Goal: Transaction & Acquisition: Purchase product/service

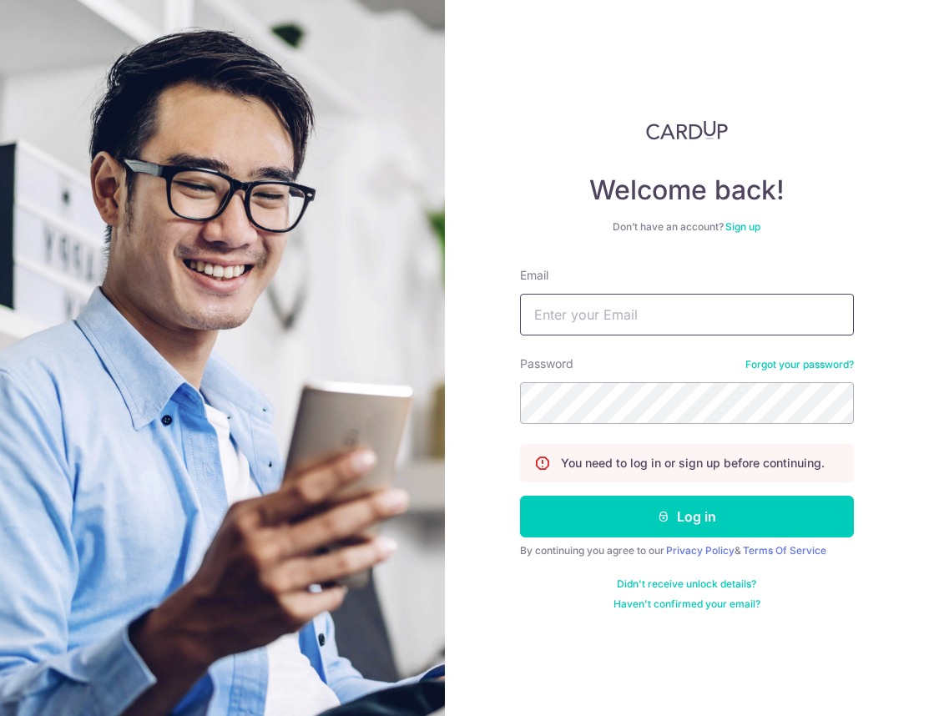
click at [597, 321] on input "Email" at bounding box center [687, 315] width 334 height 42
type input "[EMAIL_ADDRESS][DOMAIN_NAME]"
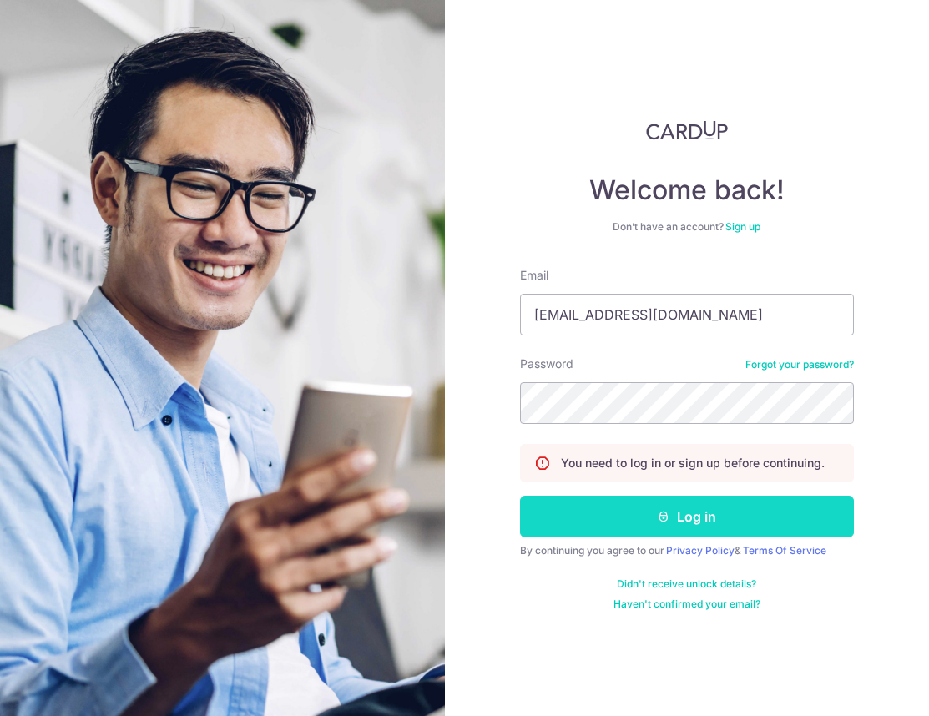
click at [589, 522] on button "Log in" at bounding box center [687, 517] width 334 height 42
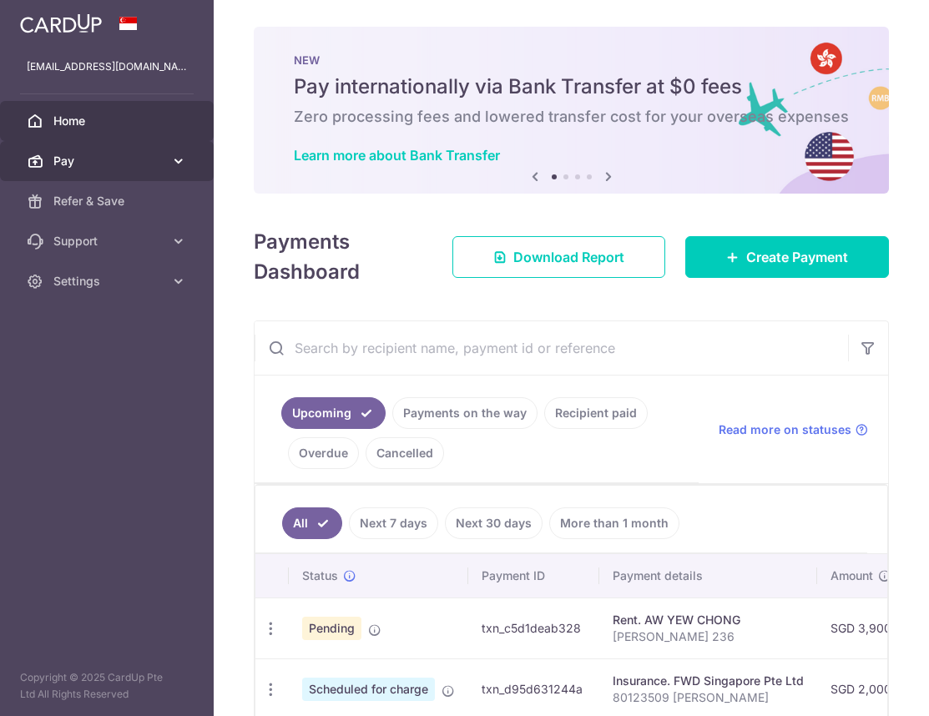
click at [141, 154] on span "Pay" at bounding box center [108, 161] width 110 height 17
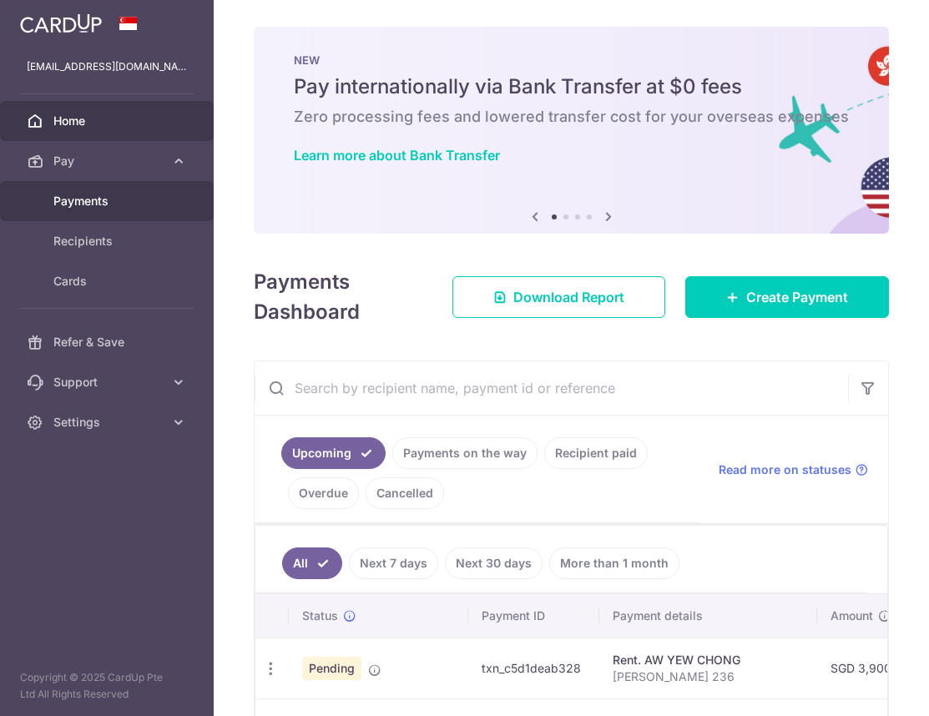
click at [123, 200] on span "Payments" at bounding box center [108, 201] width 110 height 17
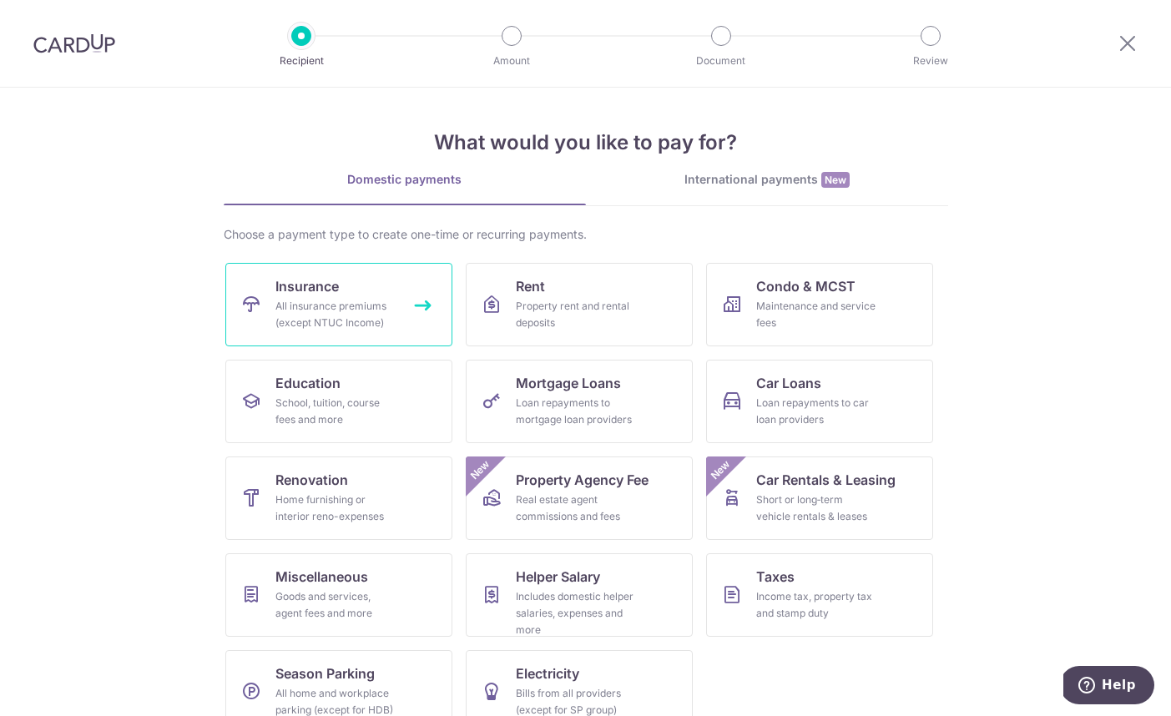
click at [335, 310] on div "All insurance premiums (except NTUC Income)" at bounding box center [335, 314] width 120 height 33
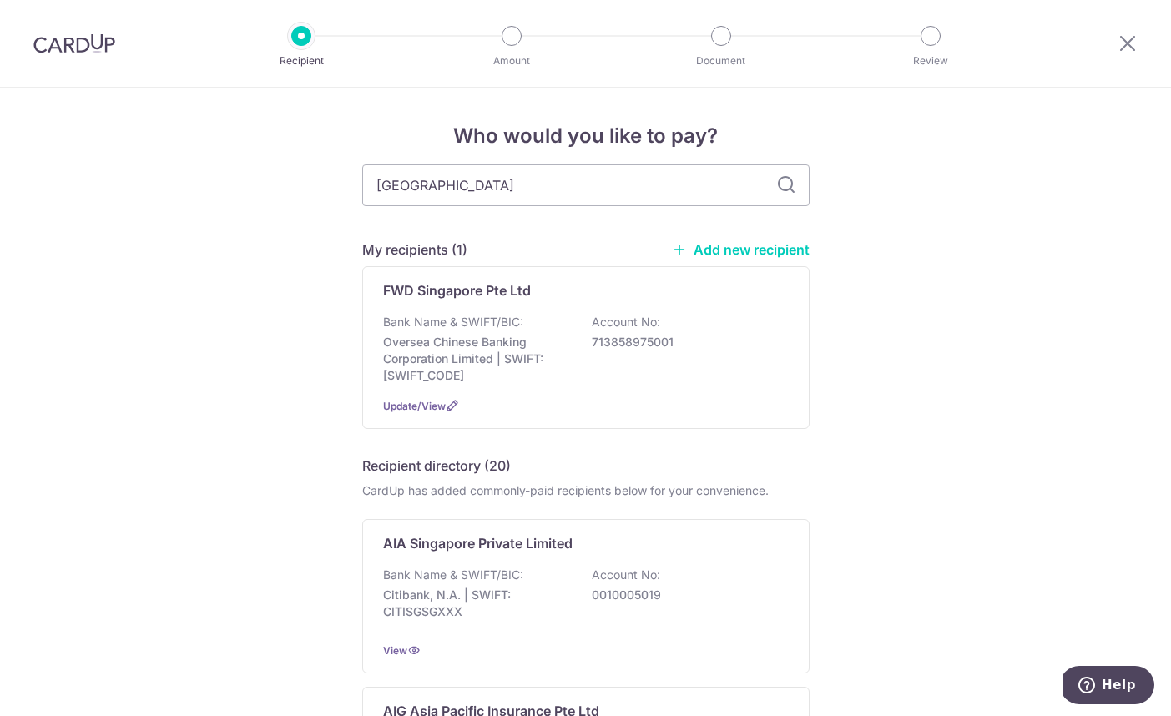
type input "tokio"
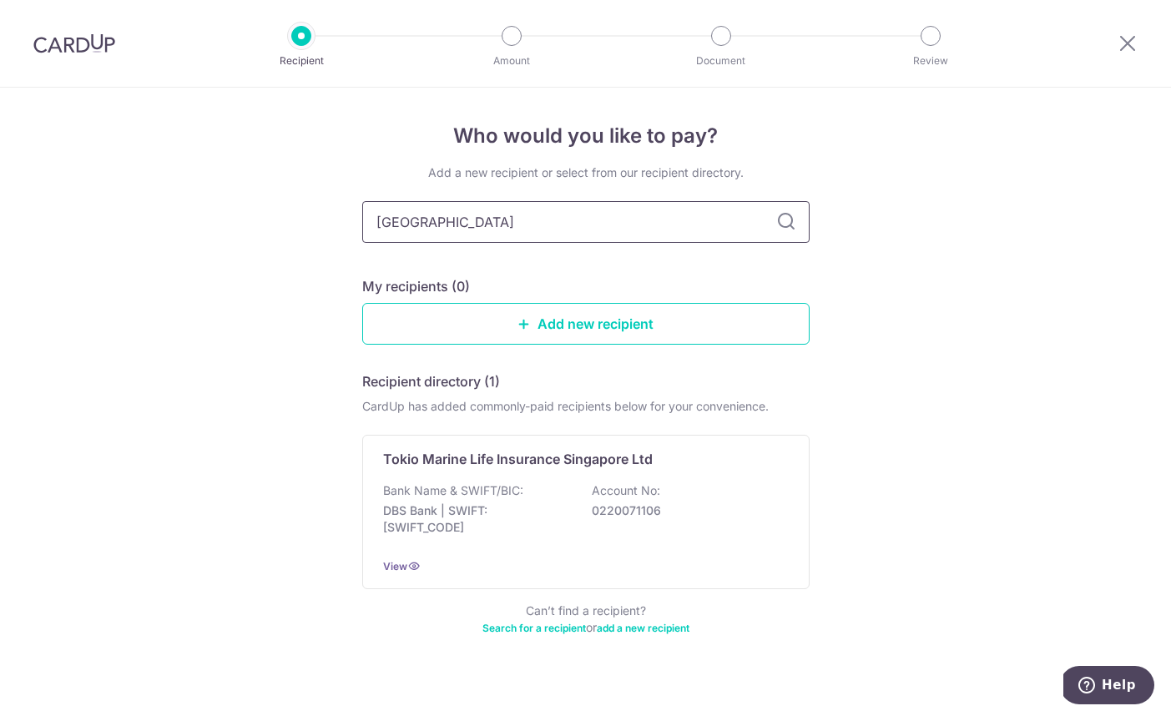
drag, startPoint x: 438, startPoint y: 225, endPoint x: 280, endPoint y: 225, distance: 158.5
click at [280, 225] on div "Who would you like to pay? Add a new recipient or select from our recipient dir…" at bounding box center [585, 411] width 1171 height 647
click at [566, 346] on div "Add a new recipient or select from our recipient directory. My recipients (0) A…" at bounding box center [585, 409] width 447 height 491
click at [557, 335] on link "Add new recipient" at bounding box center [585, 324] width 447 height 42
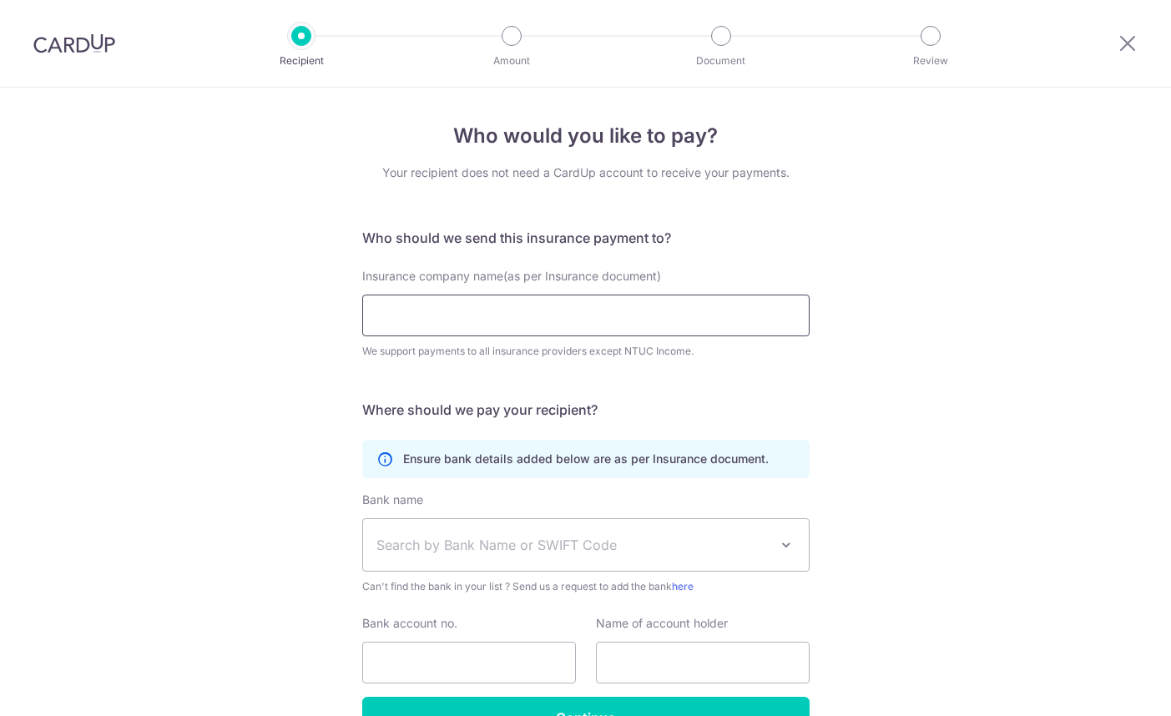
click at [486, 322] on input "Insurance company name(as per Insurance document)" at bounding box center [585, 316] width 447 height 42
type input "Tokio Marine Insurance Group"
click at [355, 373] on div "Insurance company name(as per Insurance document) Tokio Marine Insurance Group …" at bounding box center [585, 324] width 467 height 112
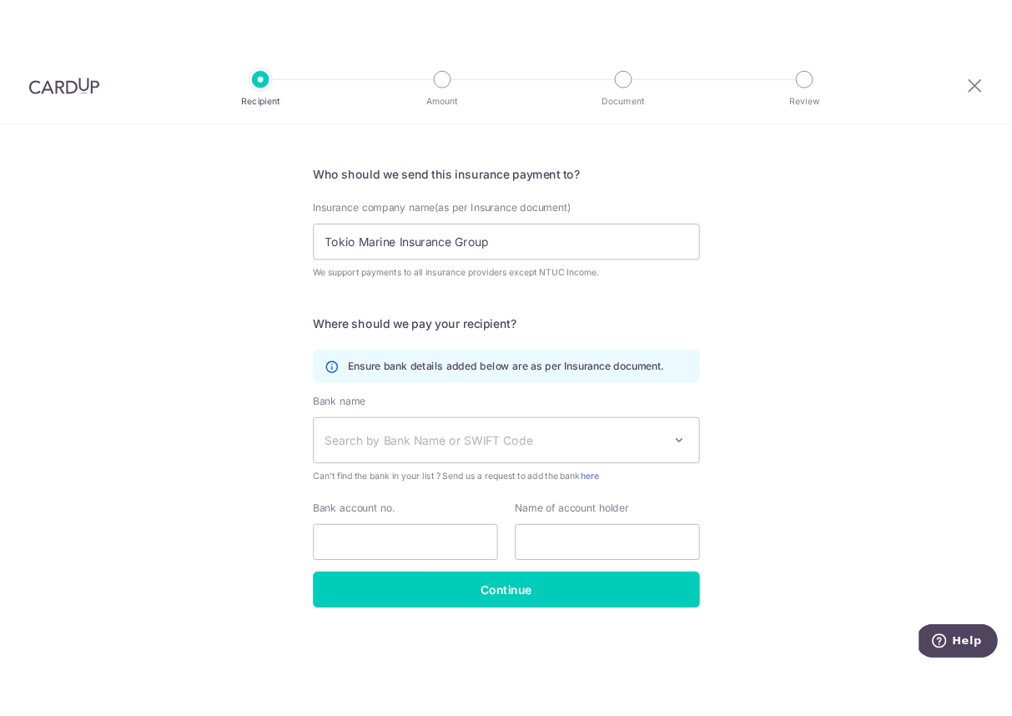
scroll to position [101, 0]
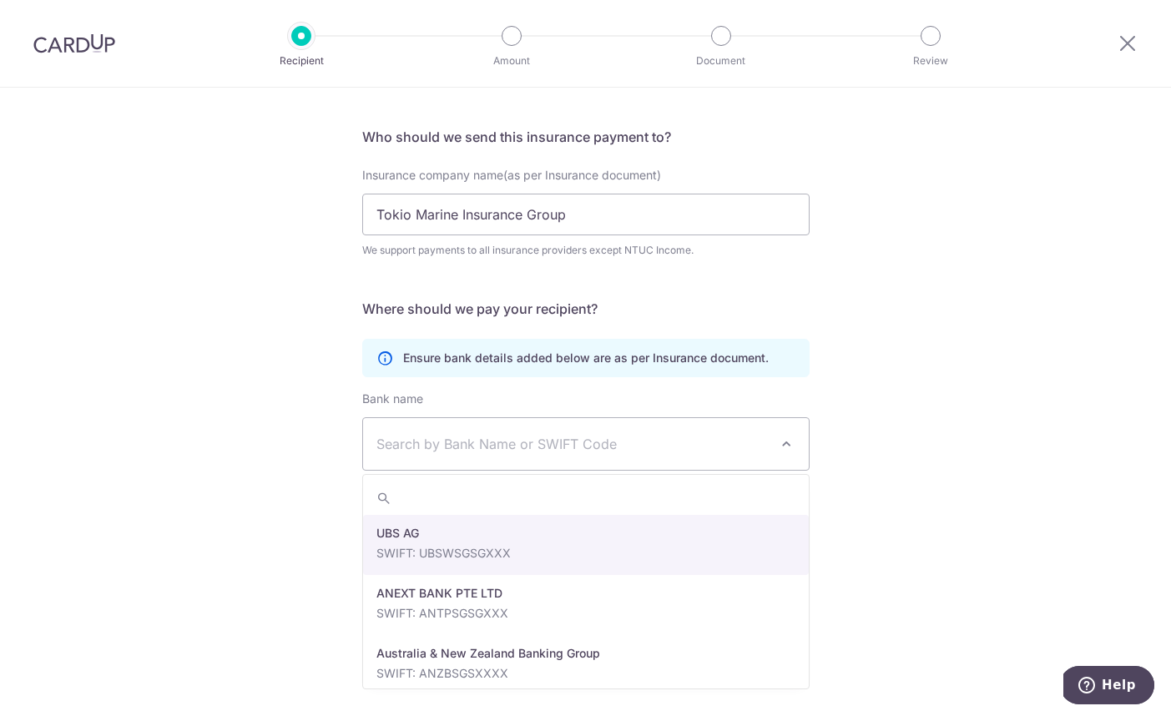
click at [426, 447] on span "Search by Bank Name or SWIFT Code" at bounding box center [572, 444] width 392 height 20
type input "dbs"
select select "6"
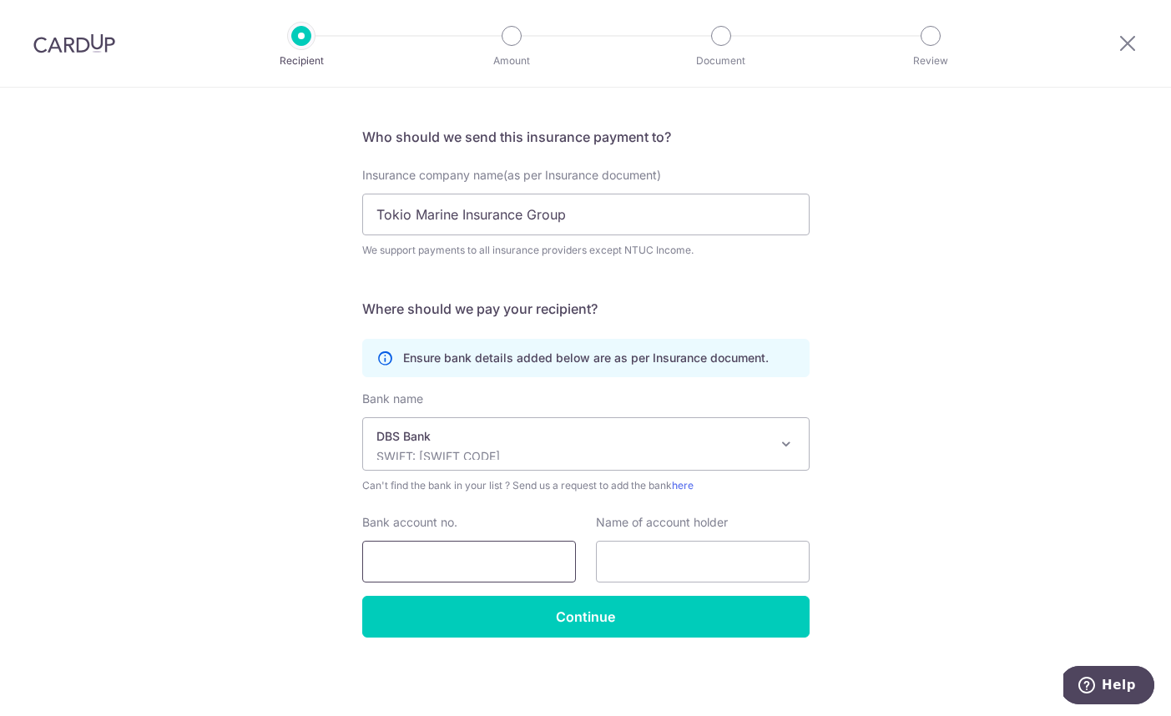
click at [426, 552] on input "Bank account no." at bounding box center [469, 562] width 214 height 42
type input "0039265336"
click at [649, 572] on input "text" at bounding box center [703, 562] width 214 height 42
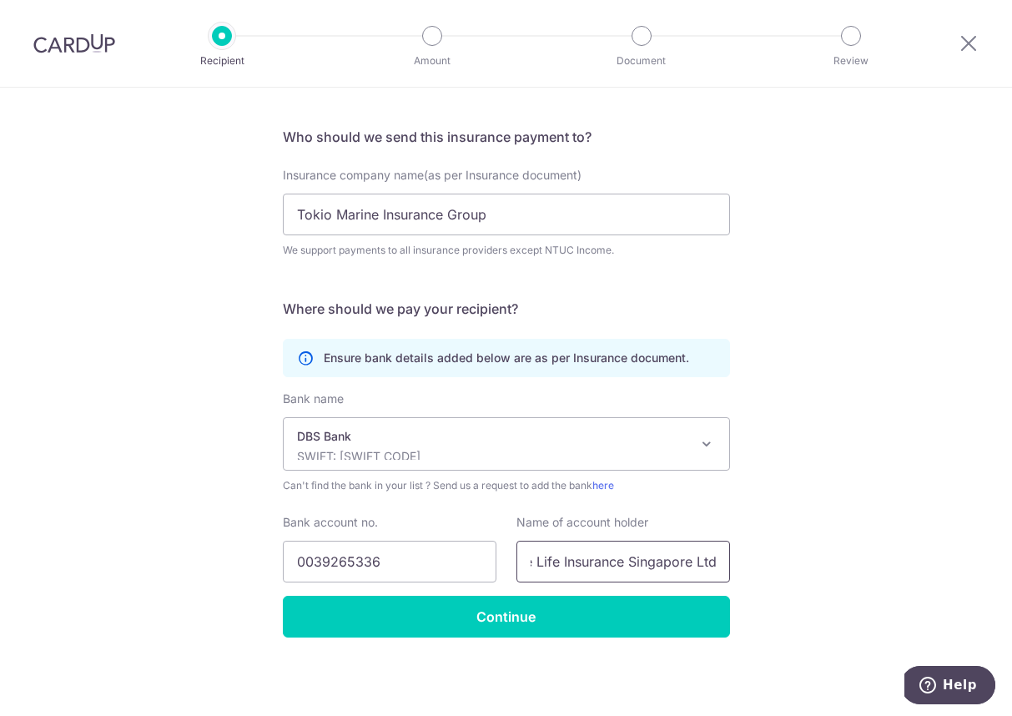
scroll to position [0, 0]
type input "Tokio Marine Life Insurance Singapore Ltd"
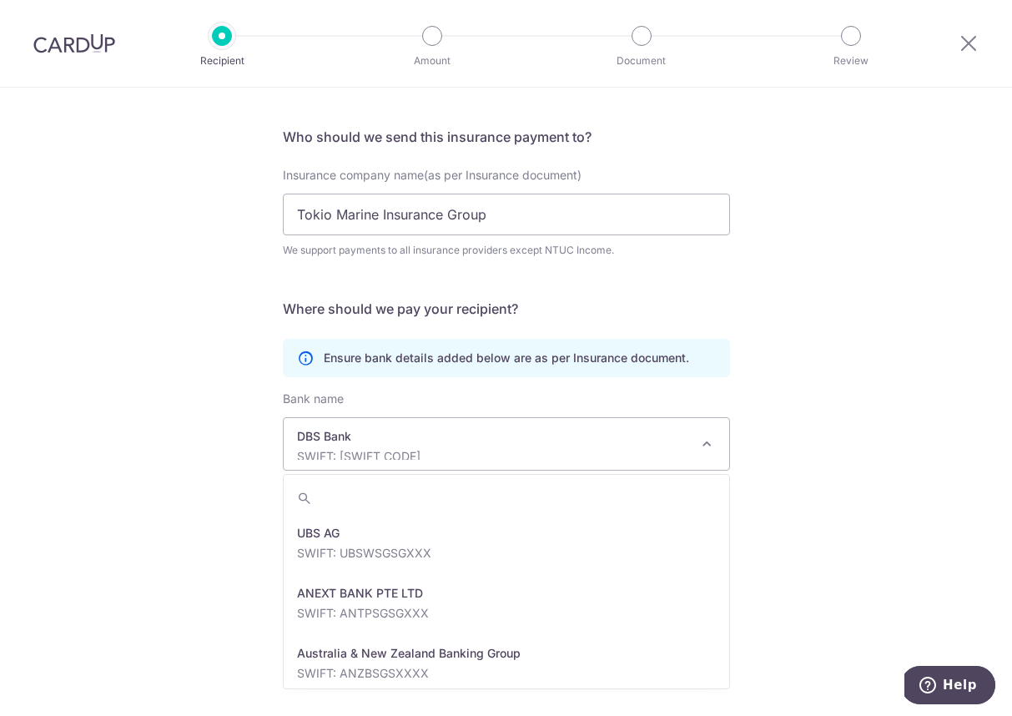
click at [478, 438] on p "DBS Bank" at bounding box center [493, 436] width 392 height 17
type input "dbs"
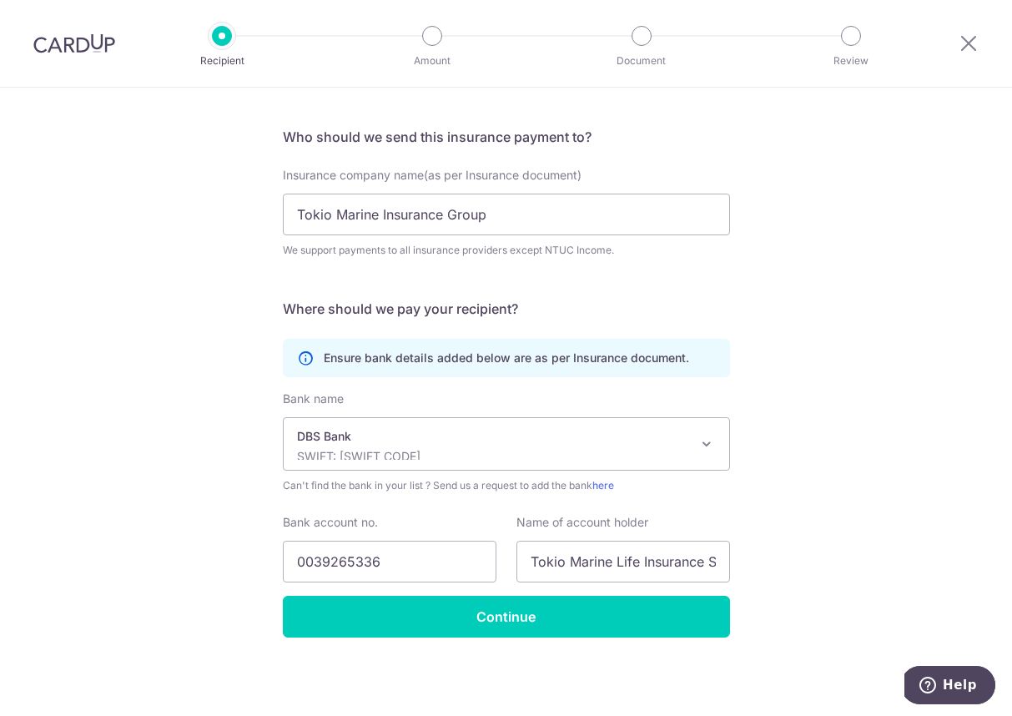
click at [189, 421] on div "Who would you like to pay? Your recipient does not need a CardUp account to rec…" at bounding box center [506, 351] width 1012 height 729
click at [219, 532] on div "Who would you like to pay? Your recipient does not need a CardUp account to rec…" at bounding box center [506, 351] width 1012 height 729
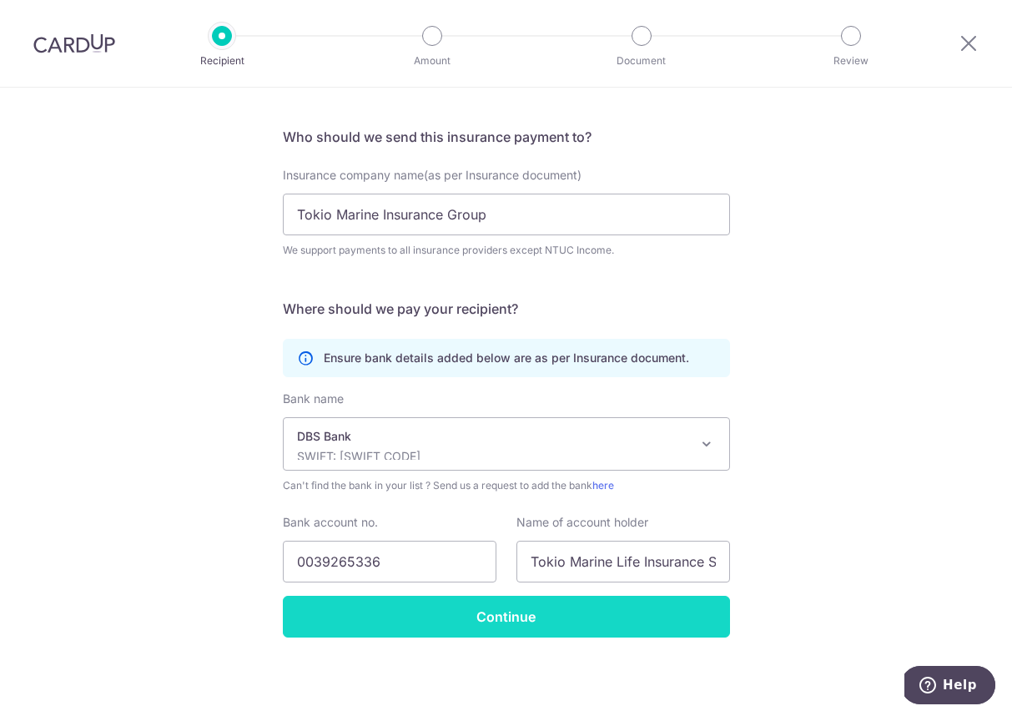
click at [438, 618] on input "Continue" at bounding box center [506, 617] width 447 height 42
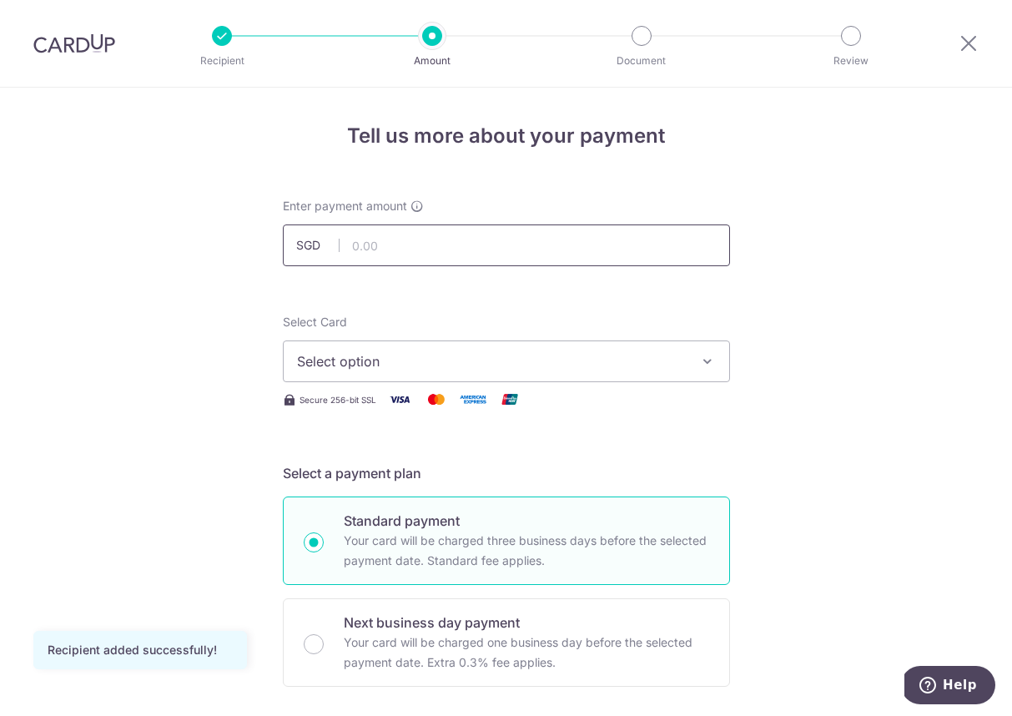
click at [393, 251] on input "text" at bounding box center [506, 245] width 447 height 42
type input "630.00"
click at [559, 314] on div "Select Card Select option Add credit card Your Cards **** 5327 **** 5125" at bounding box center [506, 348] width 447 height 68
click at [506, 370] on span "Select option" at bounding box center [491, 361] width 389 height 20
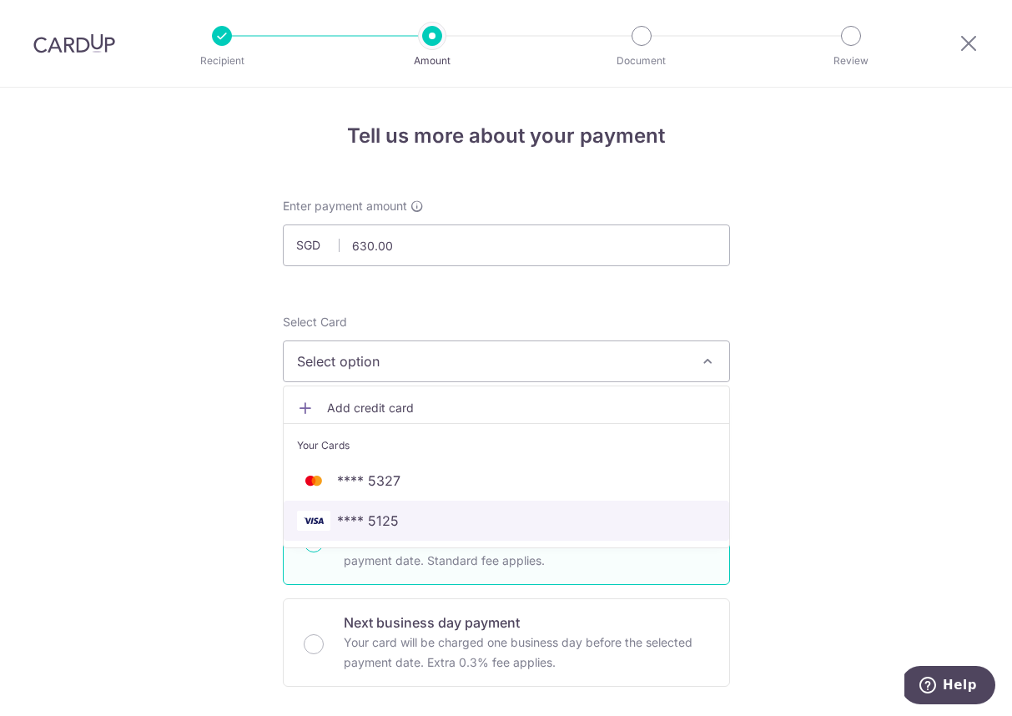
click at [377, 521] on span "**** 5125" at bounding box center [368, 521] width 62 height 20
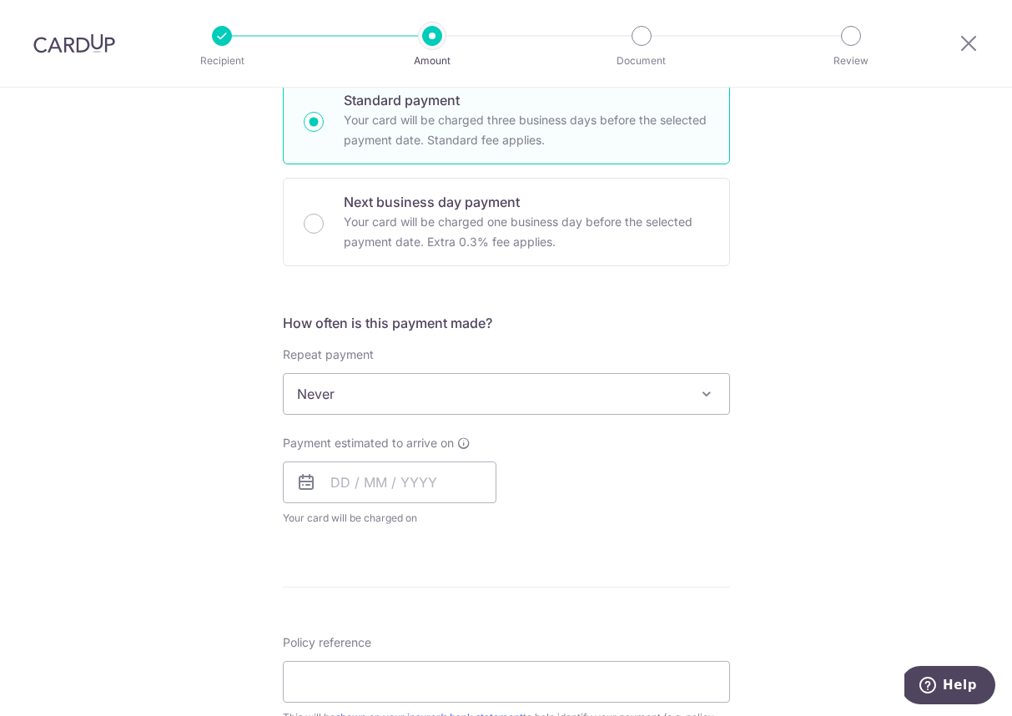
scroll to position [445, 0]
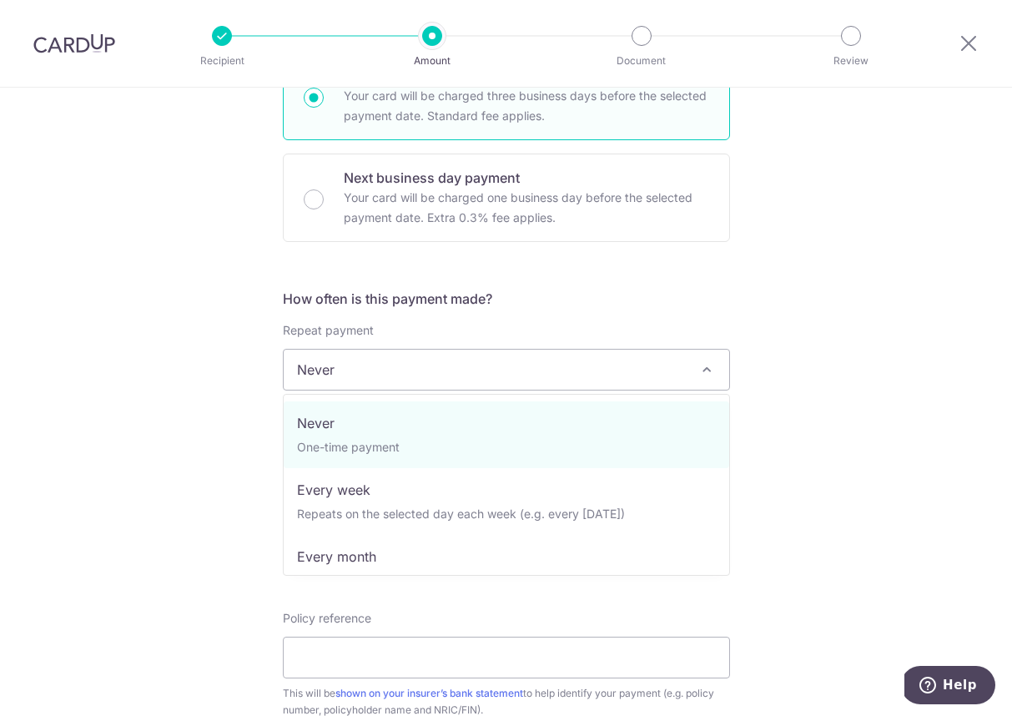
click at [370, 379] on span "Never" at bounding box center [507, 370] width 446 height 40
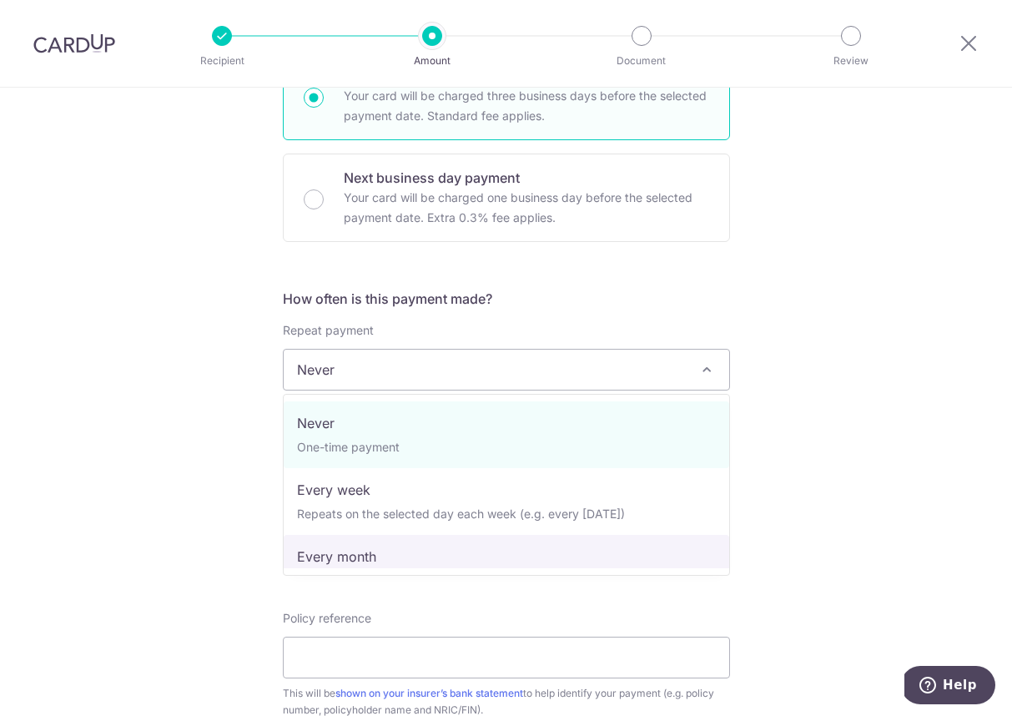
select select "3"
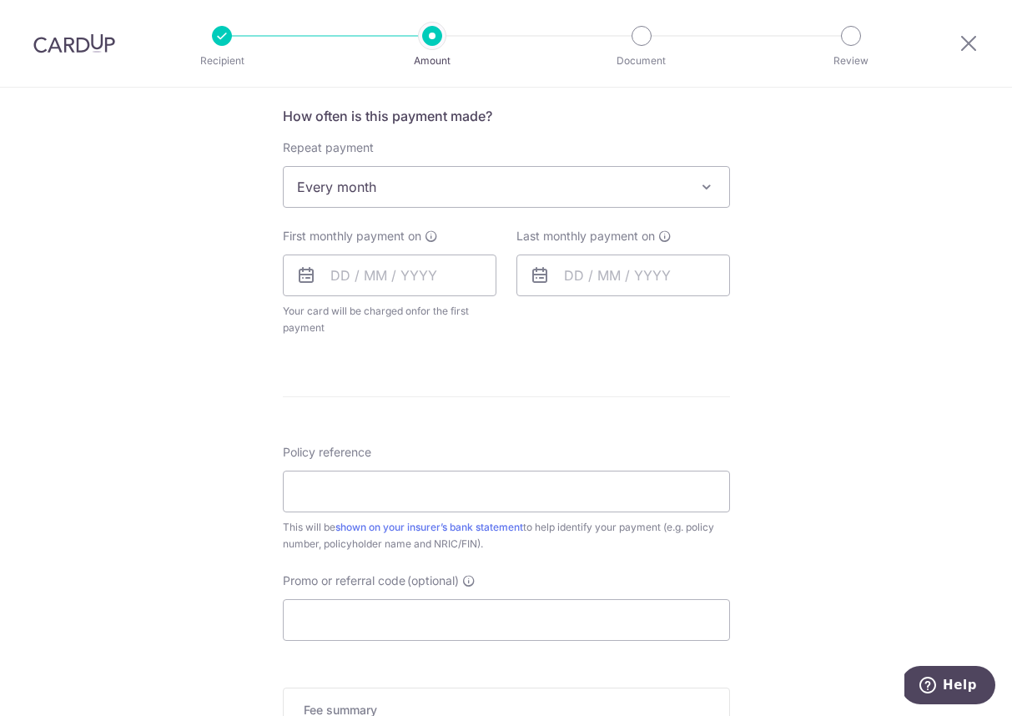
scroll to position [630, 0]
click at [343, 273] on input "text" at bounding box center [390, 273] width 214 height 42
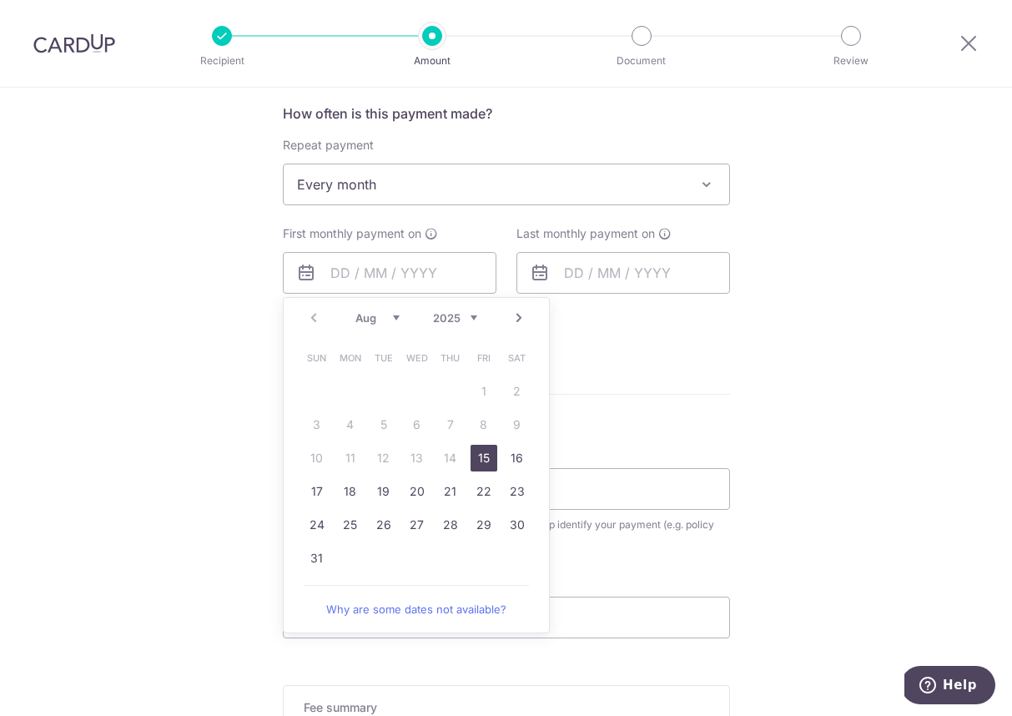
click at [485, 455] on link "15" at bounding box center [484, 458] width 27 height 27
type input "15/08/2025"
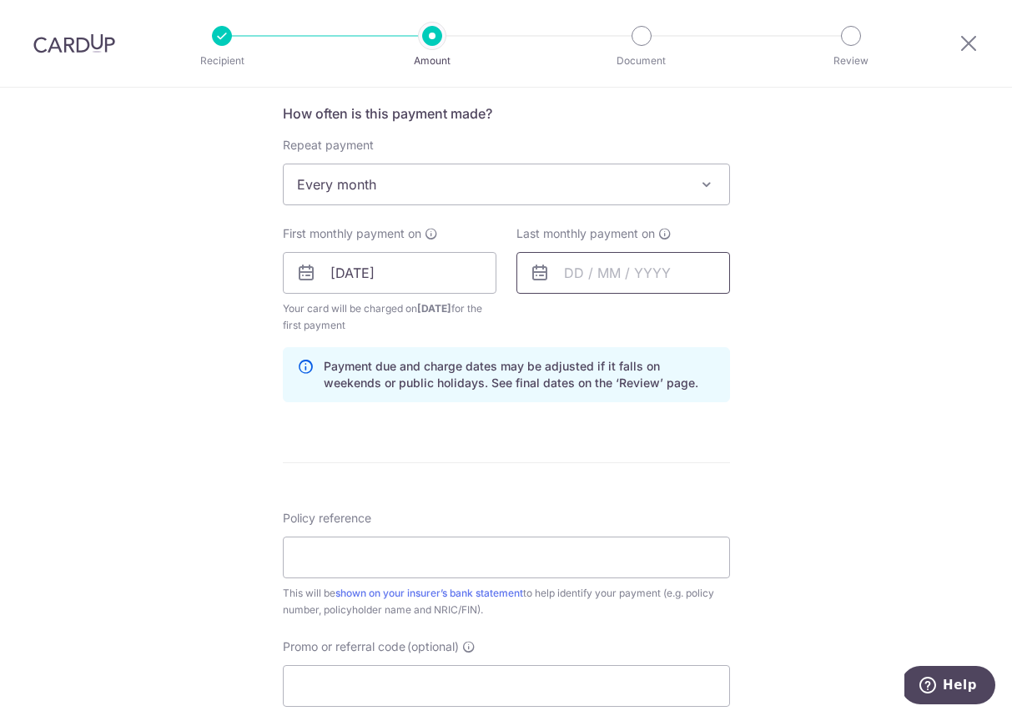
click at [572, 271] on input "text" at bounding box center [624, 273] width 214 height 42
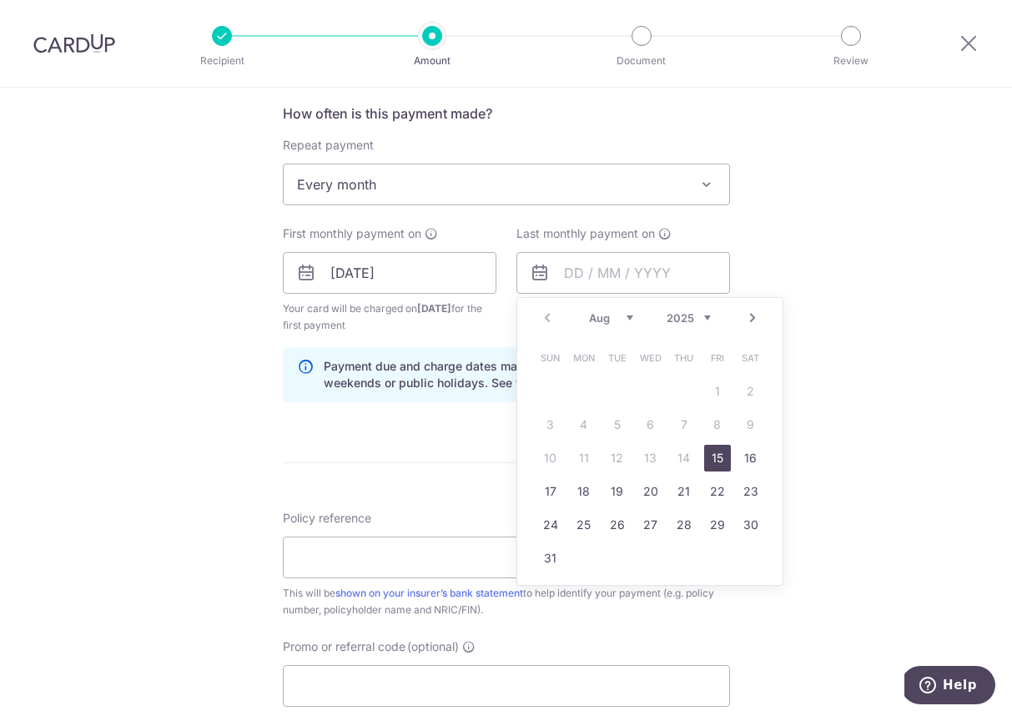
click at [627, 321] on select "Aug Sep Oct Nov Dec" at bounding box center [611, 317] width 44 height 13
click at [586, 459] on link "15" at bounding box center [584, 458] width 27 height 27
type input "15/12/2025"
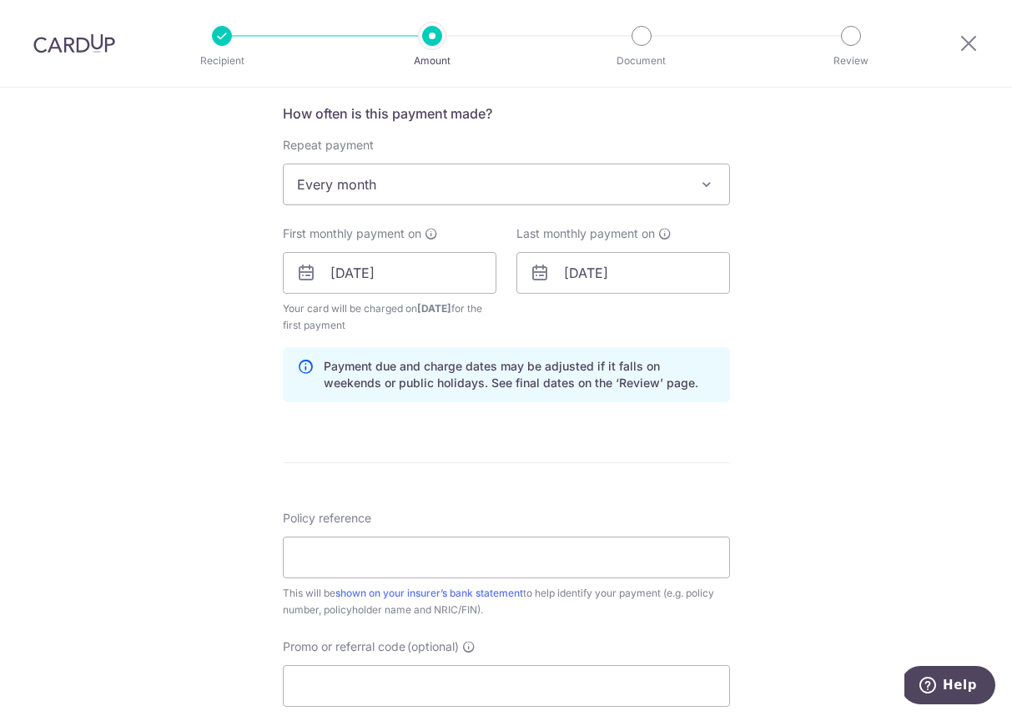
click at [828, 486] on div "Tell us more about your payment Enter payment amount SGD 630.00 630.00 Recipien…" at bounding box center [506, 255] width 1012 height 1595
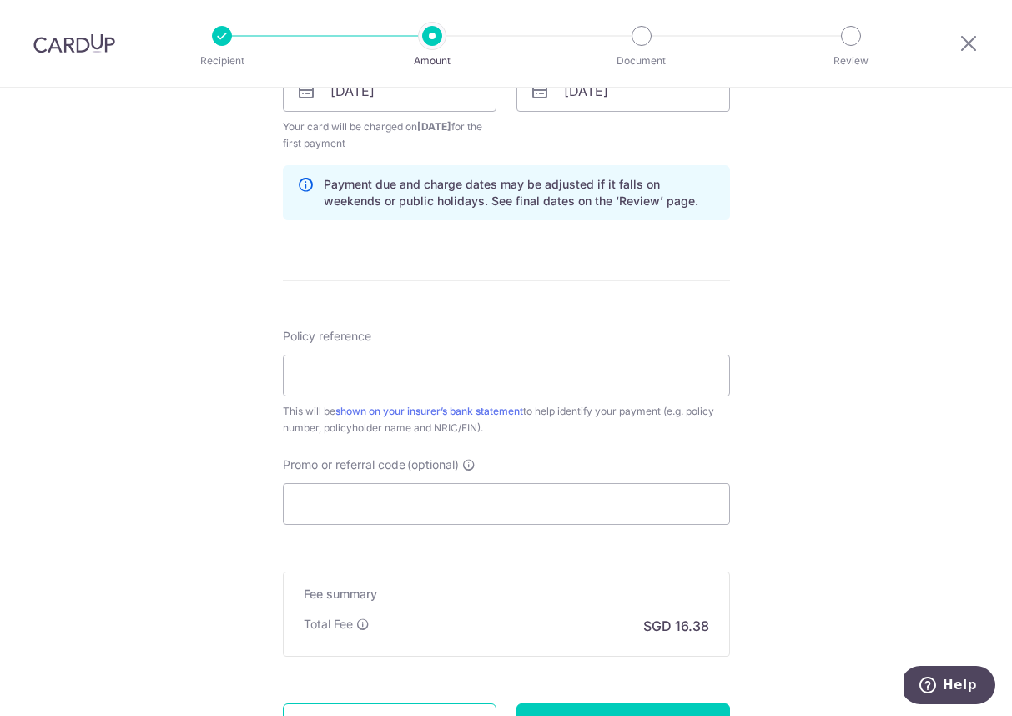
scroll to position [817, 0]
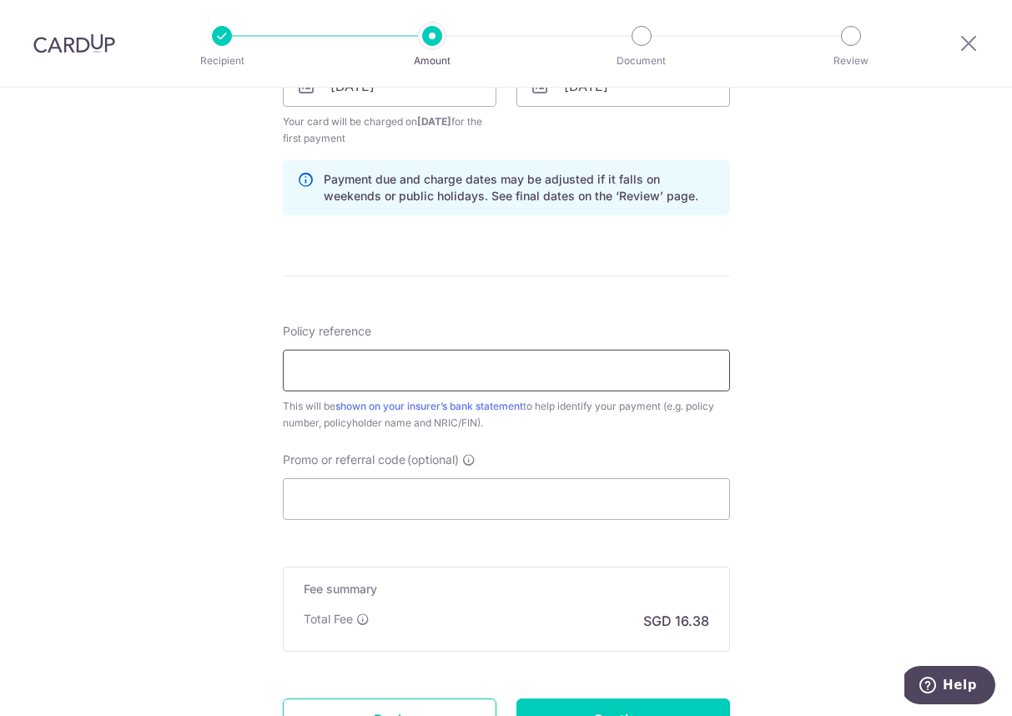
click at [411, 391] on input "Policy reference" at bounding box center [506, 371] width 447 height 42
click at [474, 374] on input "Policy reference" at bounding box center [506, 371] width 447 height 42
click at [611, 423] on div "This will be shown on your insurer’s bank statement to help identify your payme…" at bounding box center [506, 414] width 447 height 33
click at [413, 375] on input "Policy reference" at bounding box center [506, 371] width 447 height 42
click at [467, 368] on input "00335243, Chua Kiang Tat S8107854H" at bounding box center [506, 371] width 447 height 42
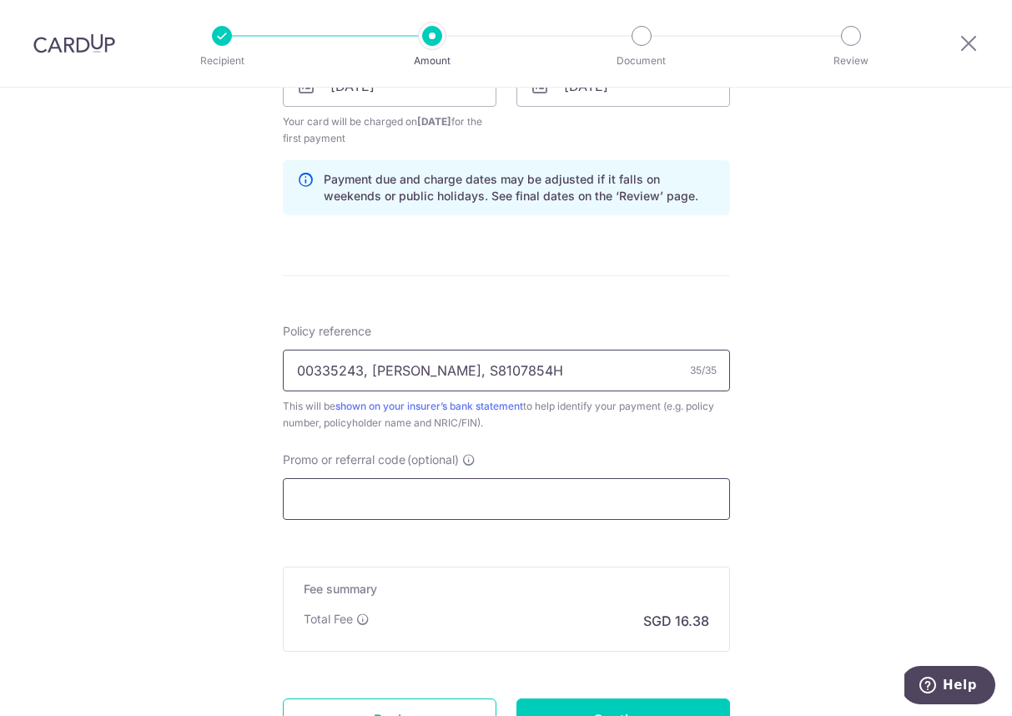
type input "00335243, Chua Kiang Tat, S8107854H"
click at [306, 508] on input "Promo or referral code (optional)" at bounding box center [506, 499] width 447 height 42
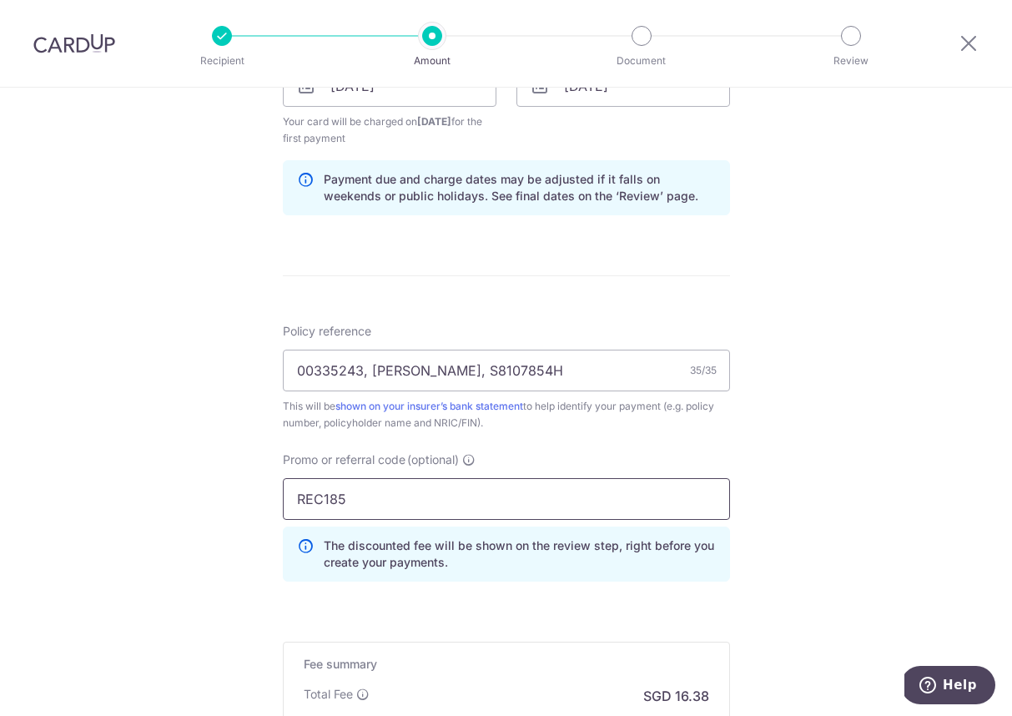
type input "REC185"
click at [209, 543] on div "Tell us more about your payment Enter payment amount SGD 630.00 630.00 Recipien…" at bounding box center [506, 106] width 1012 height 1670
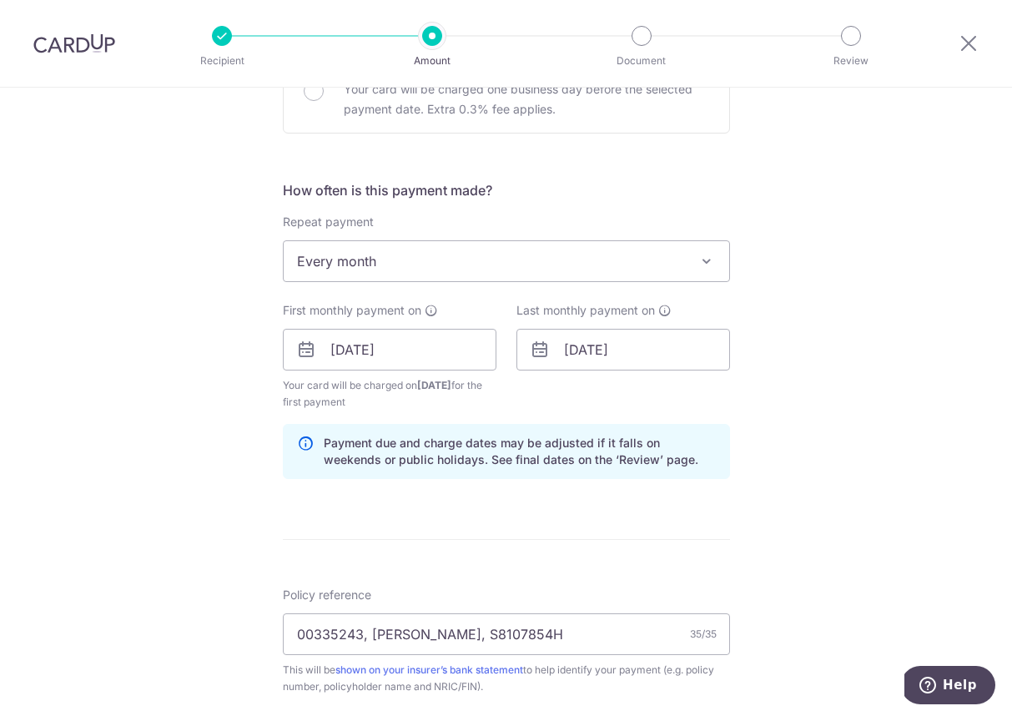
scroll to position [527, 0]
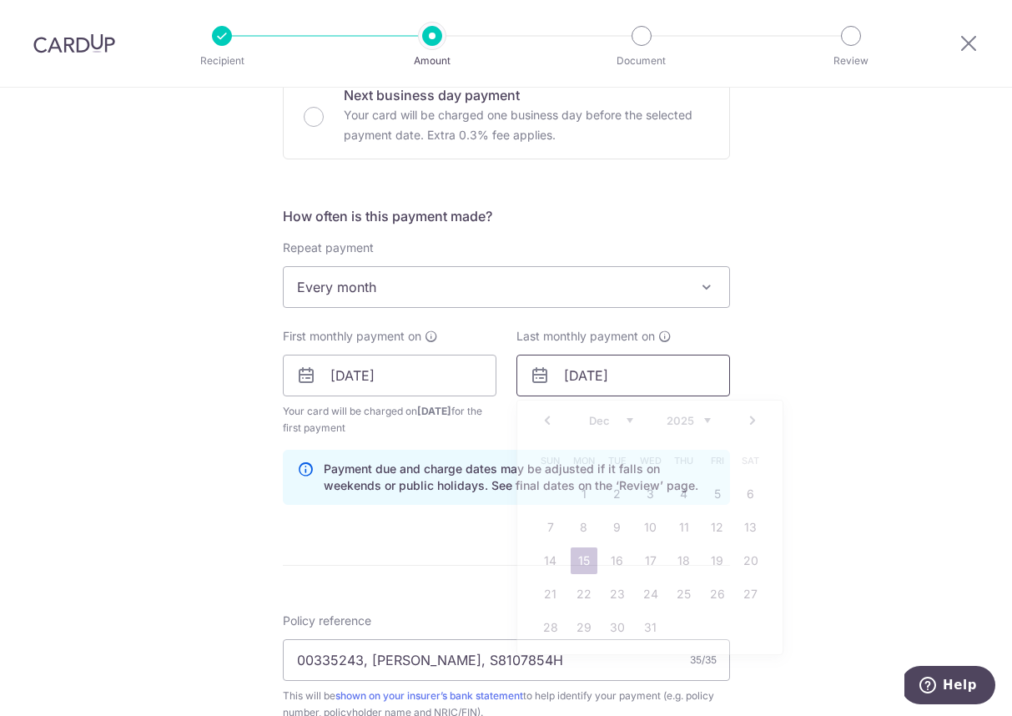
click at [636, 380] on input "[DATE]" at bounding box center [624, 376] width 214 height 42
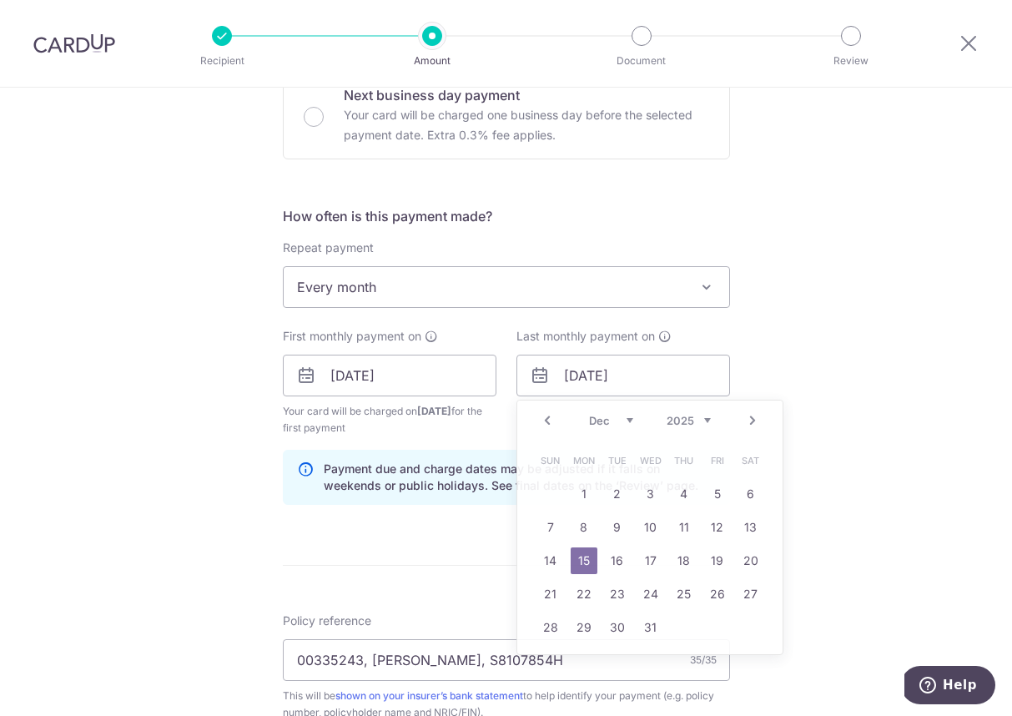
click at [814, 401] on div "Tell us more about your payment Enter payment amount SGD 630.00 630.00 Recipien…" at bounding box center [506, 395] width 1012 height 1670
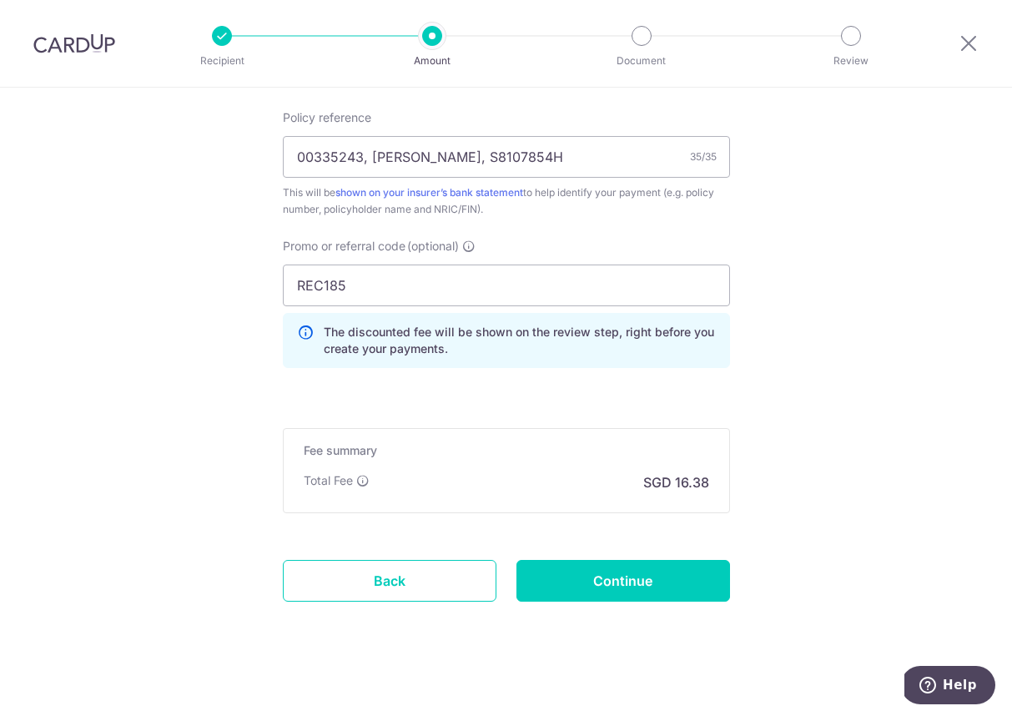
scroll to position [1041, 0]
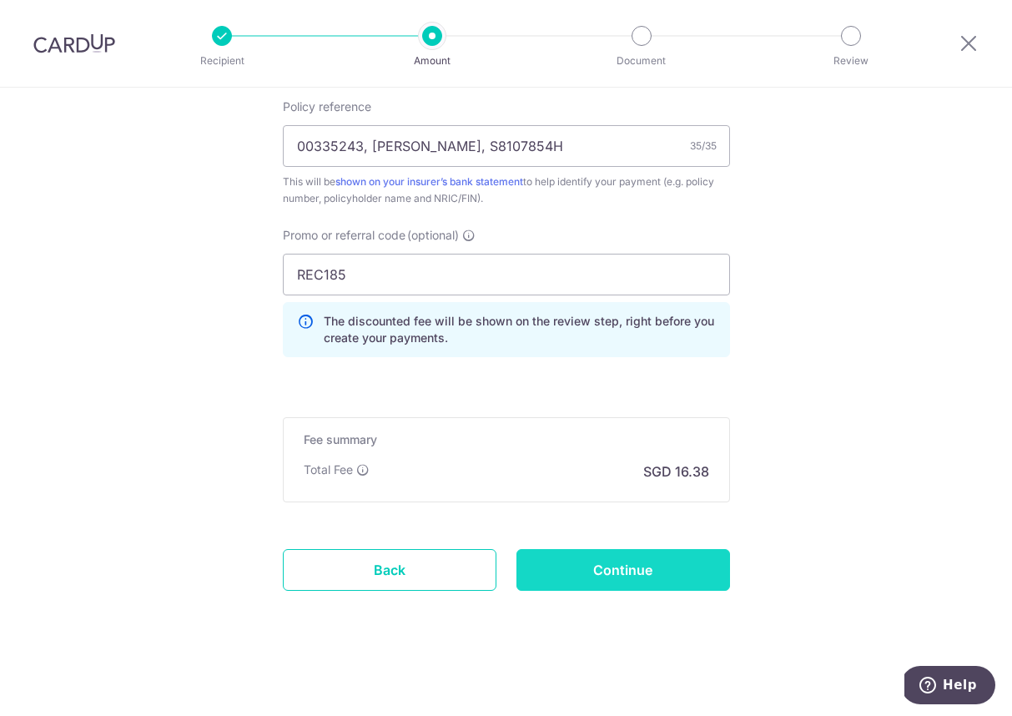
click at [668, 570] on input "Continue" at bounding box center [624, 570] width 214 height 42
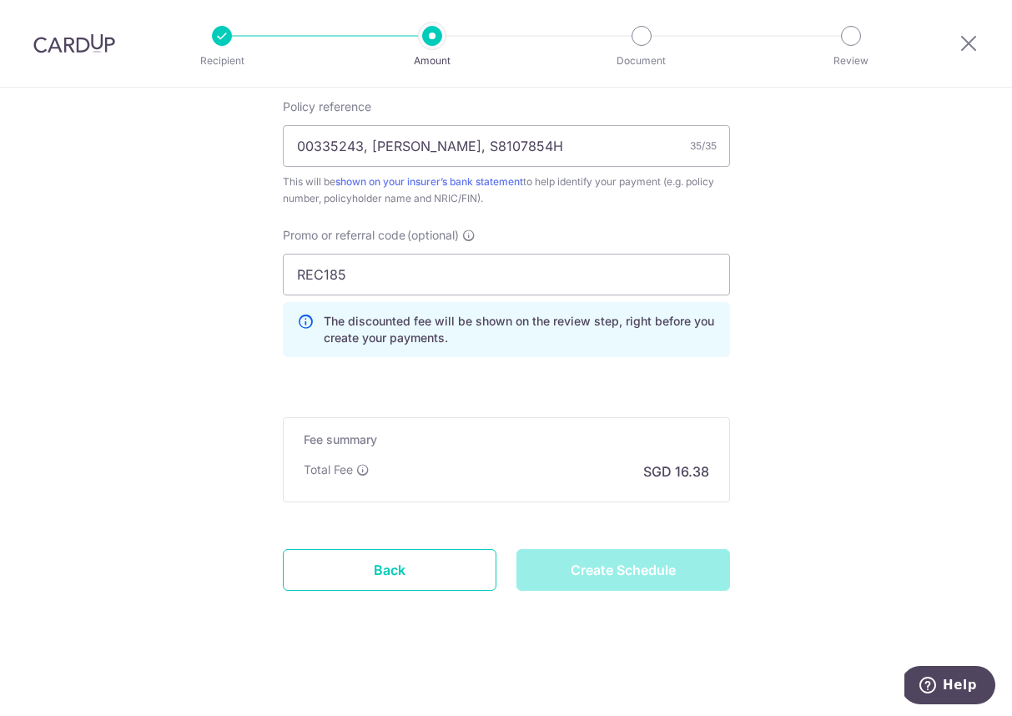
type input "Create Schedule"
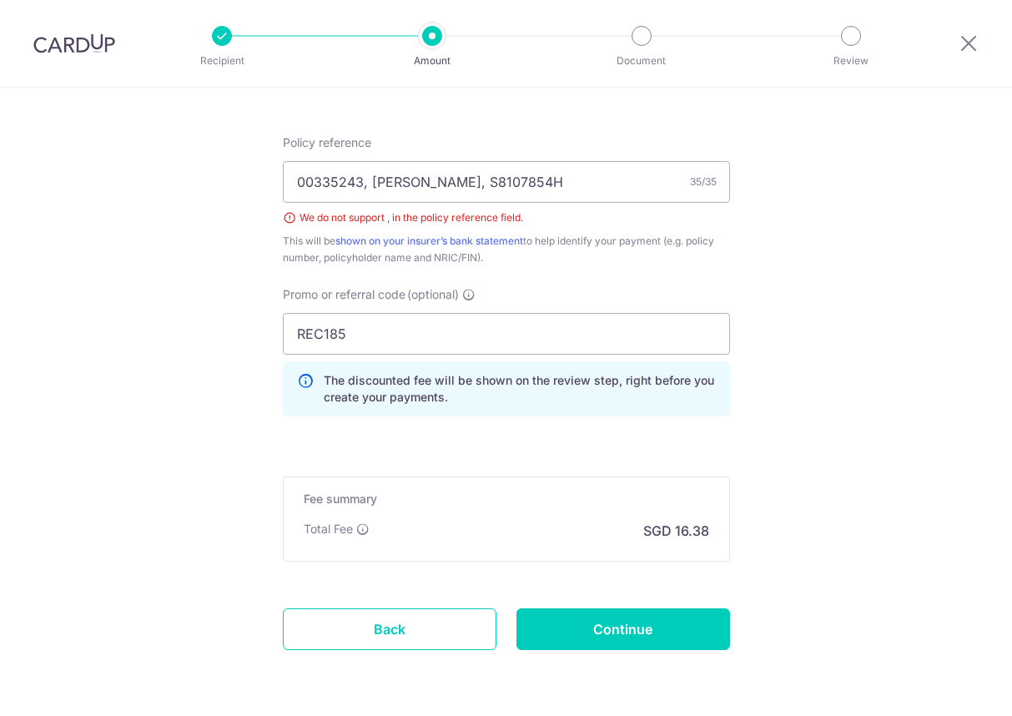
scroll to position [915, 0]
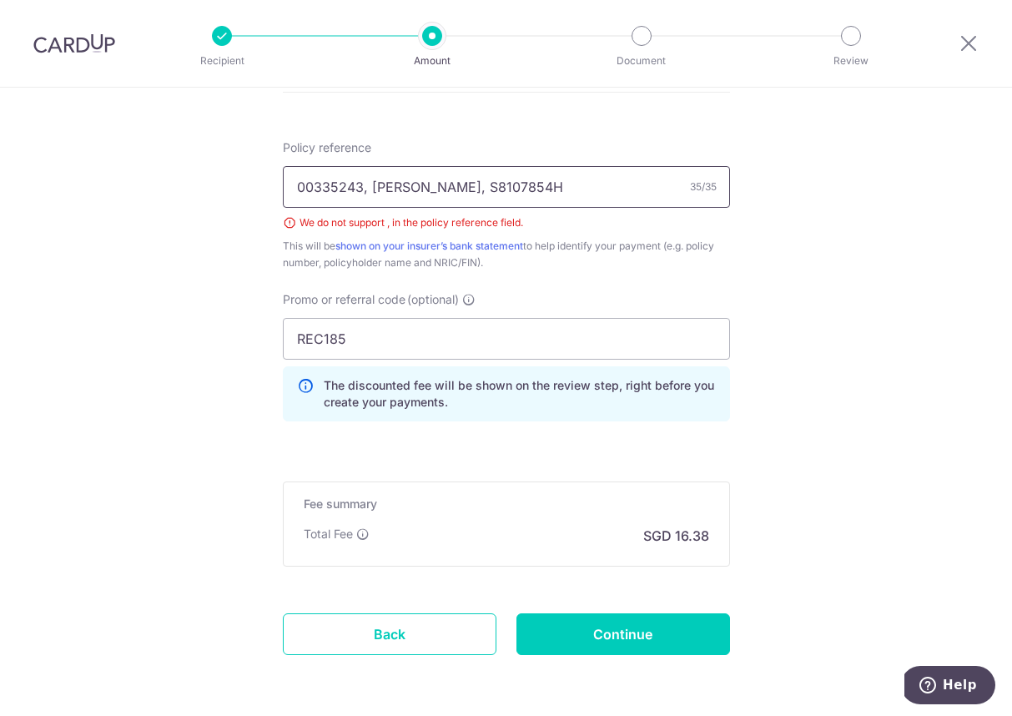
click at [370, 184] on input "00335243, [PERSON_NAME], S8107854H" at bounding box center [506, 187] width 447 height 42
click at [474, 186] on input "00335243 Chua Kiang Tat, S8107854H" at bounding box center [506, 187] width 447 height 42
type input "00335243 Chua Kiang Tat S8107854H"
click at [640, 632] on input "Continue" at bounding box center [624, 634] width 214 height 42
type input "Create Schedule"
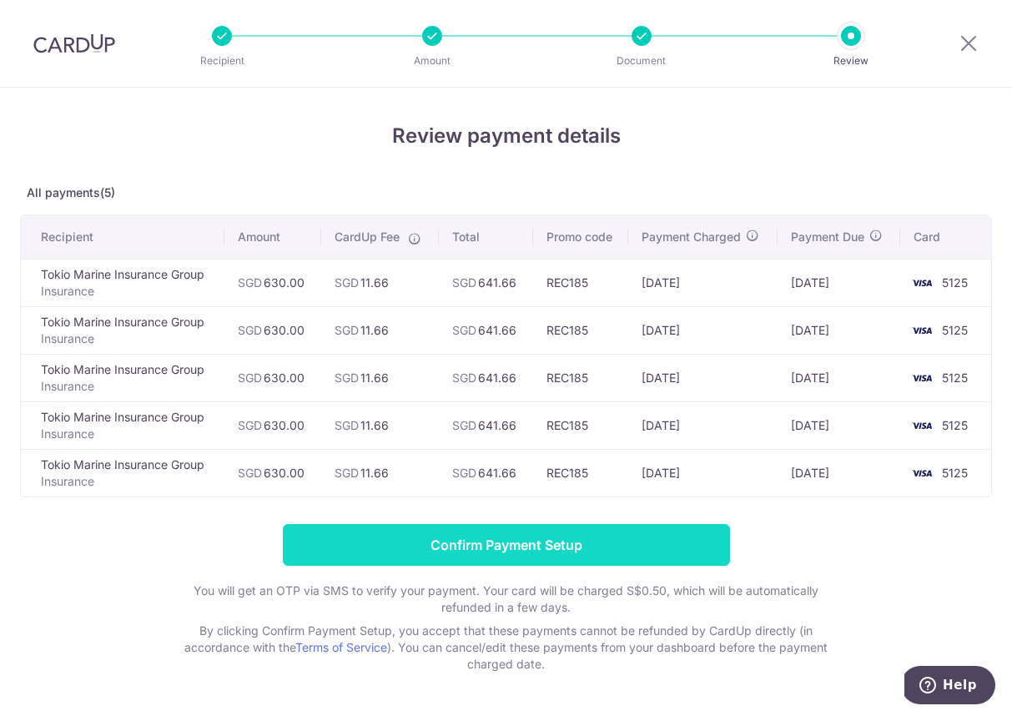
click at [542, 544] on input "Confirm Payment Setup" at bounding box center [506, 545] width 447 height 42
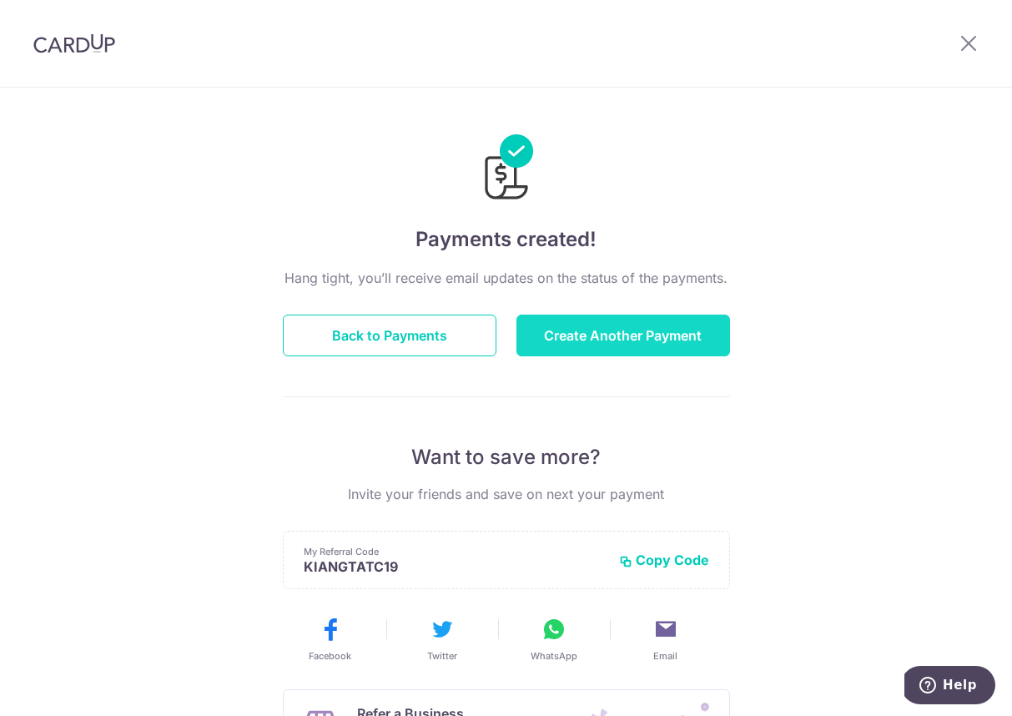
click at [574, 338] on button "Create Another Payment" at bounding box center [624, 336] width 214 height 42
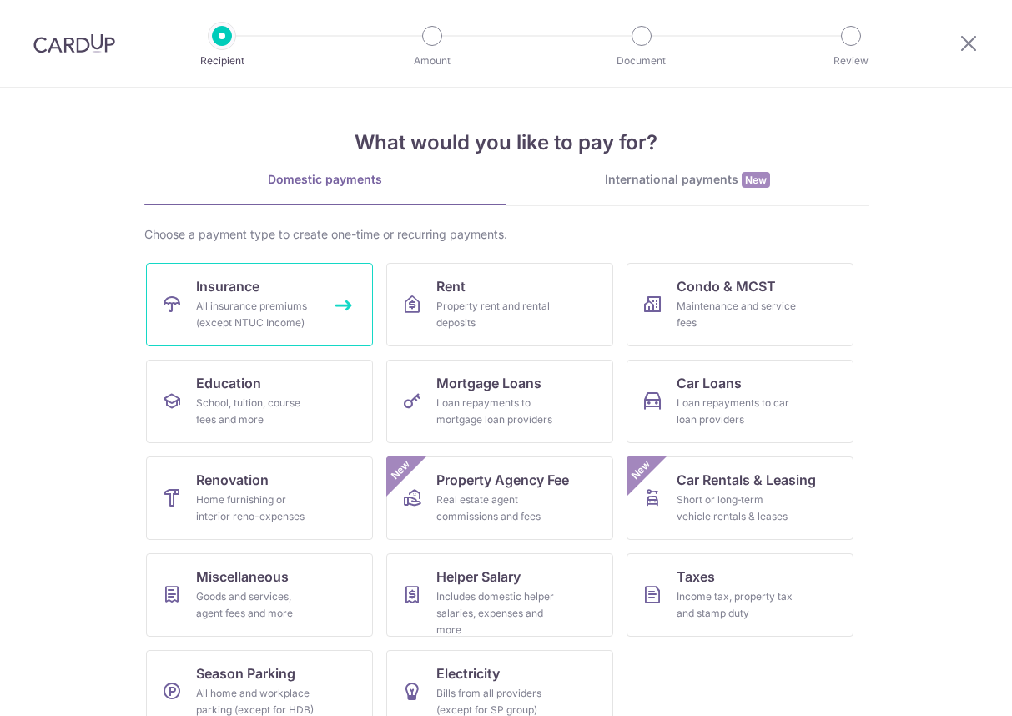
click at [257, 310] on div "All insurance premiums (except NTUC Income)" at bounding box center [256, 314] width 120 height 33
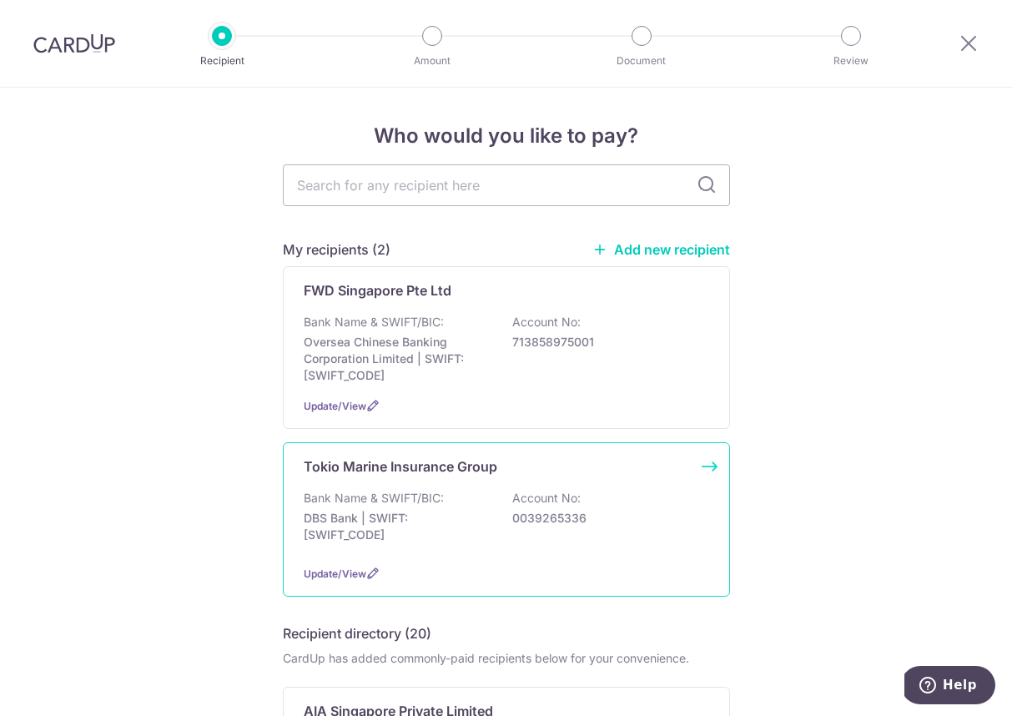
click at [711, 466] on div "Tokio Marine Insurance Group Bank Name & SWIFT/BIC: DBS Bank | SWIFT: [SWIFT_CO…" at bounding box center [506, 519] width 447 height 154
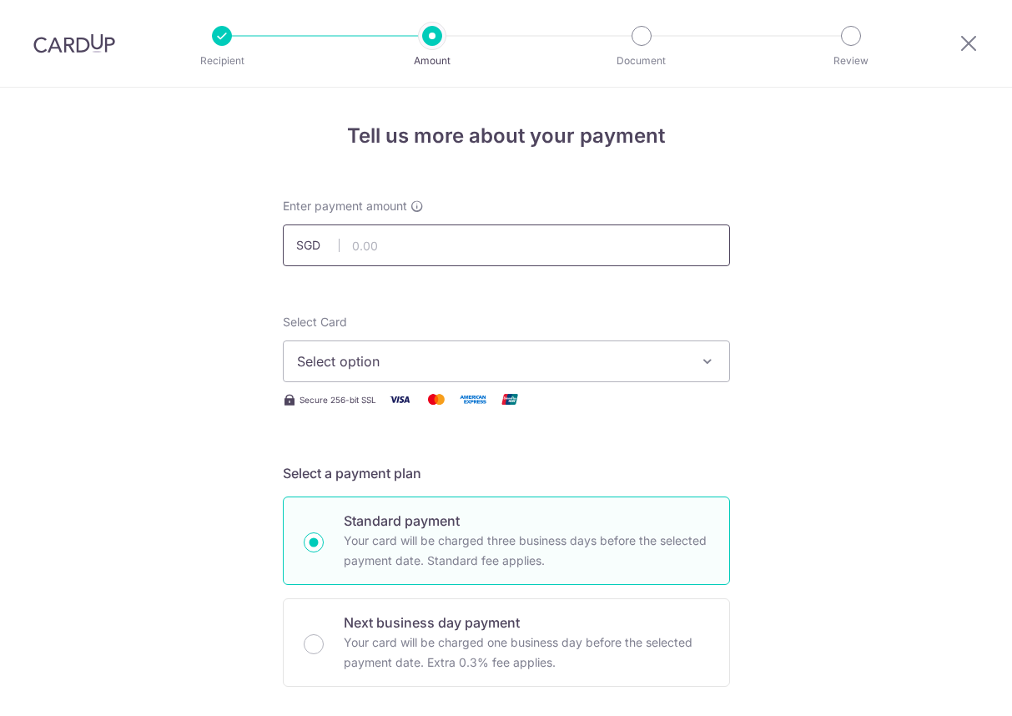
click at [403, 257] on input "text" at bounding box center [506, 245] width 447 height 42
type input "630.00"
click at [395, 356] on span "Select option" at bounding box center [491, 361] width 389 height 20
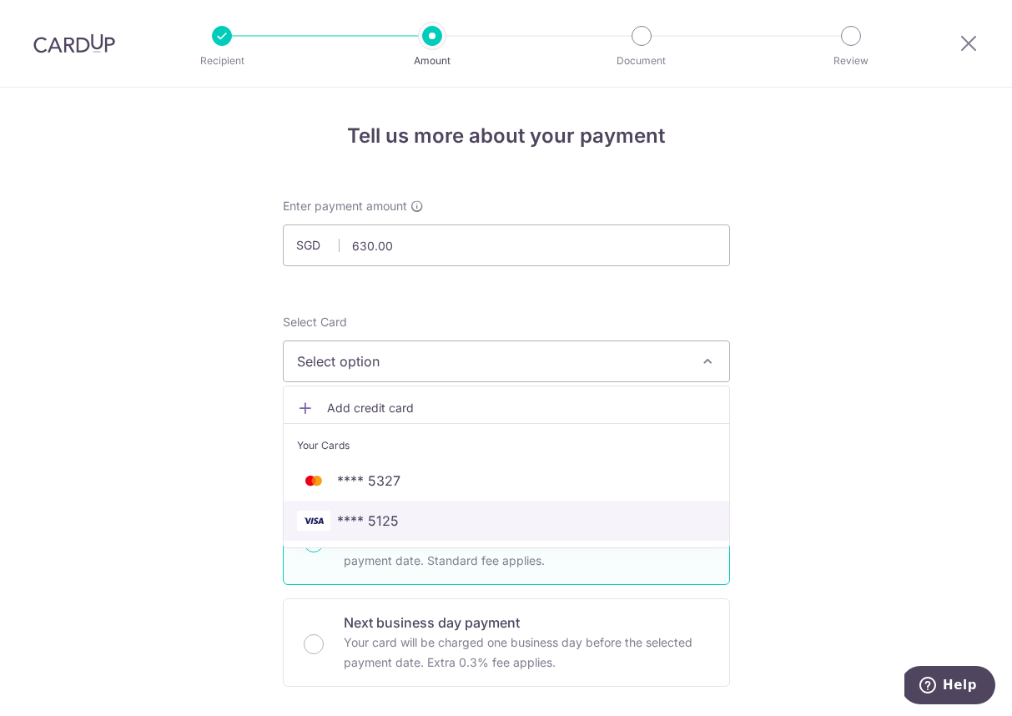
click at [375, 517] on span "**** 5125" at bounding box center [368, 521] width 62 height 20
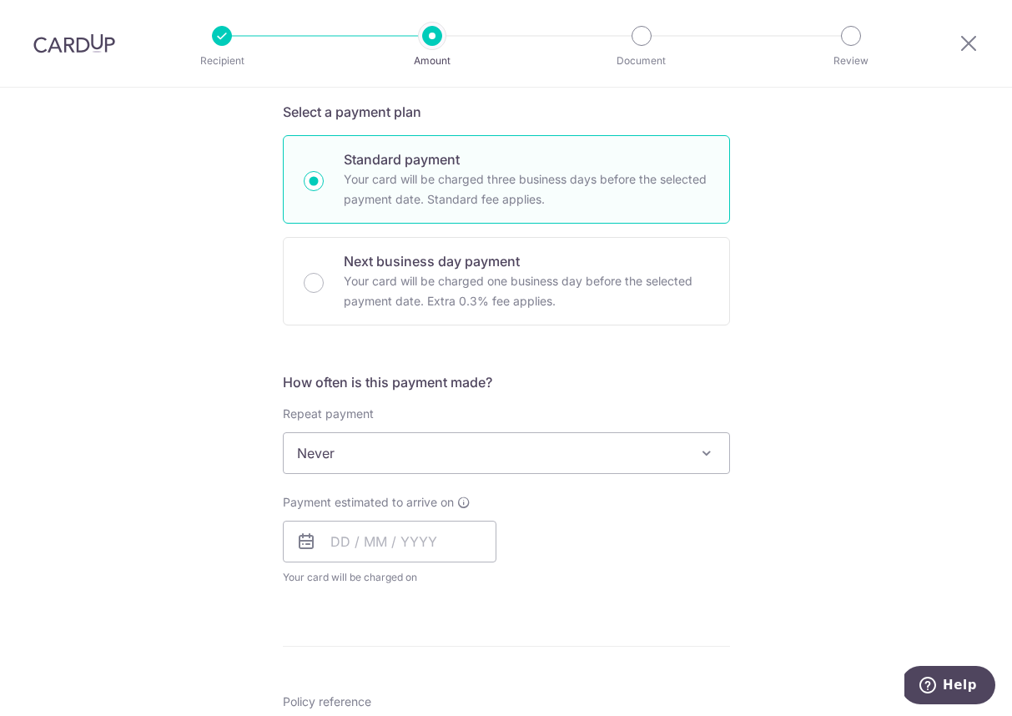
scroll to position [368, 0]
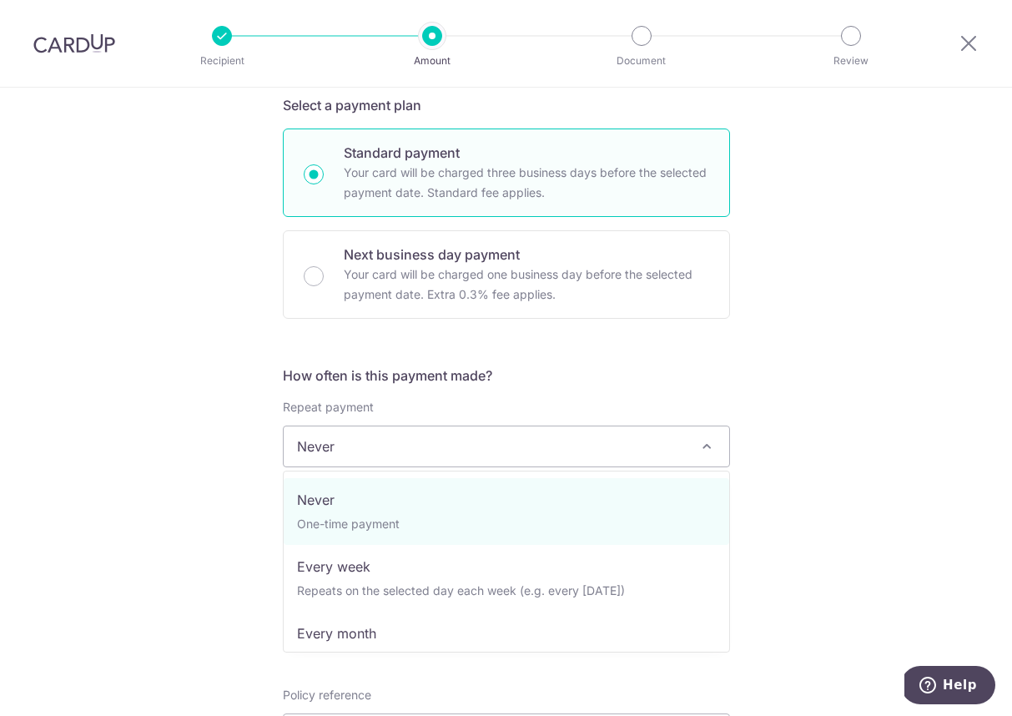
click at [355, 460] on span "Never" at bounding box center [507, 446] width 446 height 40
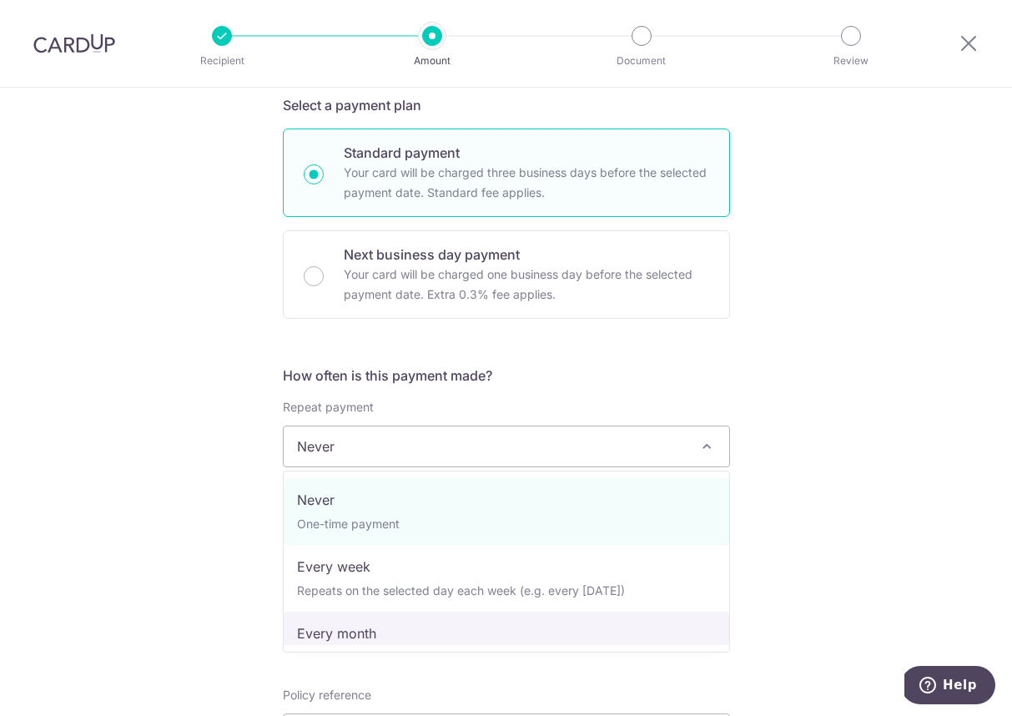
select select "3"
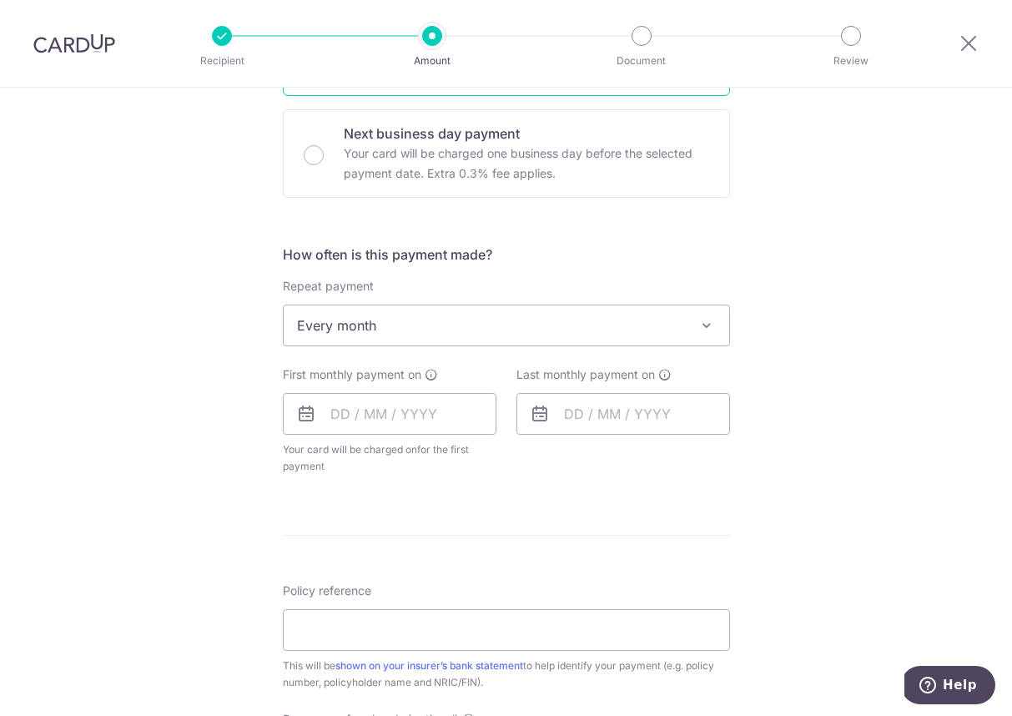
scroll to position [567, 0]
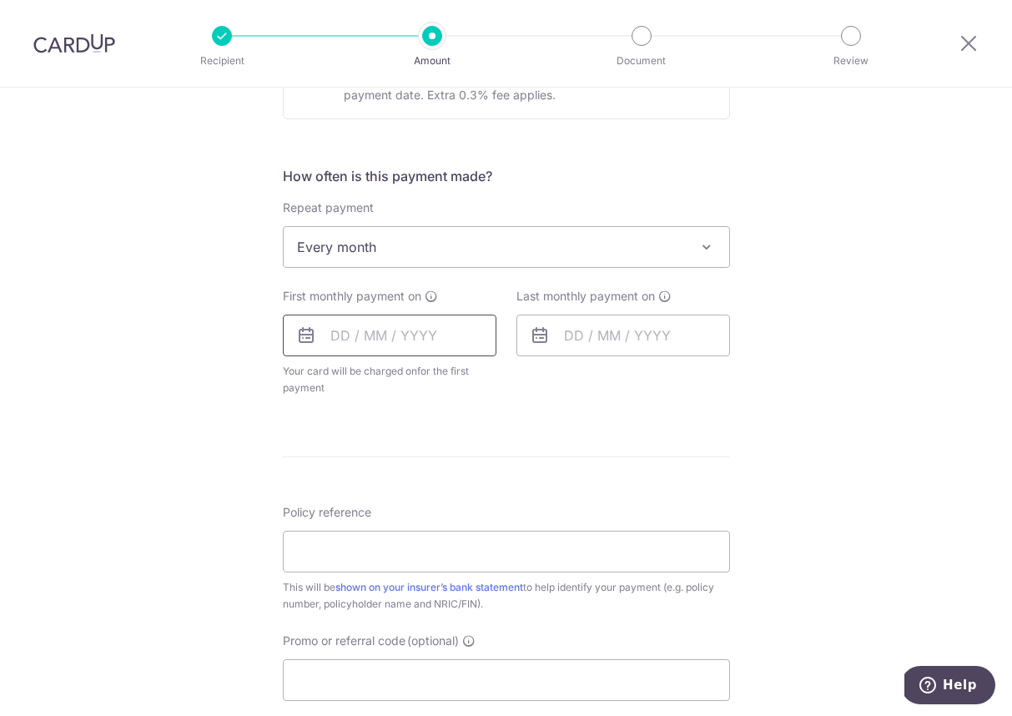
click at [335, 329] on input "text" at bounding box center [390, 336] width 214 height 42
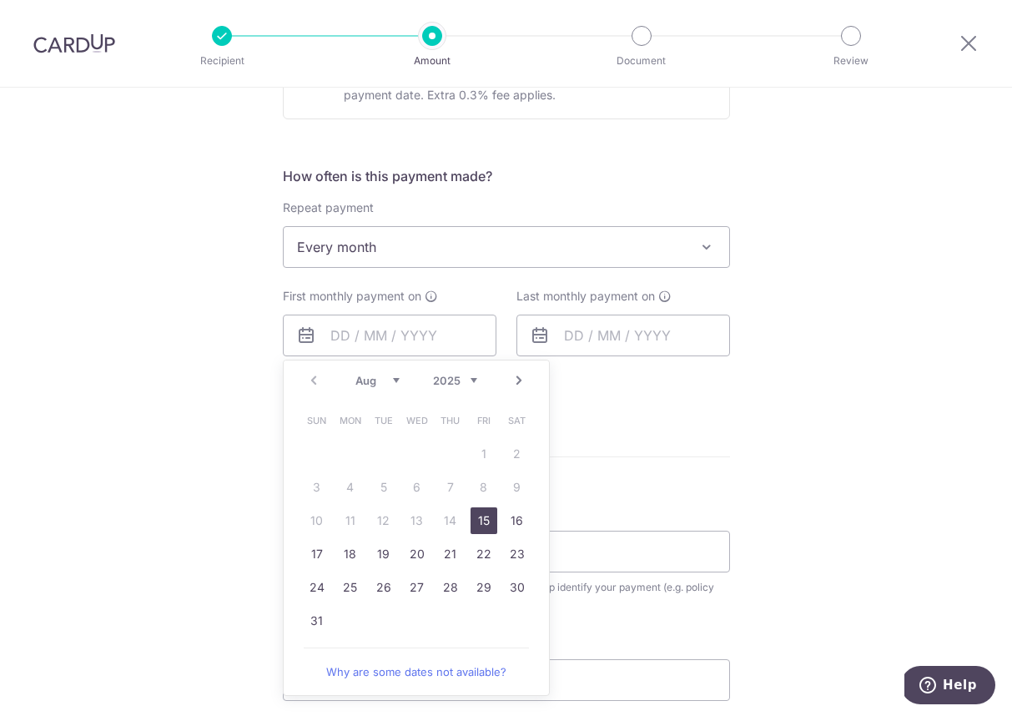
click at [478, 514] on link "15" at bounding box center [484, 520] width 27 height 27
type input "[DATE]"
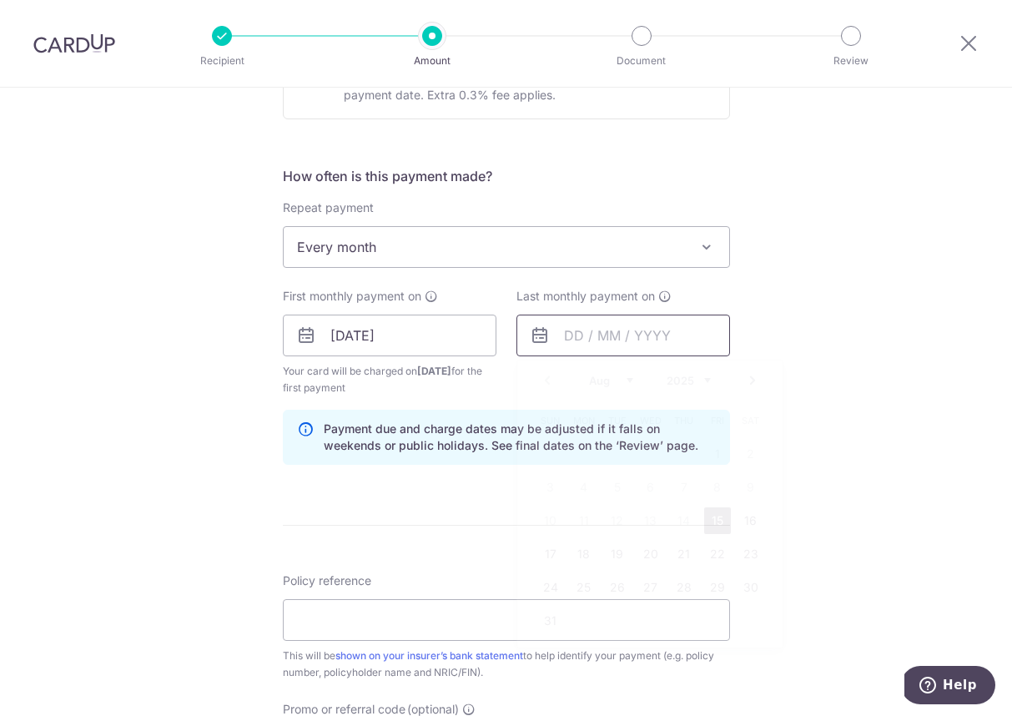
click at [562, 335] on input "text" at bounding box center [624, 336] width 214 height 42
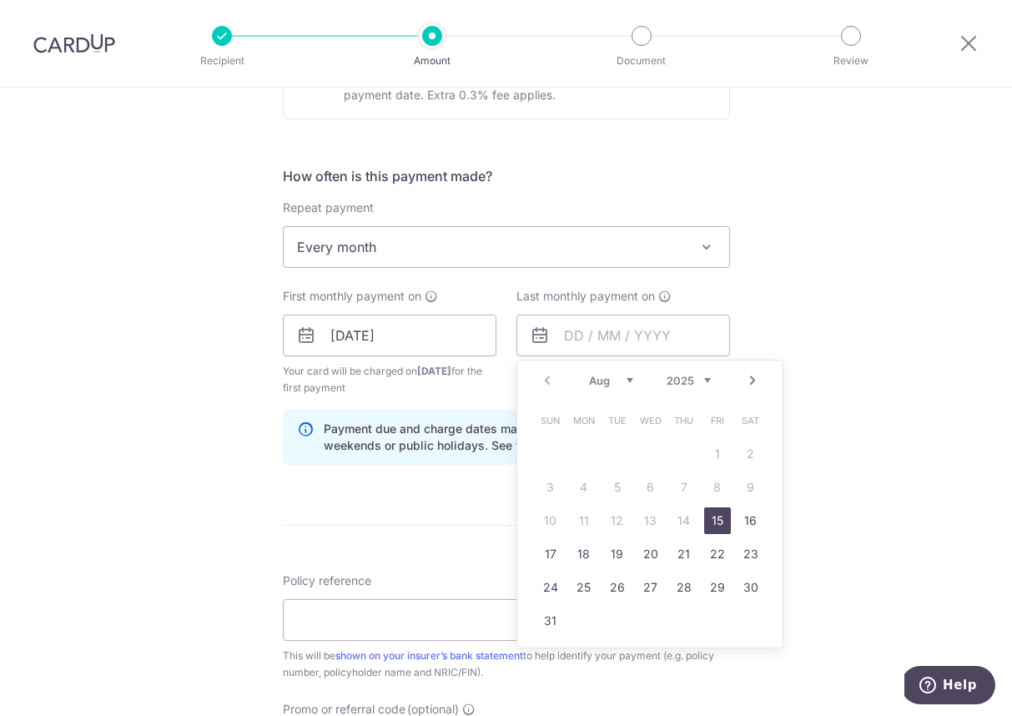
click at [622, 384] on select "Aug Sep Oct Nov Dec" at bounding box center [611, 380] width 44 height 13
click at [586, 520] on link "15" at bounding box center [584, 520] width 27 height 27
type input "15/12/2025"
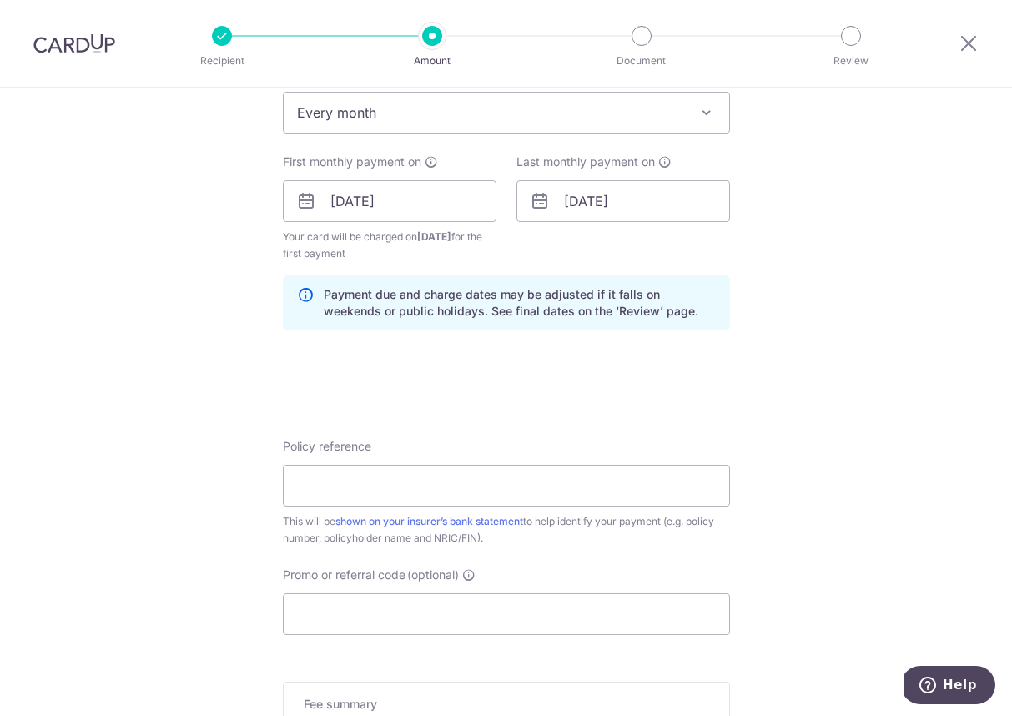
scroll to position [788, 0]
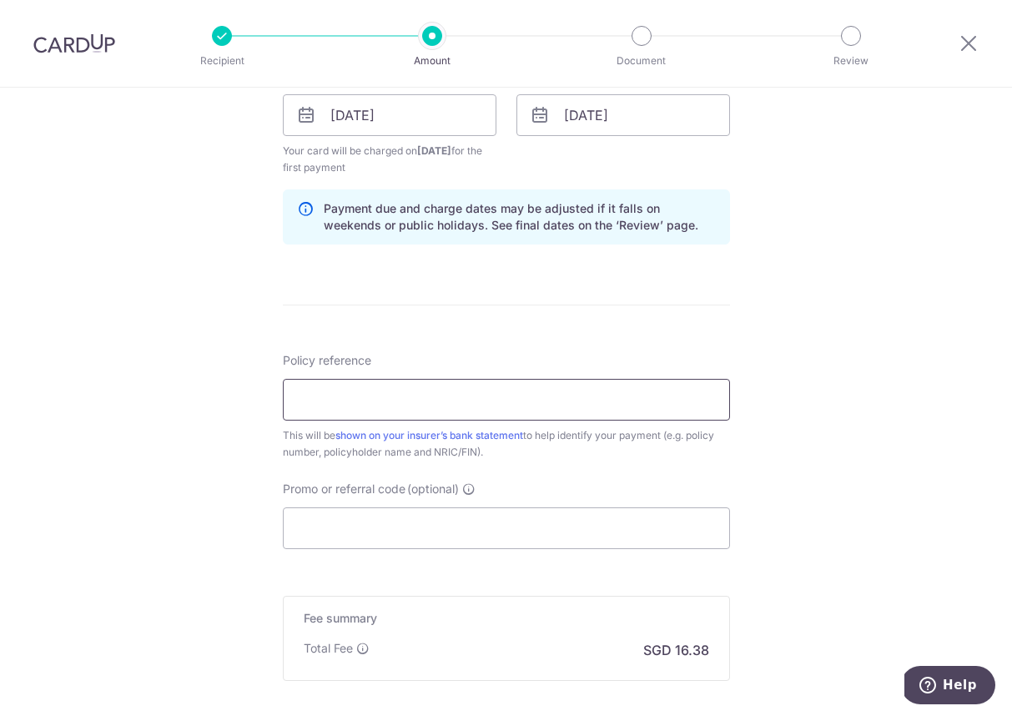
click at [355, 397] on input "Policy reference" at bounding box center [506, 400] width 447 height 42
type input "00331077 [PERSON_NAME] TAT S8107854H"
click at [310, 539] on input "Promo or referral code (optional)" at bounding box center [506, 528] width 447 height 42
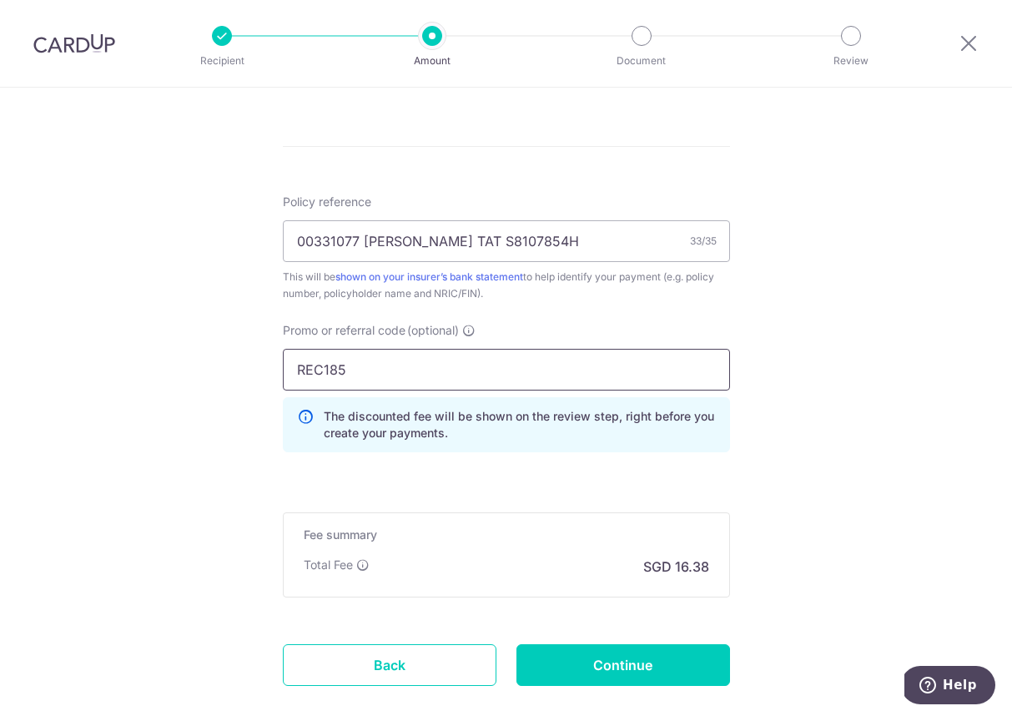
scroll to position [1009, 0]
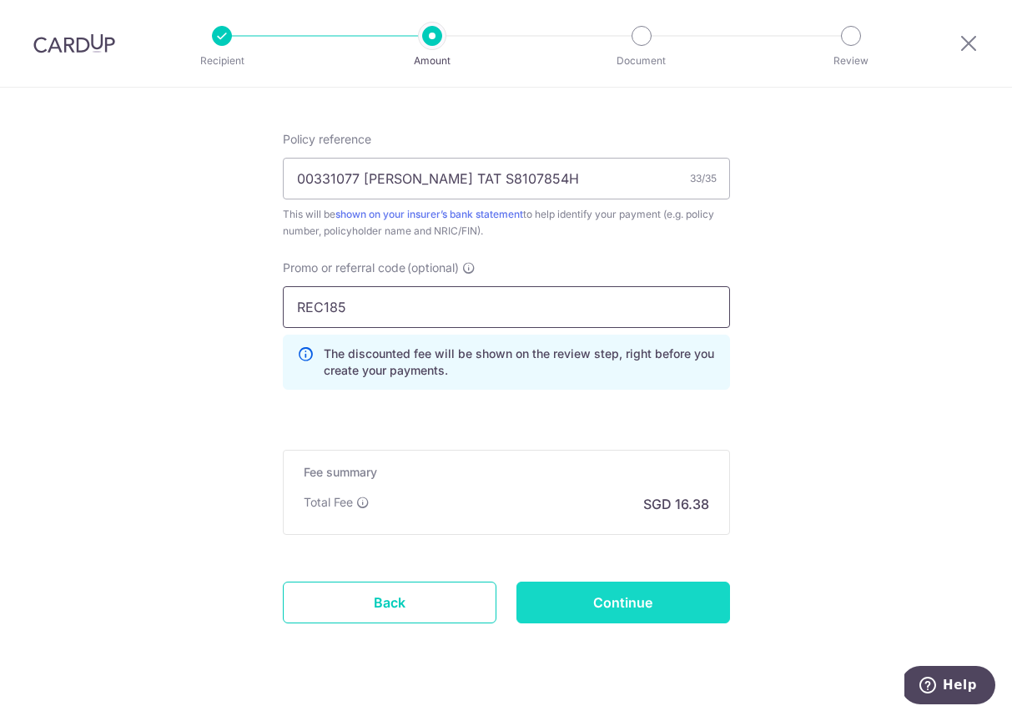
type input "REC185"
click at [582, 599] on input "Continue" at bounding box center [624, 603] width 214 height 42
type input "Create Schedule"
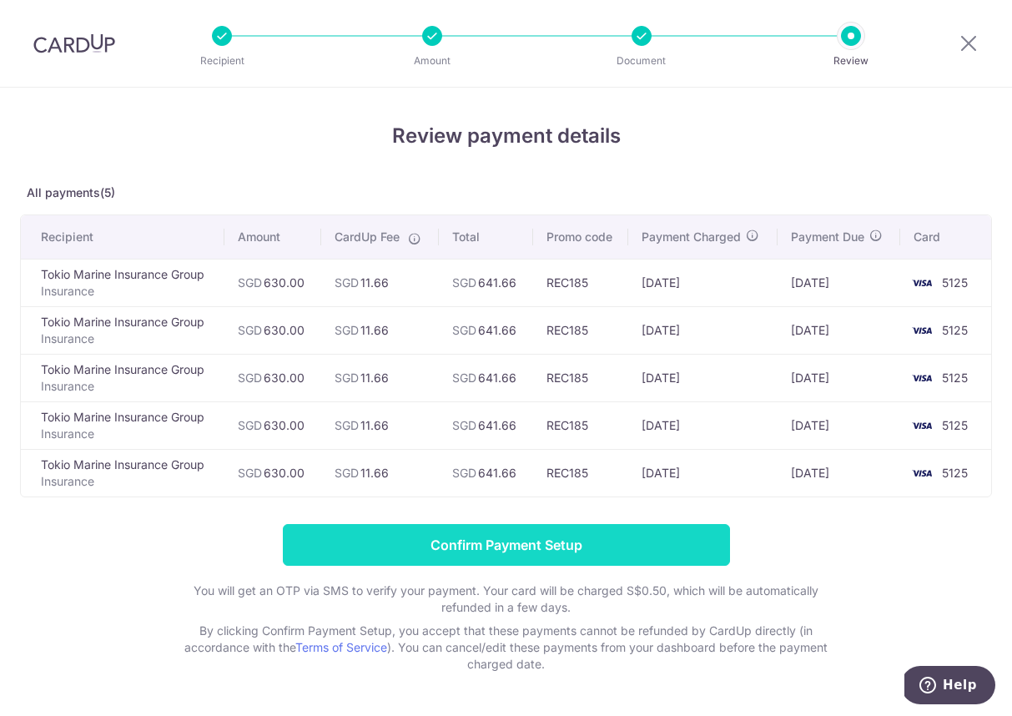
click at [571, 551] on input "Confirm Payment Setup" at bounding box center [506, 545] width 447 height 42
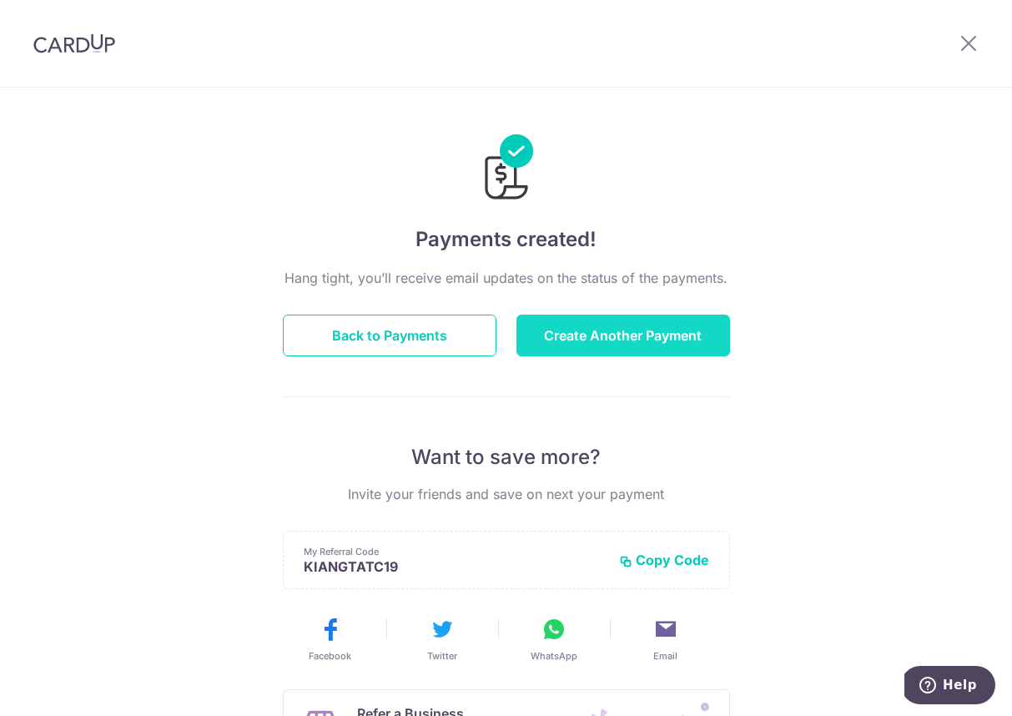
click at [588, 340] on button "Create Another Payment" at bounding box center [624, 336] width 214 height 42
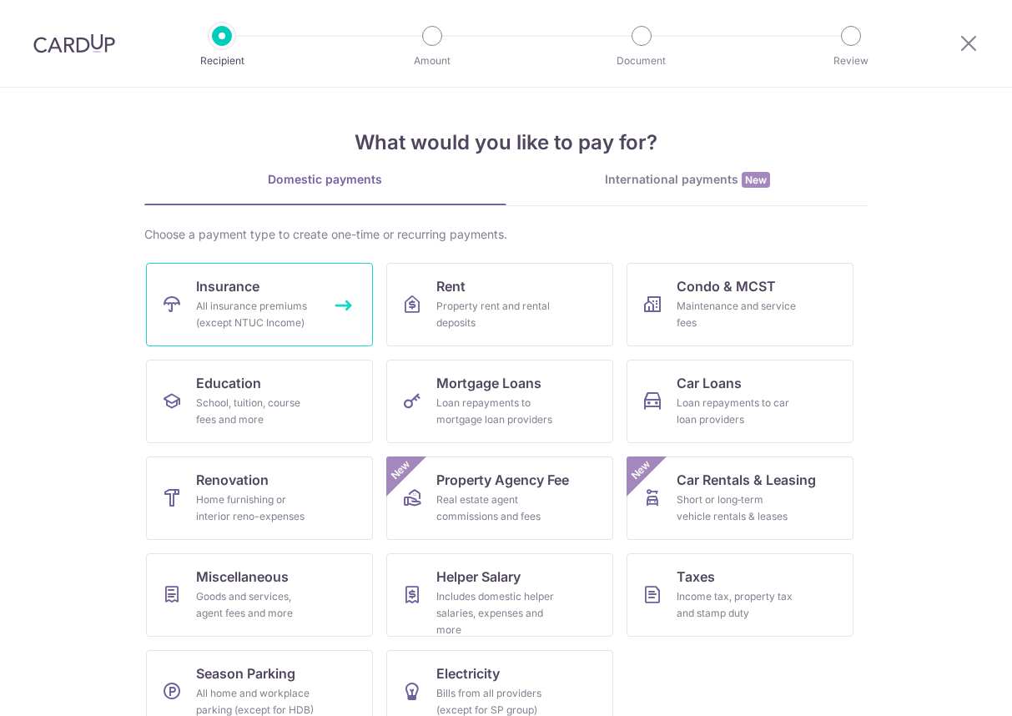
click at [253, 310] on div "All insurance premiums (except NTUC Income)" at bounding box center [256, 314] width 120 height 33
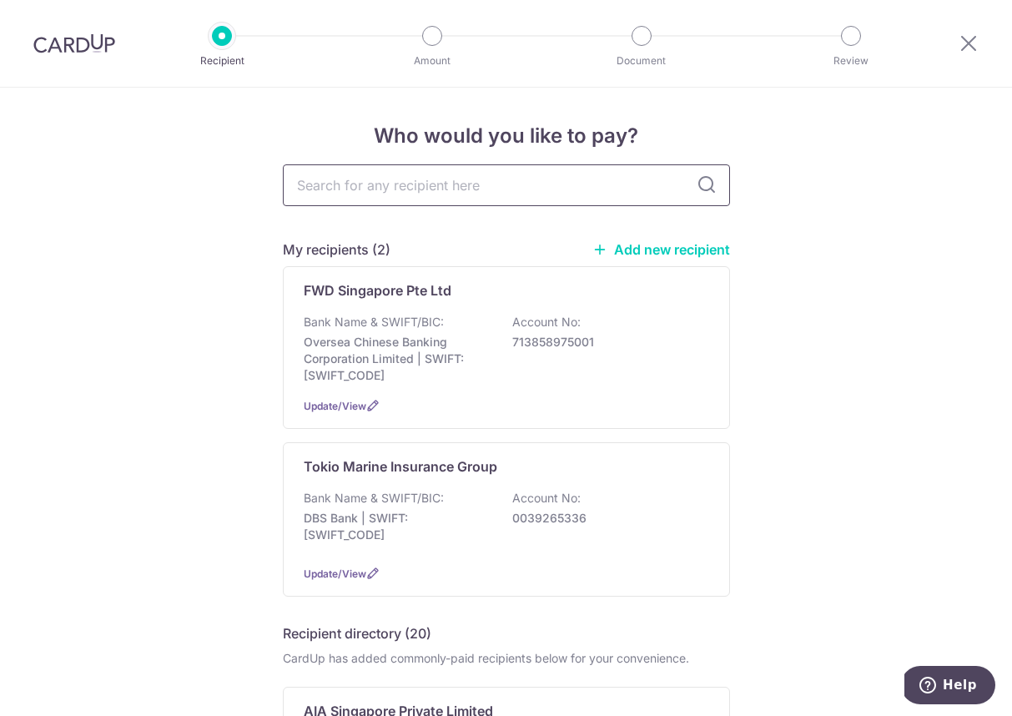
click at [377, 196] on input "text" at bounding box center [506, 185] width 447 height 42
type input "Sing"
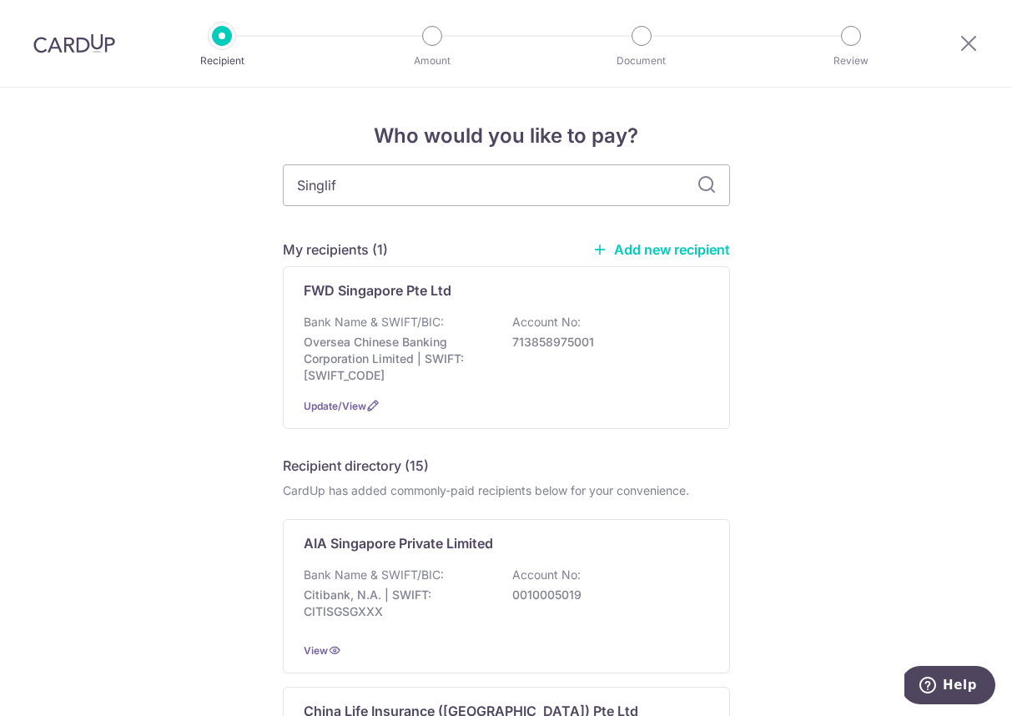
type input "Singlife"
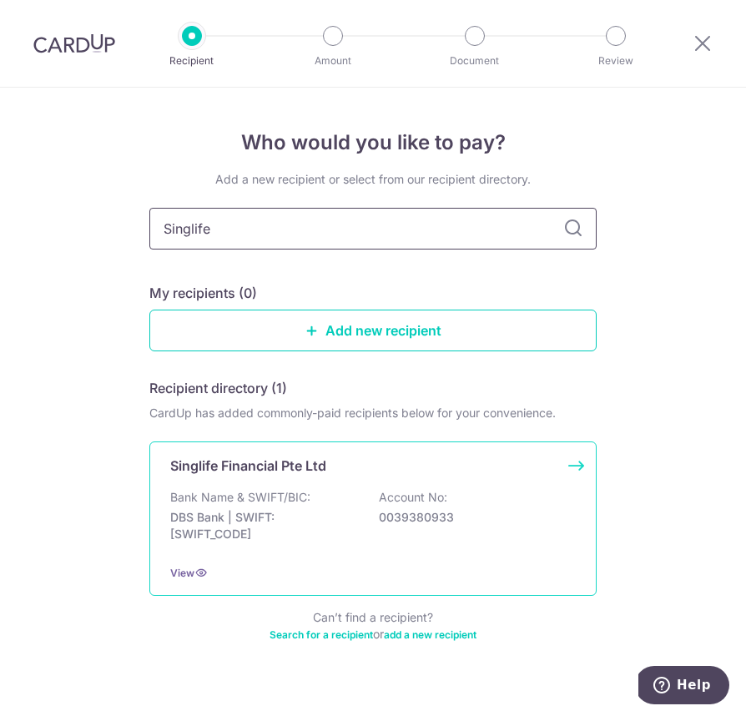
scroll to position [25, 0]
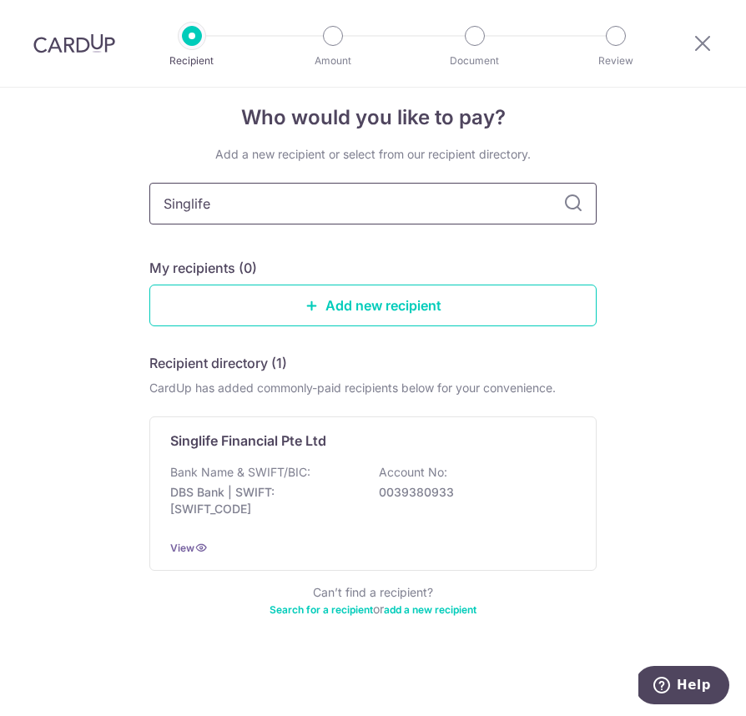
click at [255, 198] on input "Singlife" at bounding box center [372, 204] width 447 height 42
drag, startPoint x: 353, startPoint y: 205, endPoint x: 118, endPoint y: 211, distance: 234.5
click at [118, 210] on div "Who would you like to pay? Add a new recipient or select from our recipient dir…" at bounding box center [373, 389] width 746 height 653
paste input "apore Life Ltd"
type input "Singapore Life Ltd"
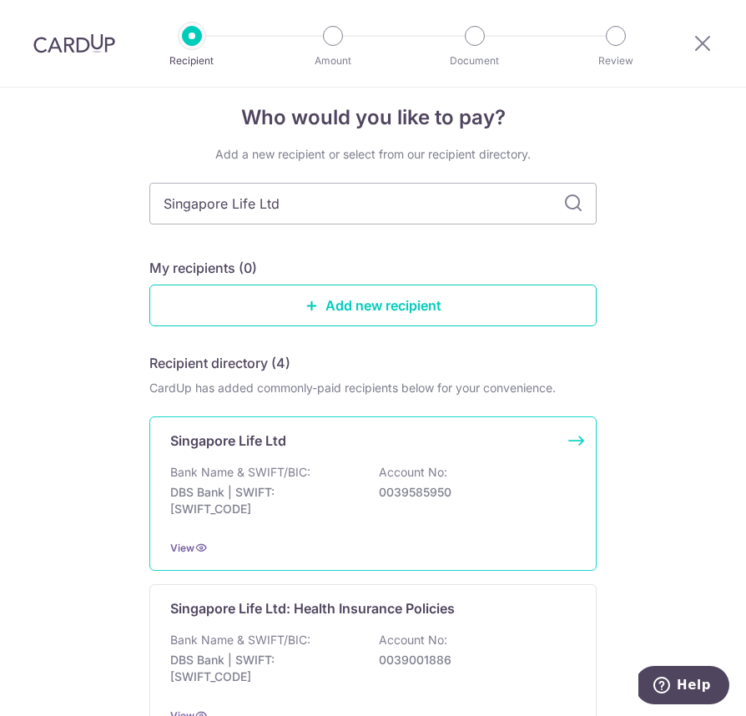
click at [425, 497] on p "0039585950" at bounding box center [472, 492] width 187 height 17
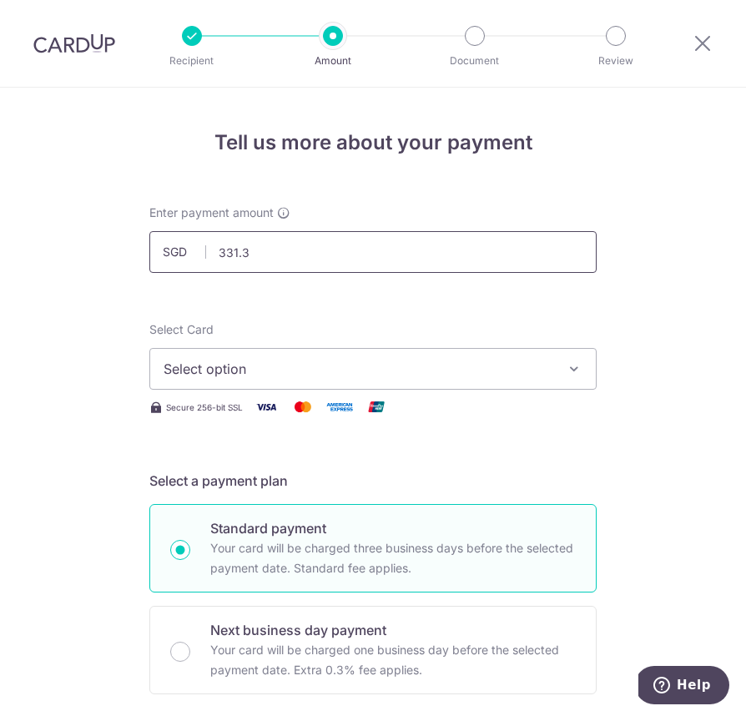
type input "331.35"
click at [268, 372] on span "Select option" at bounding box center [358, 369] width 389 height 20
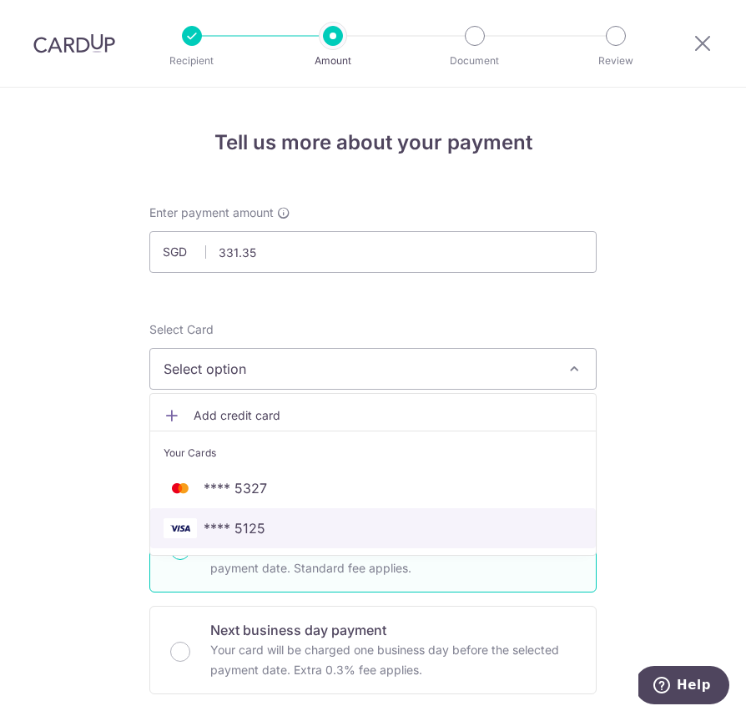
click at [227, 527] on span "**** 5125" at bounding box center [235, 528] width 62 height 20
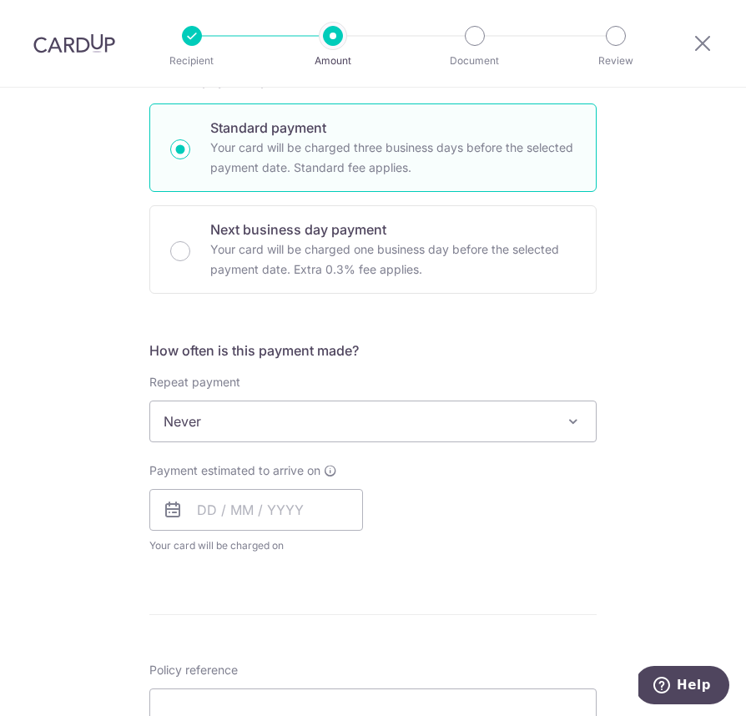
scroll to position [403, 0]
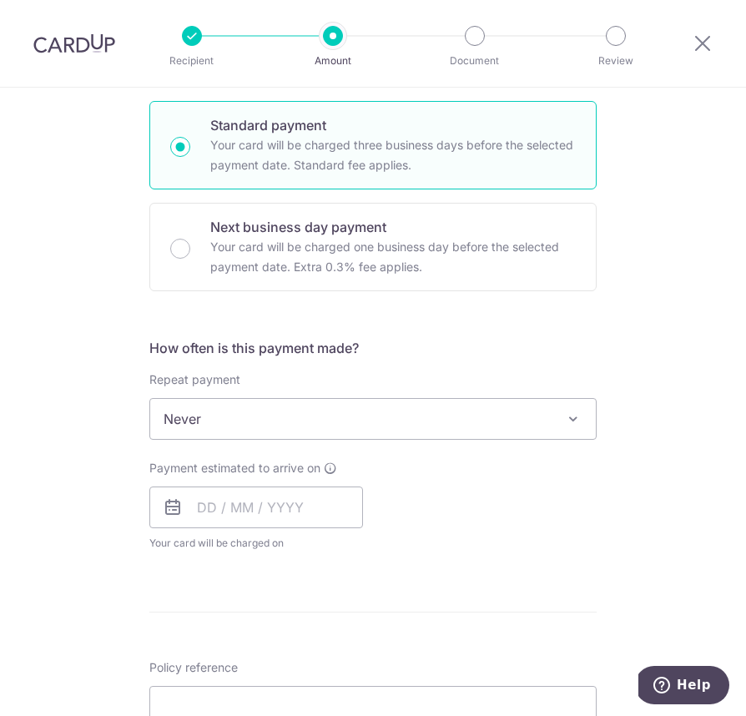
click at [201, 415] on span "Never" at bounding box center [373, 419] width 446 height 40
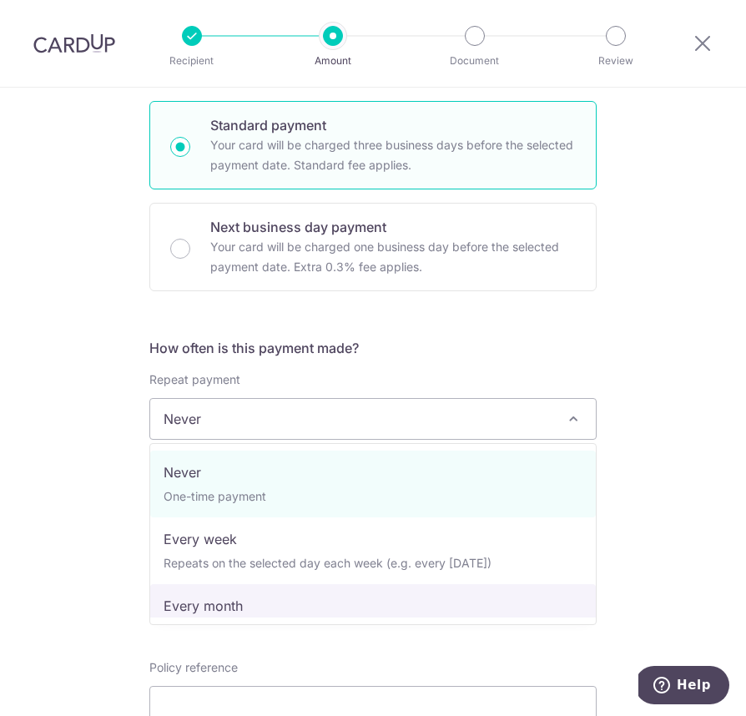
select select "3"
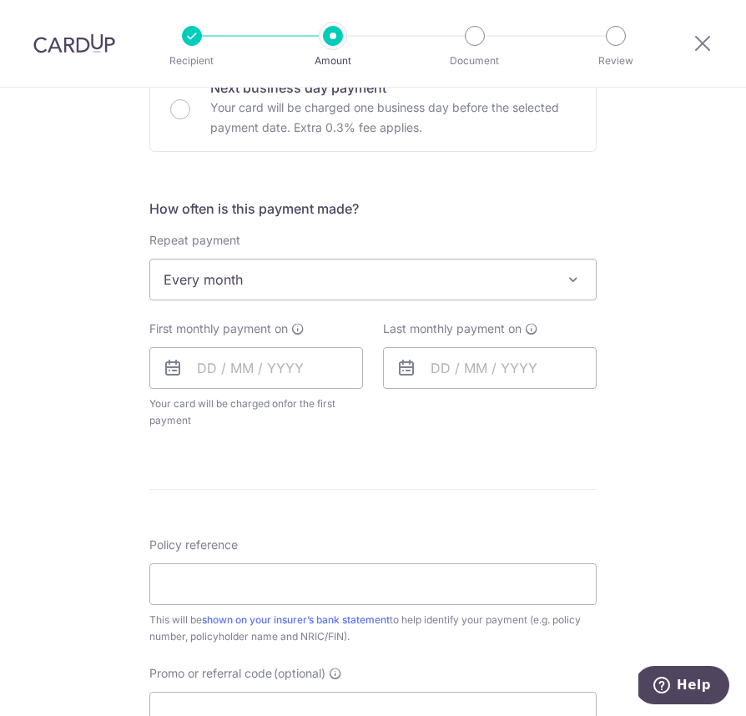
scroll to position [544, 0]
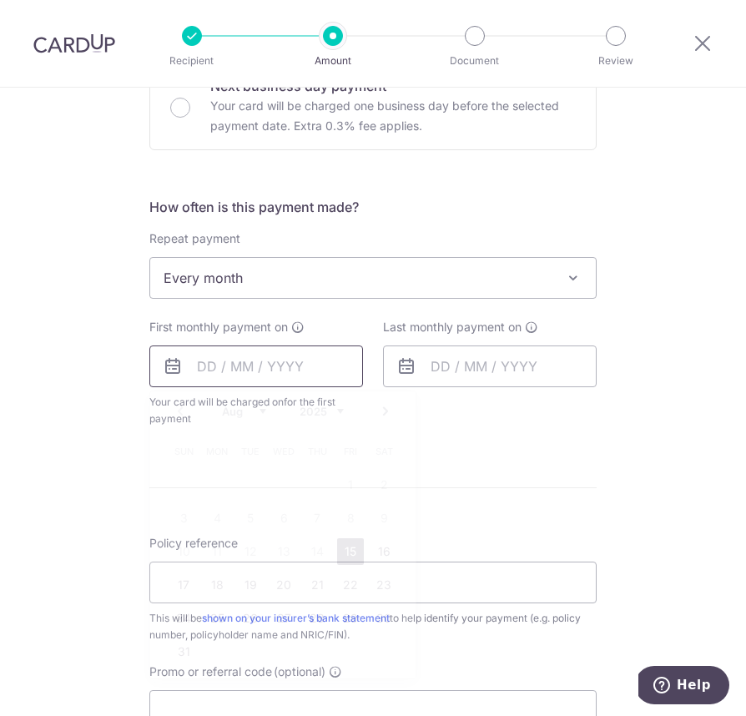
click at [209, 372] on input "text" at bounding box center [256, 366] width 214 height 42
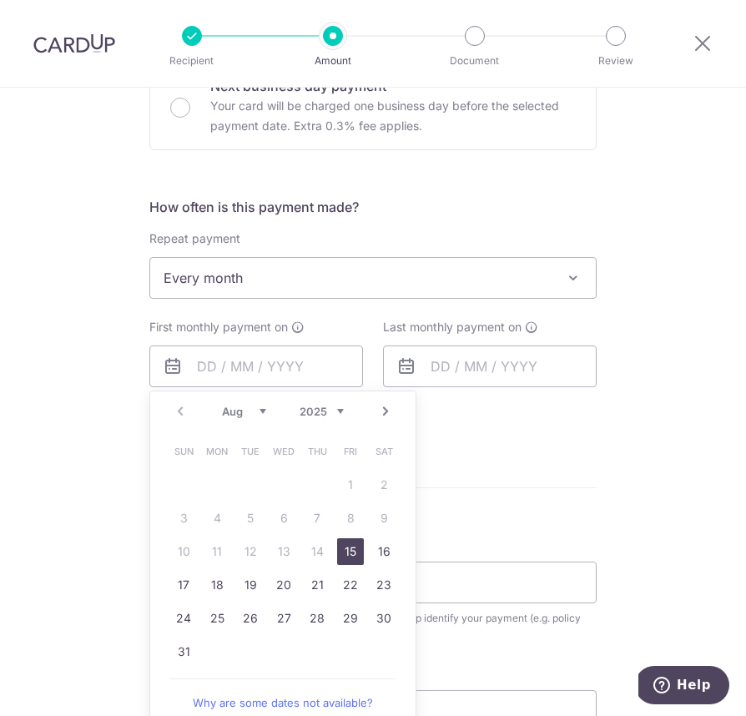
click at [352, 553] on link "15" at bounding box center [350, 551] width 27 height 27
type input "15/08/2025"
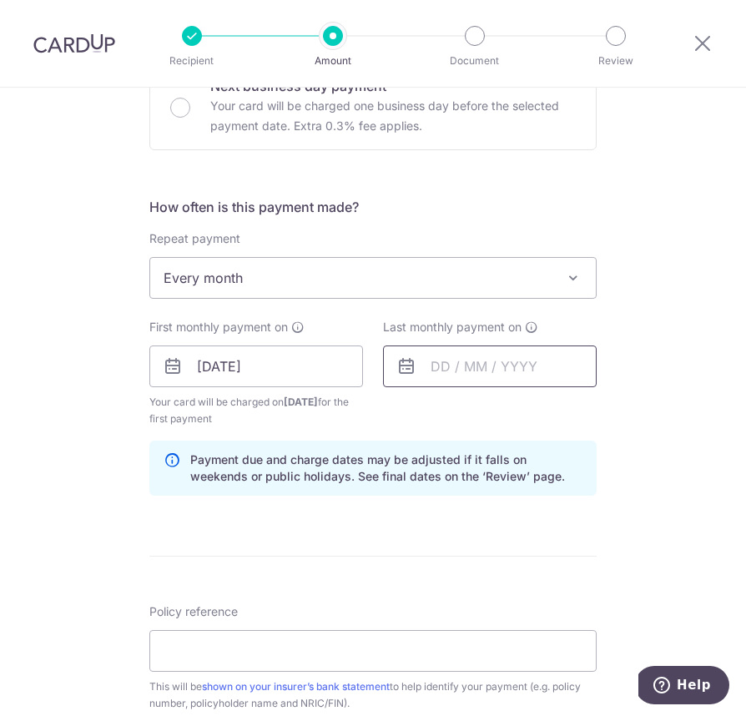
click at [441, 385] on input "text" at bounding box center [490, 366] width 214 height 42
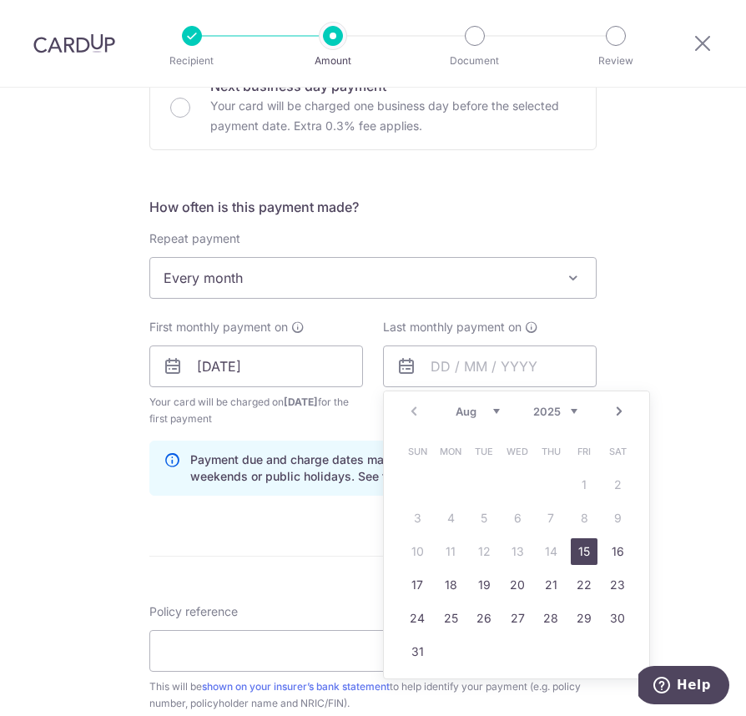
click at [467, 420] on div "Prev Next Aug Sep Oct Nov Dec 2025 2026 2027 2028 2029 2030 2031 2032 2033 2034…" at bounding box center [516, 411] width 265 height 40
click at [473, 410] on select "Aug Sep Oct Nov Dec" at bounding box center [478, 411] width 44 height 13
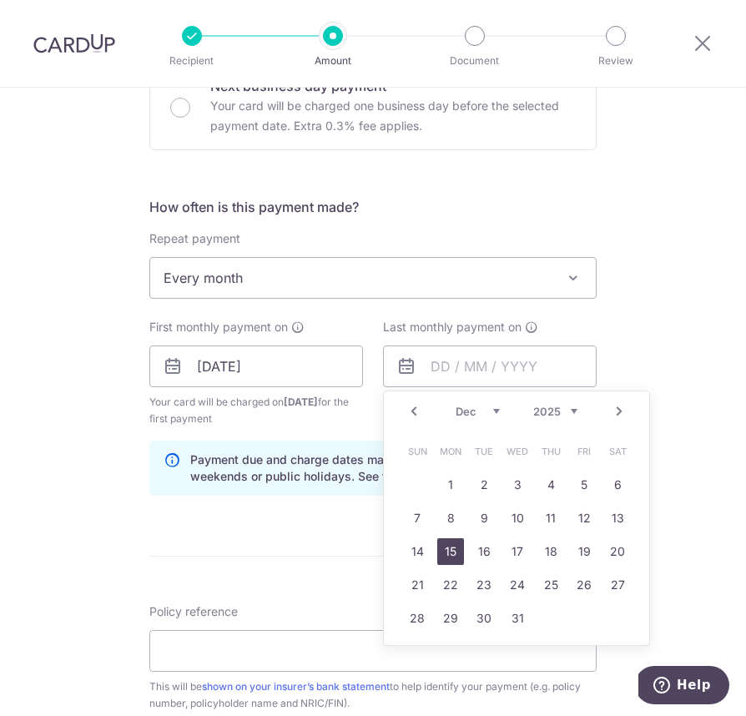
click at [457, 554] on link "15" at bounding box center [450, 551] width 27 height 27
type input "15/12/2025"
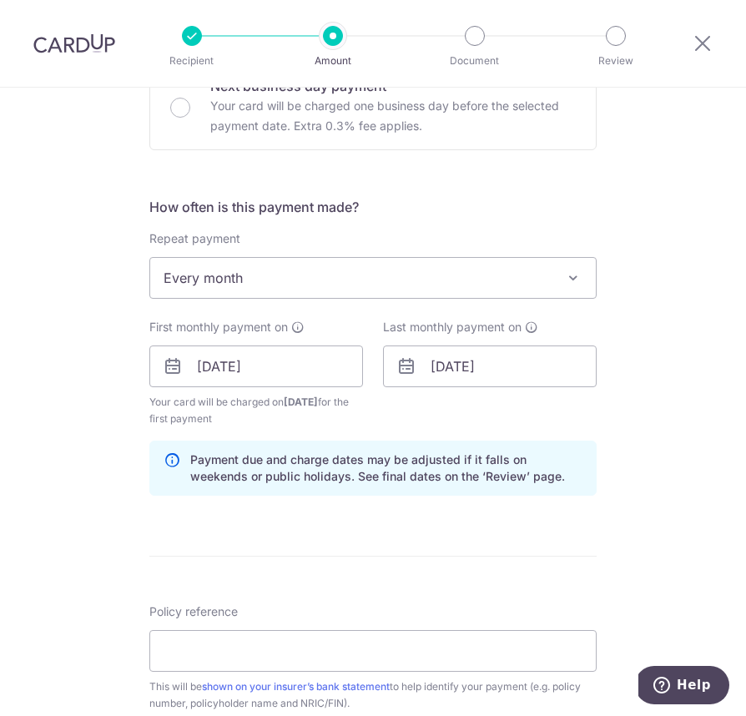
click at [608, 544] on div "Tell us more about your payment Enter payment amount SGD 331.35 331.35 Select C…" at bounding box center [373, 345] width 746 height 1602
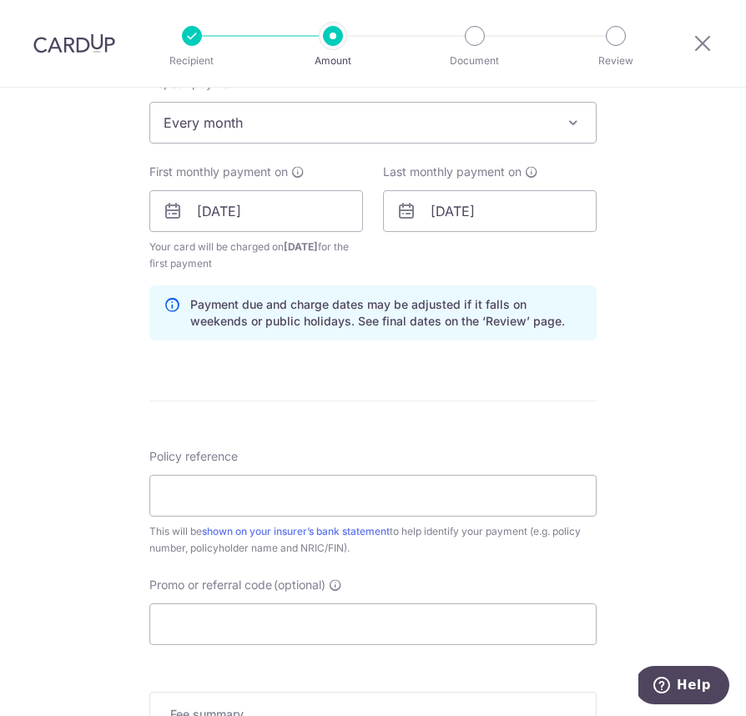
scroll to position [717, 0]
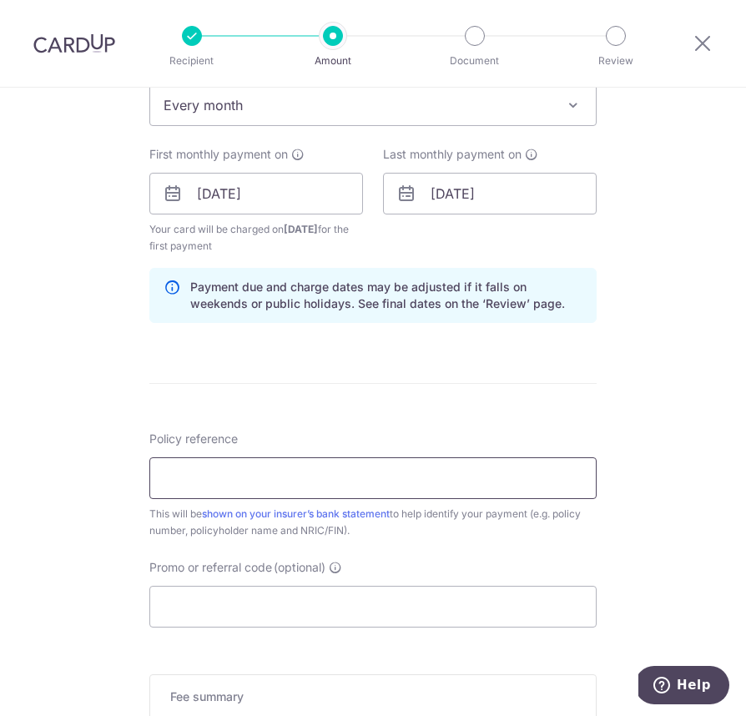
click at [270, 484] on input "Policy reference" at bounding box center [372, 478] width 447 height 42
click at [196, 477] on input "80454505 [PERSON_NAME] TAT S8107854H" at bounding box center [372, 478] width 447 height 42
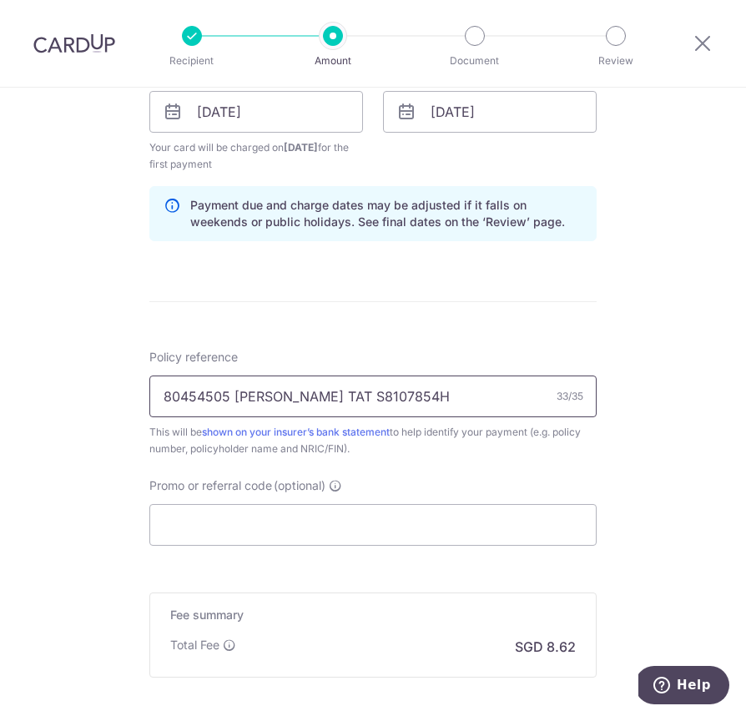
scroll to position [801, 0]
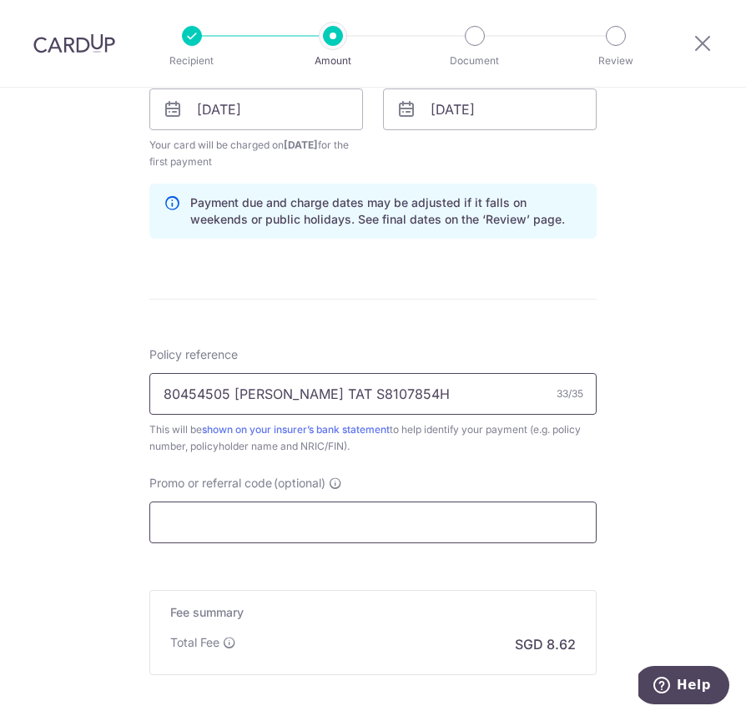
type input "80454505 [PERSON_NAME] TAT S8107854H"
click at [217, 528] on input "Promo or referral code (optional)" at bounding box center [372, 522] width 447 height 42
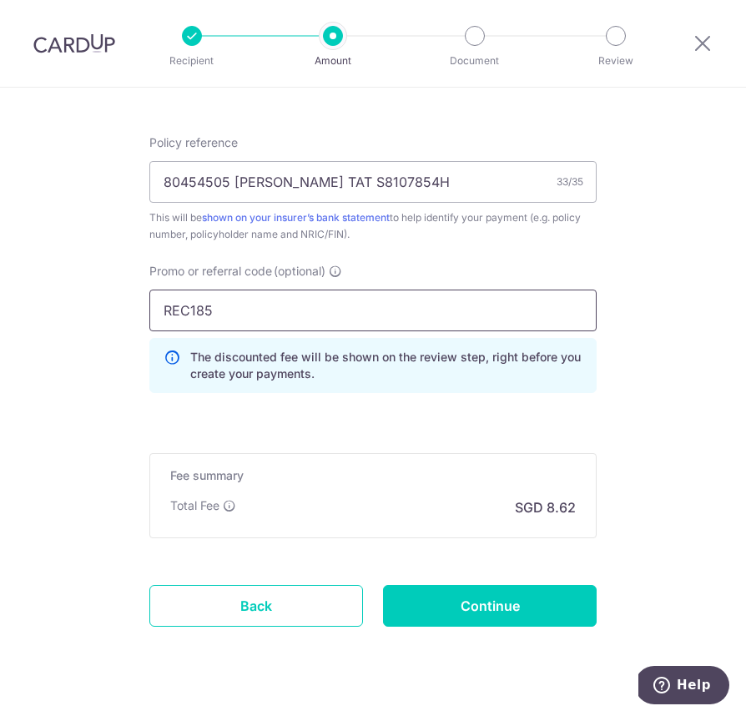
scroll to position [1049, 0]
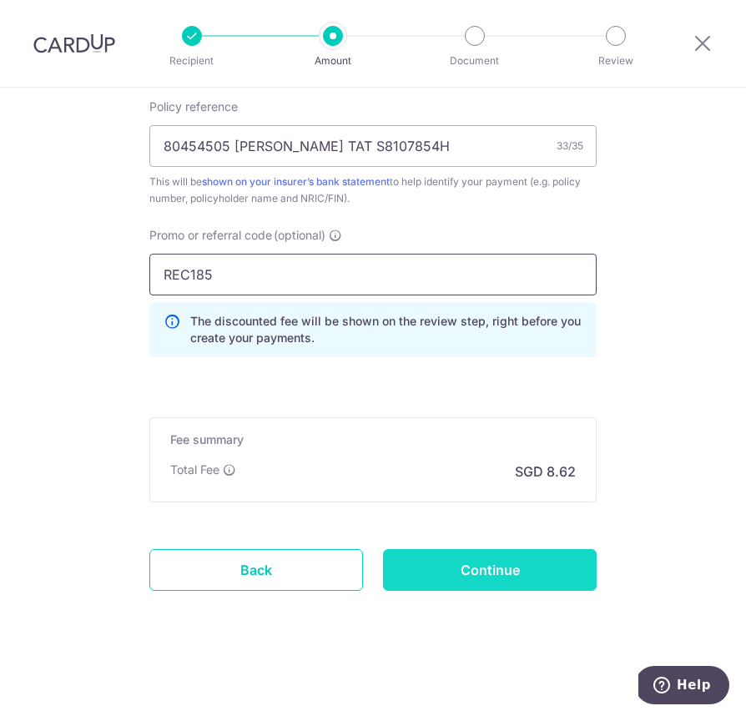
type input "REC185"
click at [426, 570] on input "Continue" at bounding box center [490, 570] width 214 height 42
type input "Create Schedule"
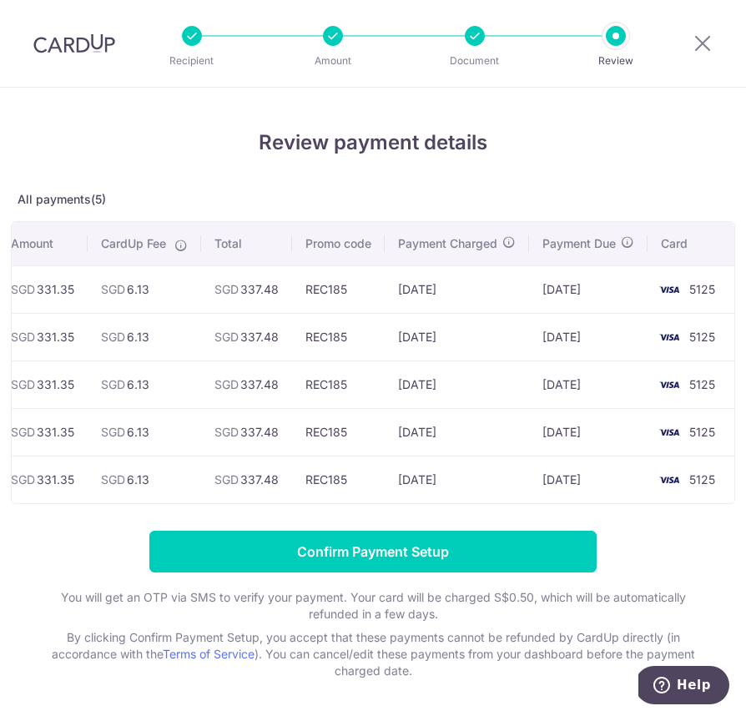
scroll to position [0, 158]
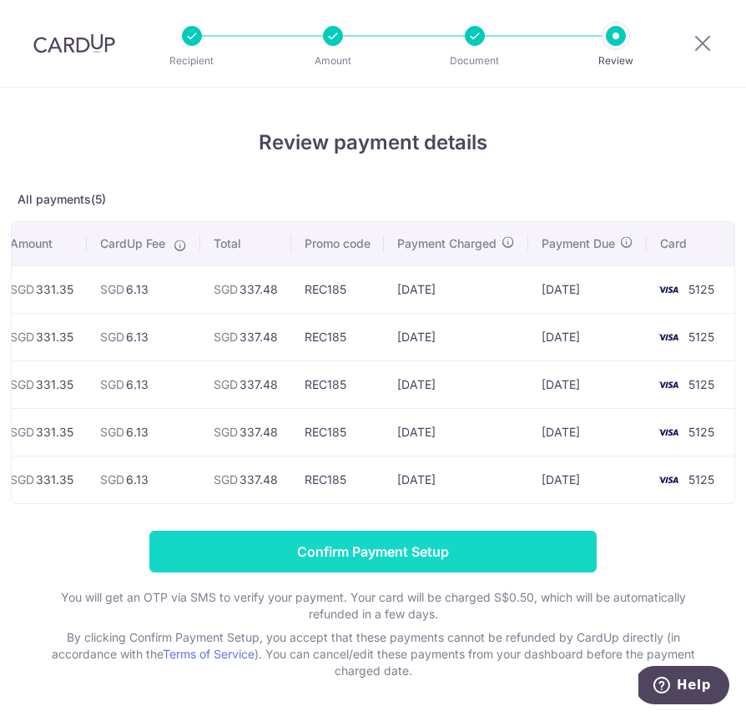
click at [440, 546] on input "Confirm Payment Setup" at bounding box center [372, 552] width 447 height 42
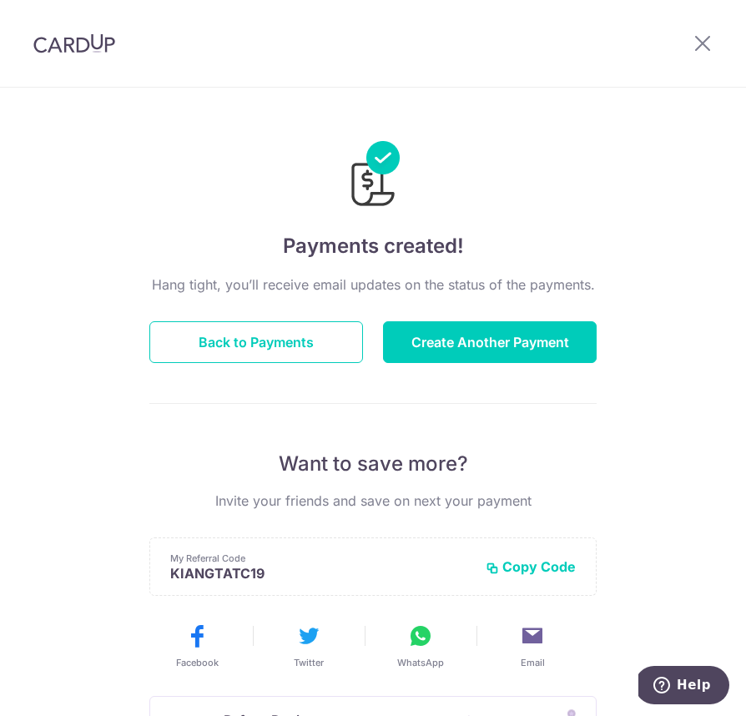
click at [713, 45] on div at bounding box center [702, 43] width 87 height 87
click at [697, 43] on icon at bounding box center [703, 43] width 20 height 21
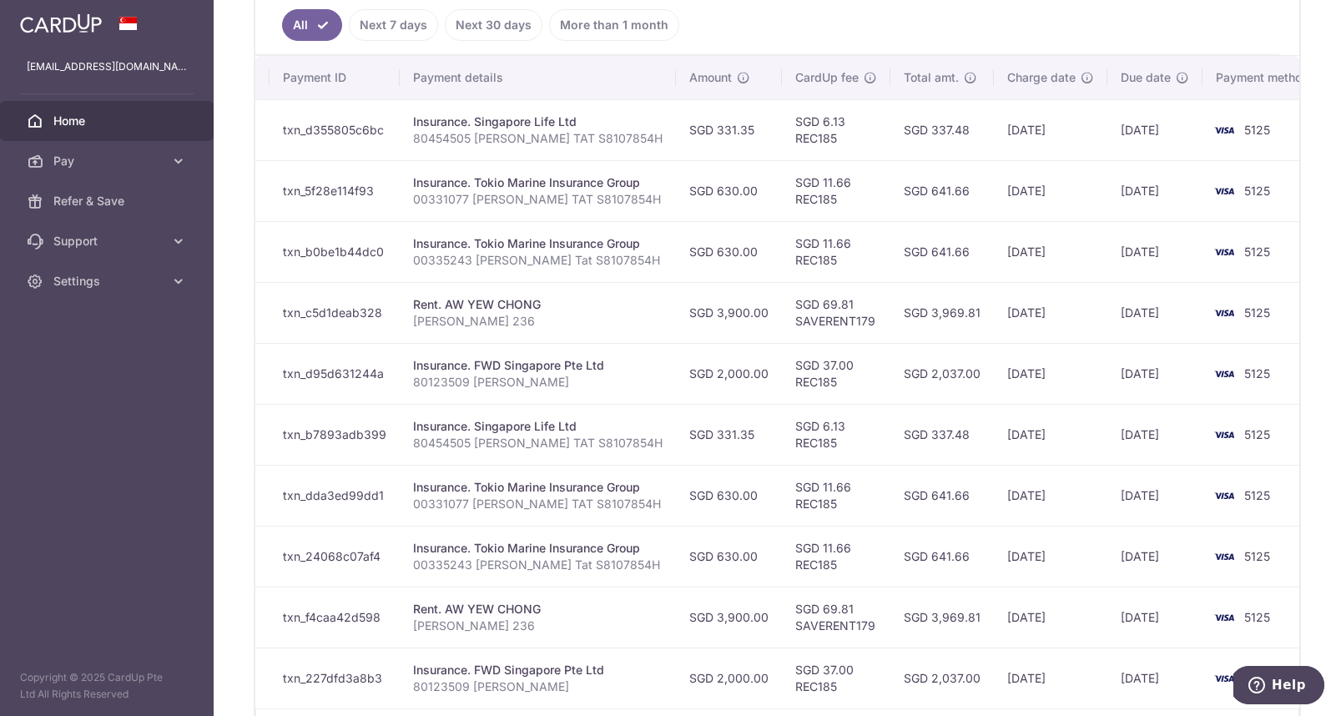
scroll to position [574, 0]
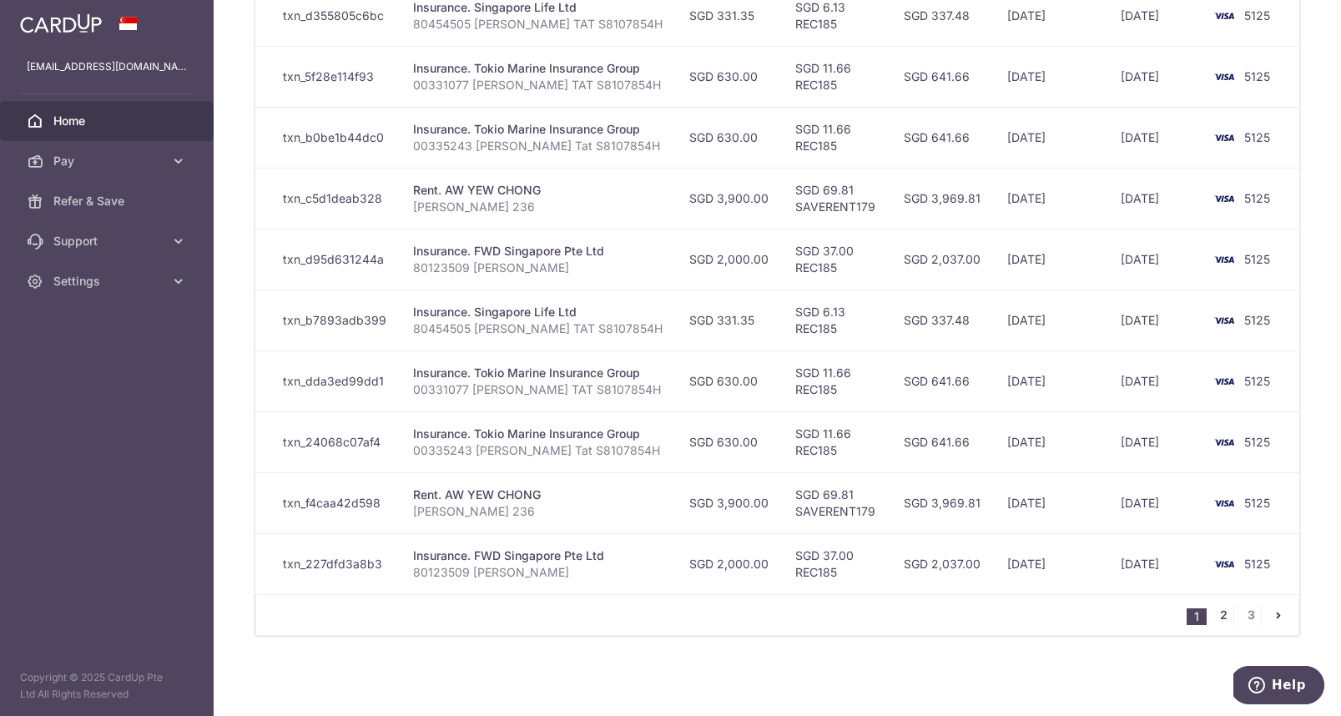
click at [745, 616] on link "2" at bounding box center [1223, 615] width 20 height 20
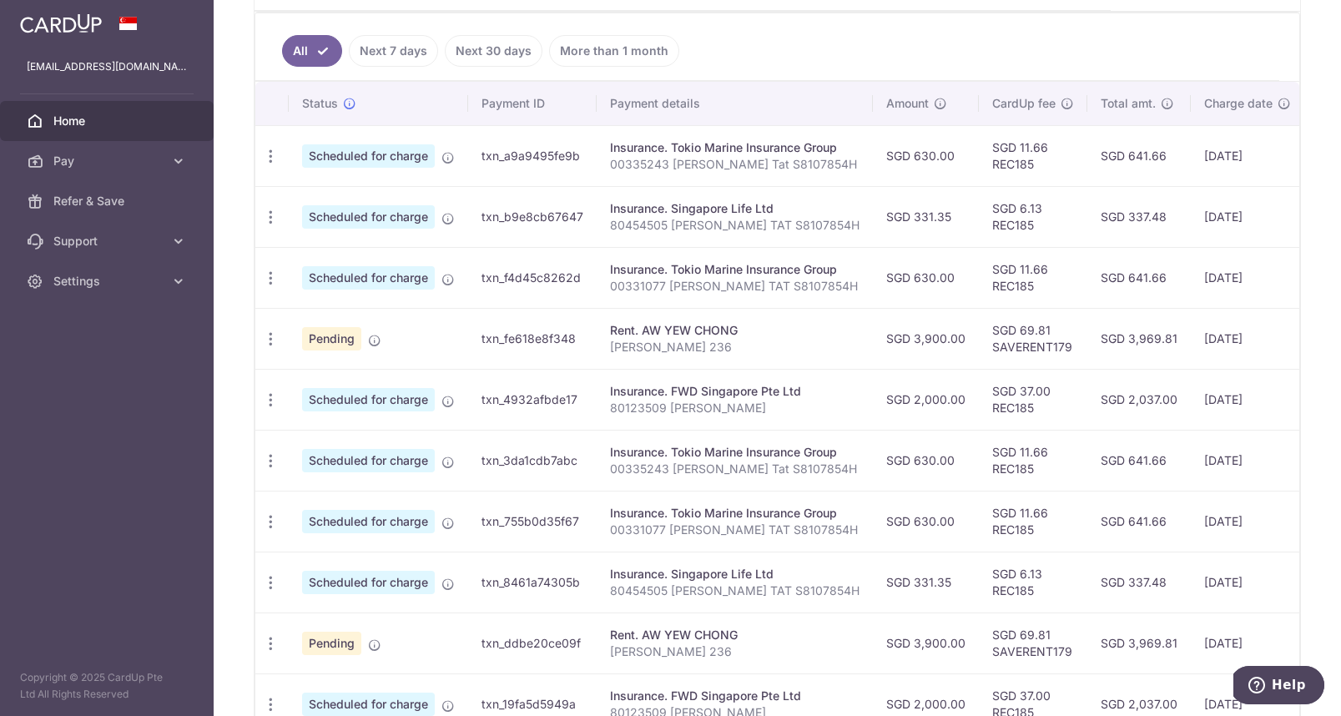
scroll to position [0, 0]
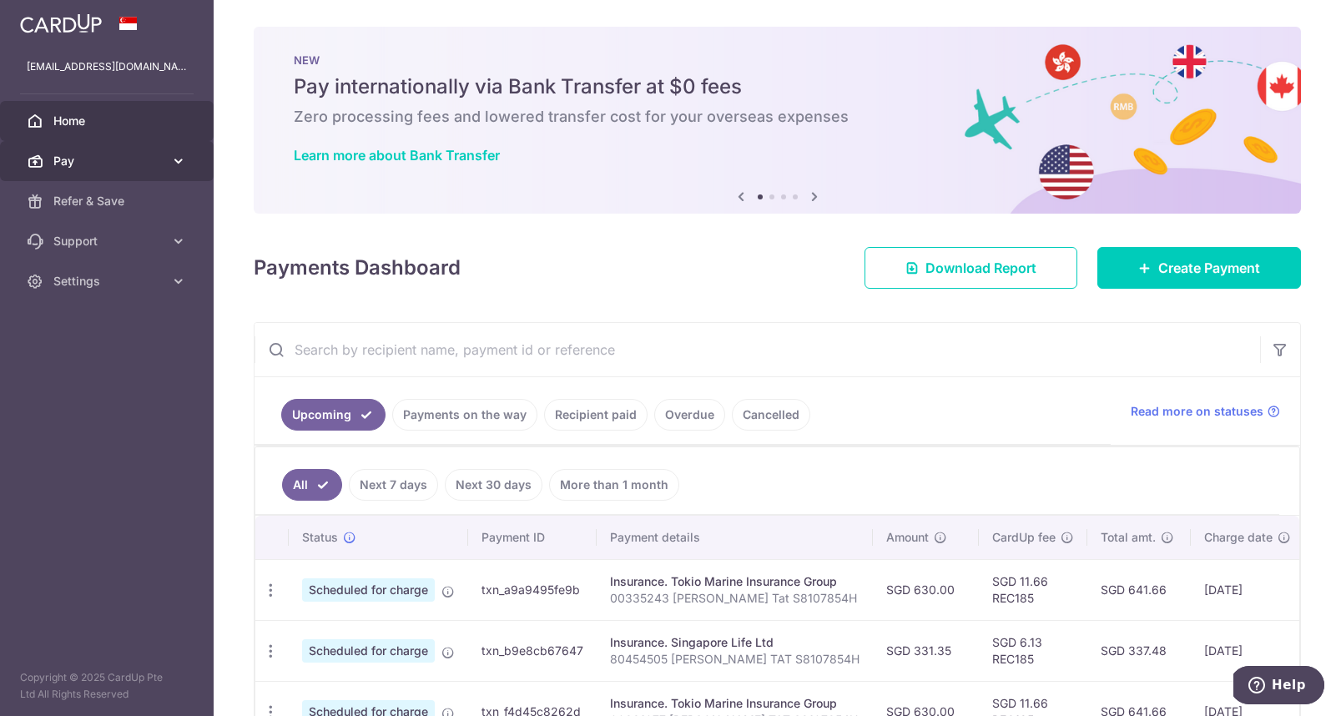
click at [186, 163] on icon at bounding box center [178, 161] width 17 height 17
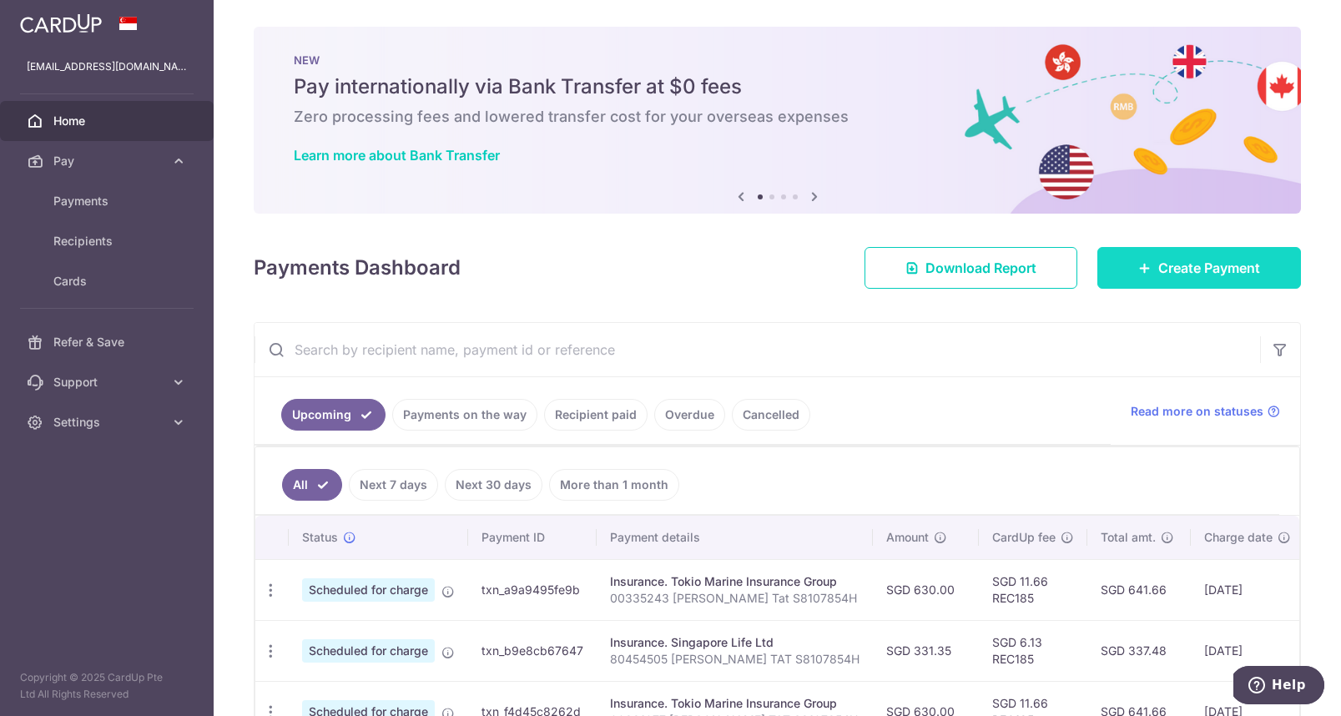
click at [745, 268] on span "Create Payment" at bounding box center [1209, 268] width 102 height 20
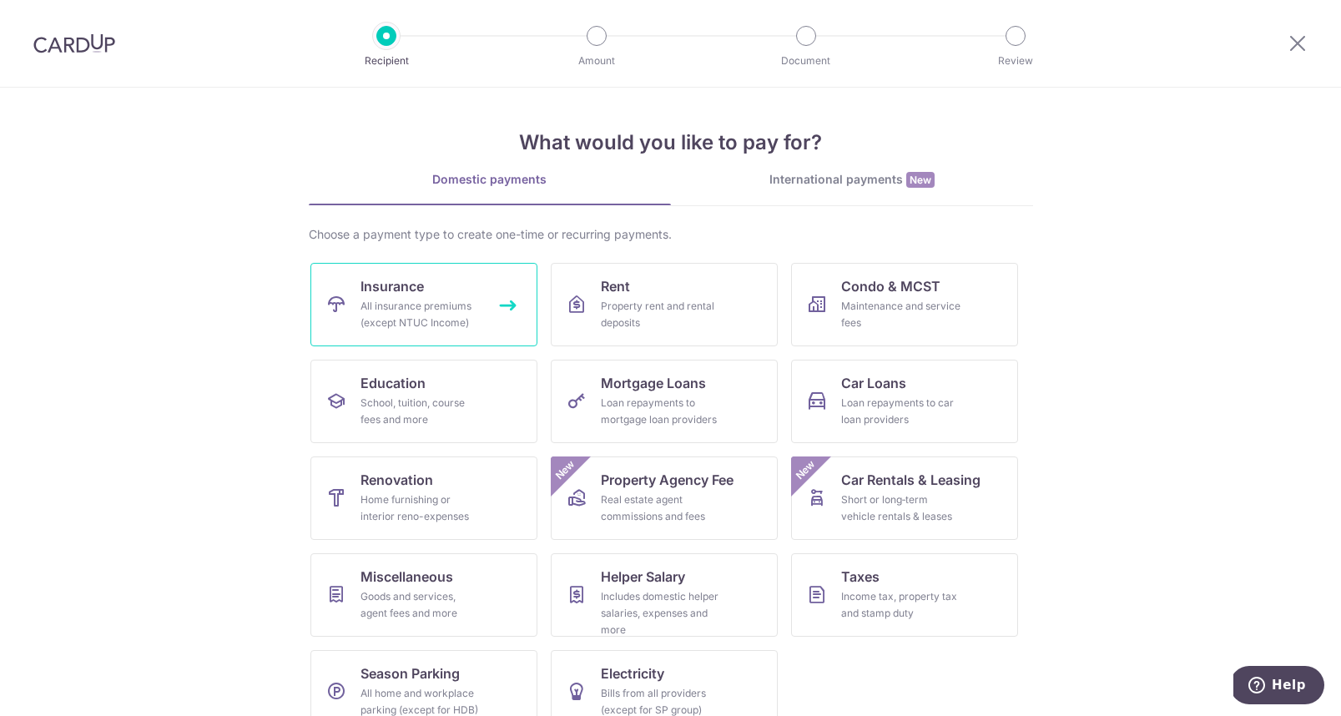
click at [353, 309] on link "Insurance All insurance premiums (except NTUC Income)" at bounding box center [423, 304] width 227 height 83
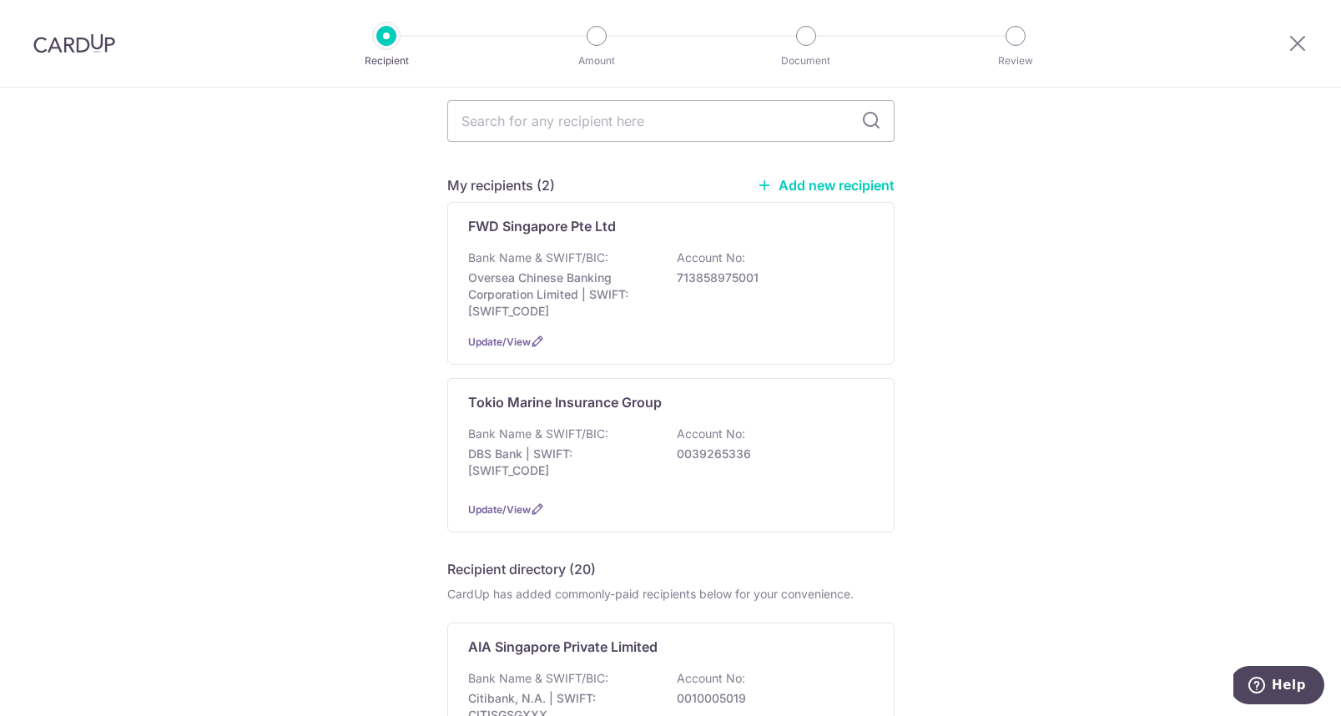
scroll to position [81, 0]
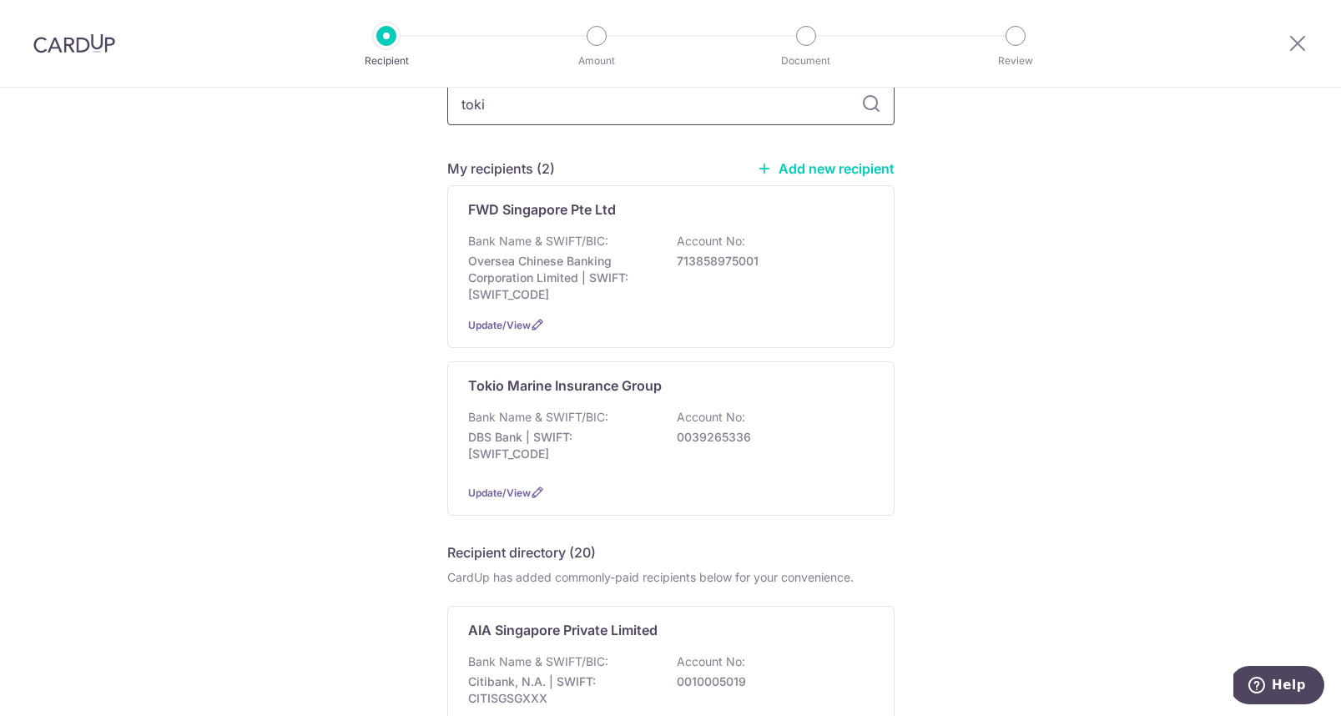
type input "[GEOGRAPHIC_DATA]"
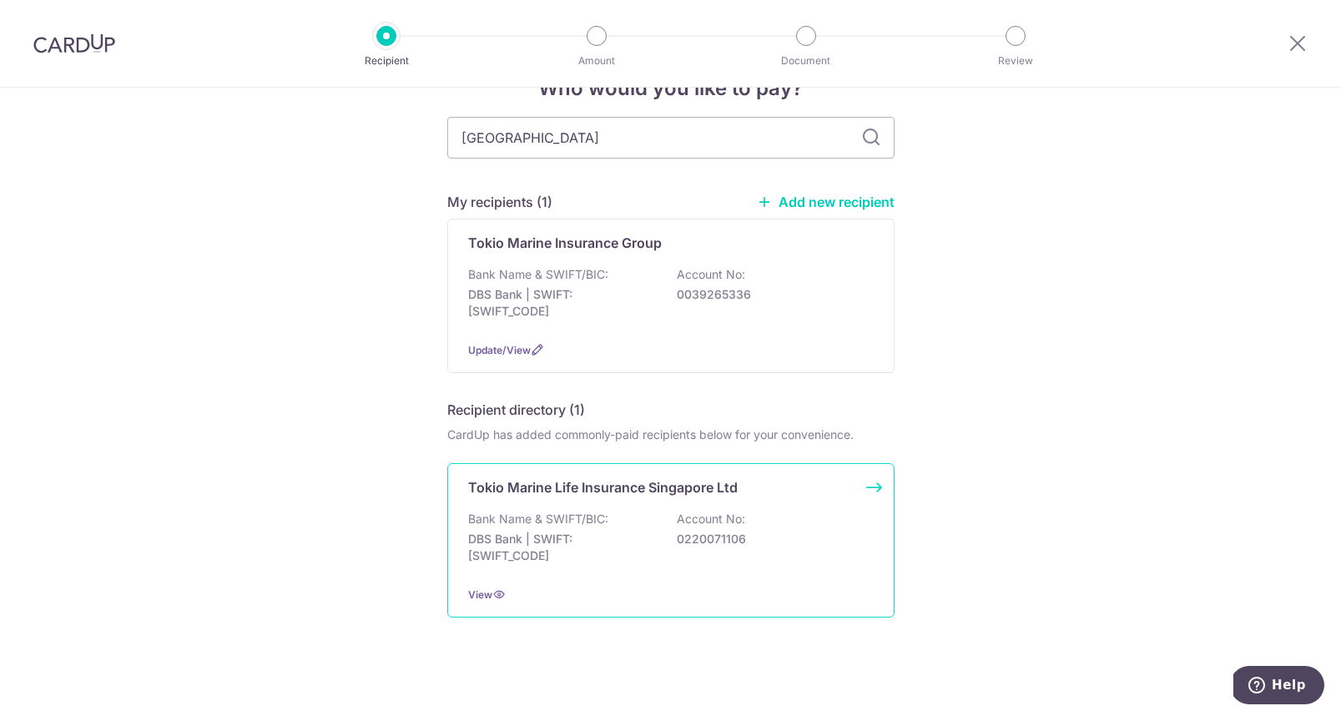
click at [759, 539] on p "0220071106" at bounding box center [770, 539] width 187 height 17
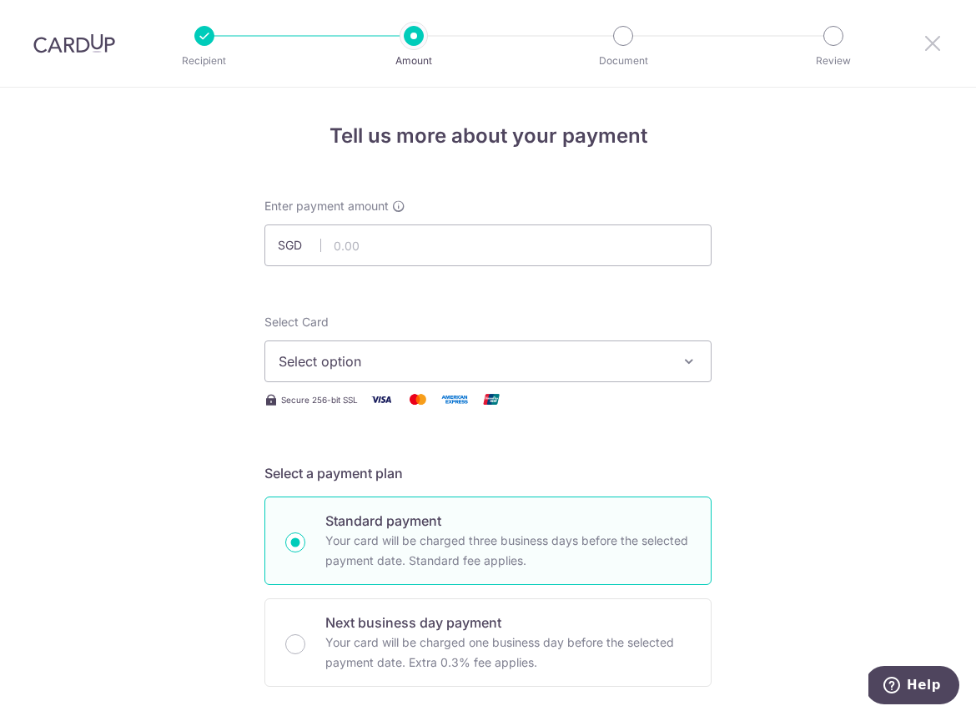
click at [930, 36] on icon at bounding box center [933, 43] width 20 height 21
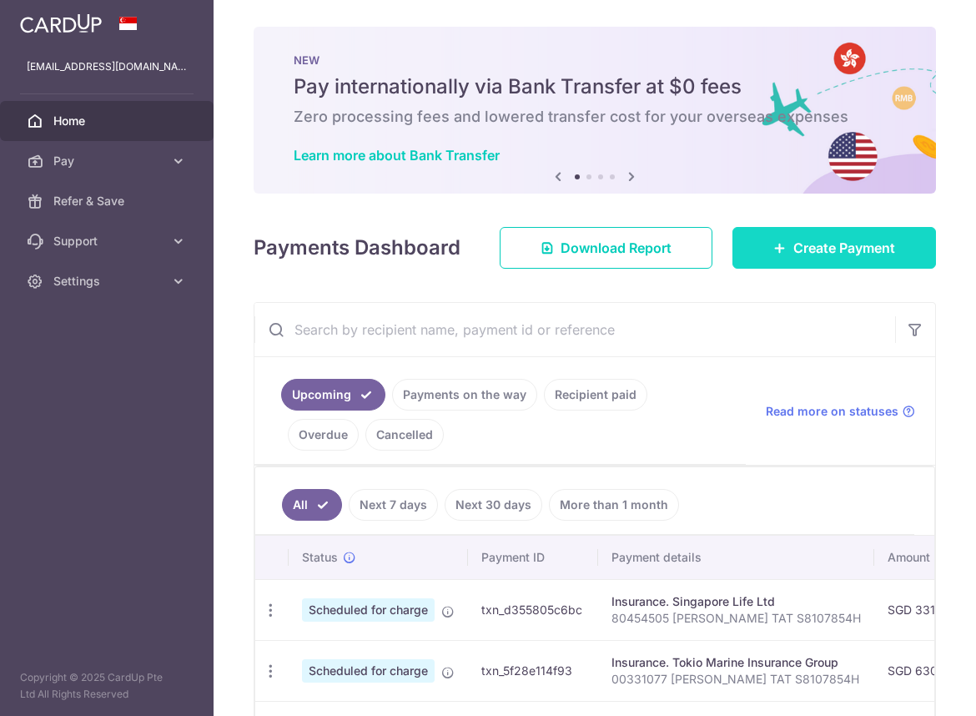
click at [802, 240] on span "Create Payment" at bounding box center [845, 248] width 102 height 20
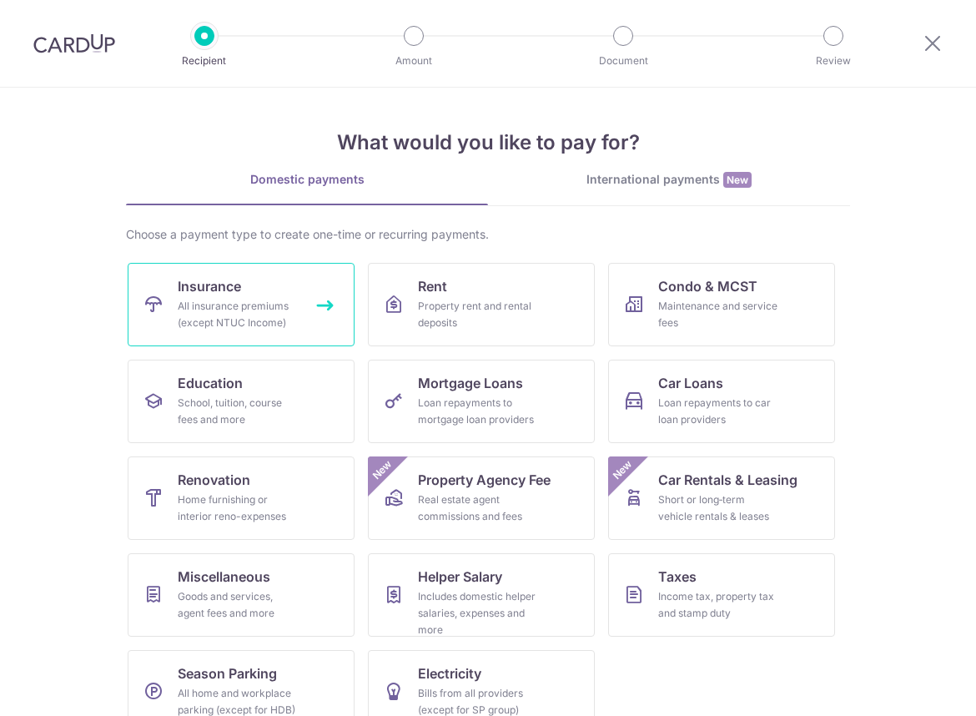
click at [261, 301] on div "All insurance premiums (except NTUC Income)" at bounding box center [238, 314] width 120 height 33
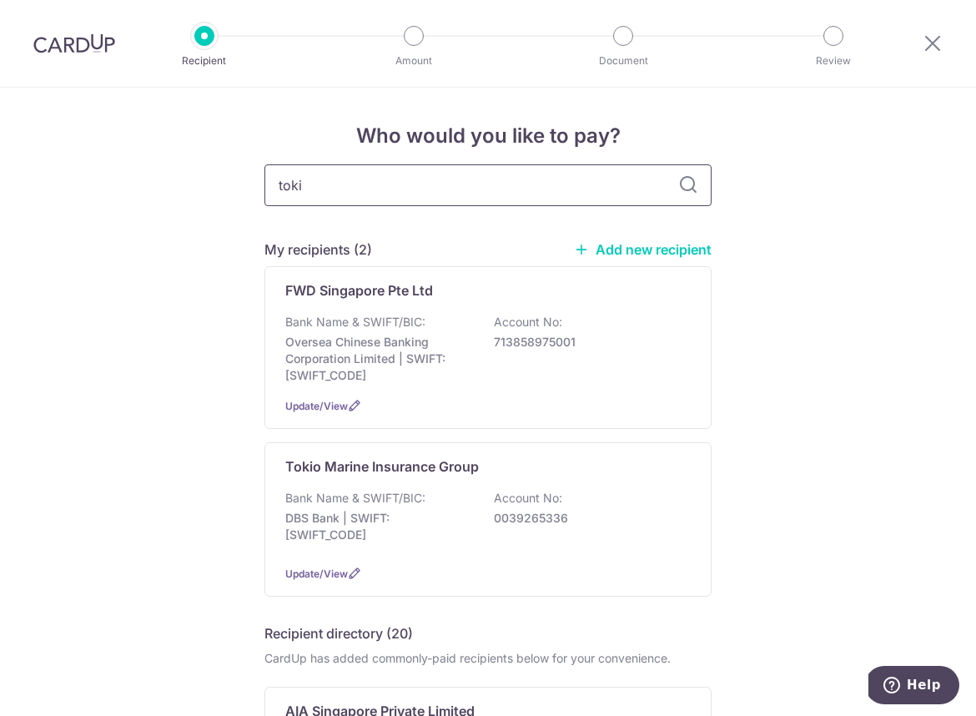
type input "tokio"
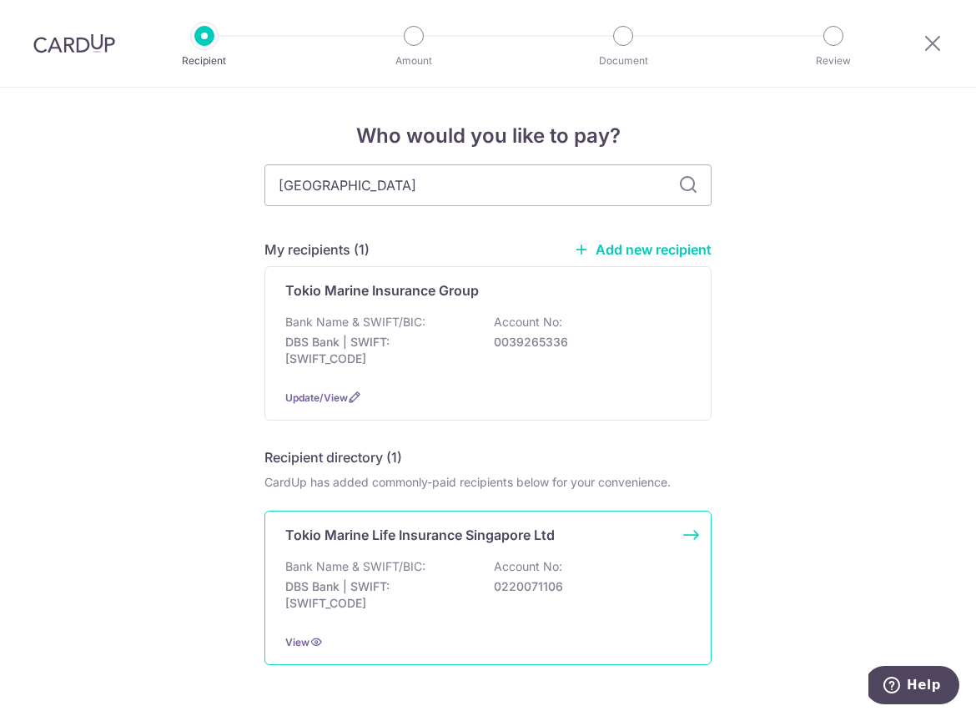
click at [506, 569] on p "Account No:" at bounding box center [528, 566] width 68 height 17
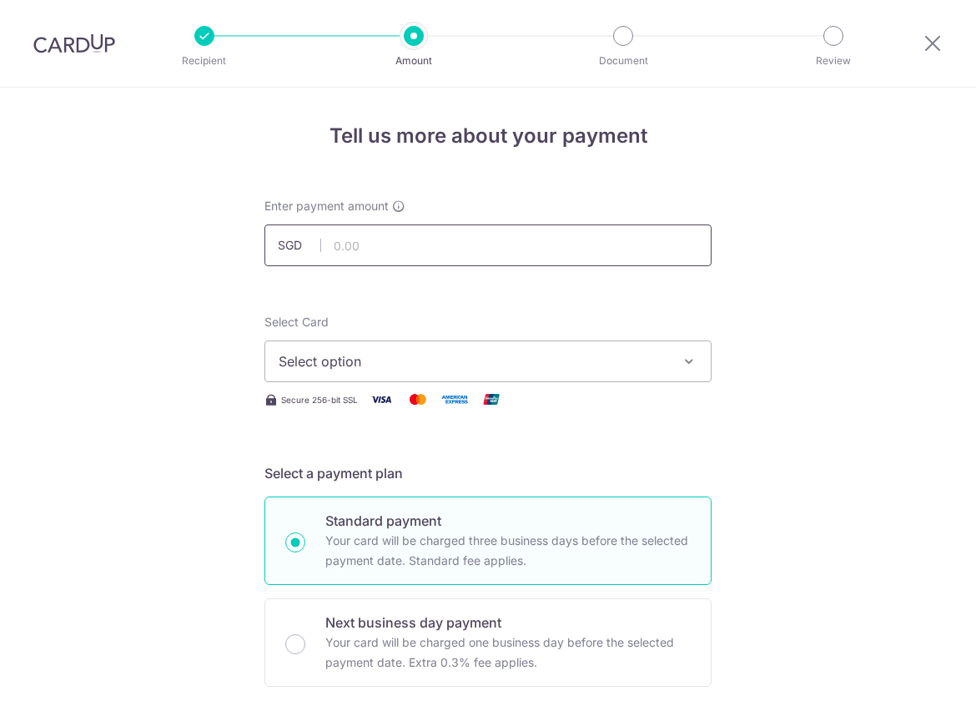
click at [355, 248] on input "text" at bounding box center [488, 245] width 447 height 42
type input "132.45"
click at [317, 350] on button "Select option" at bounding box center [488, 361] width 447 height 42
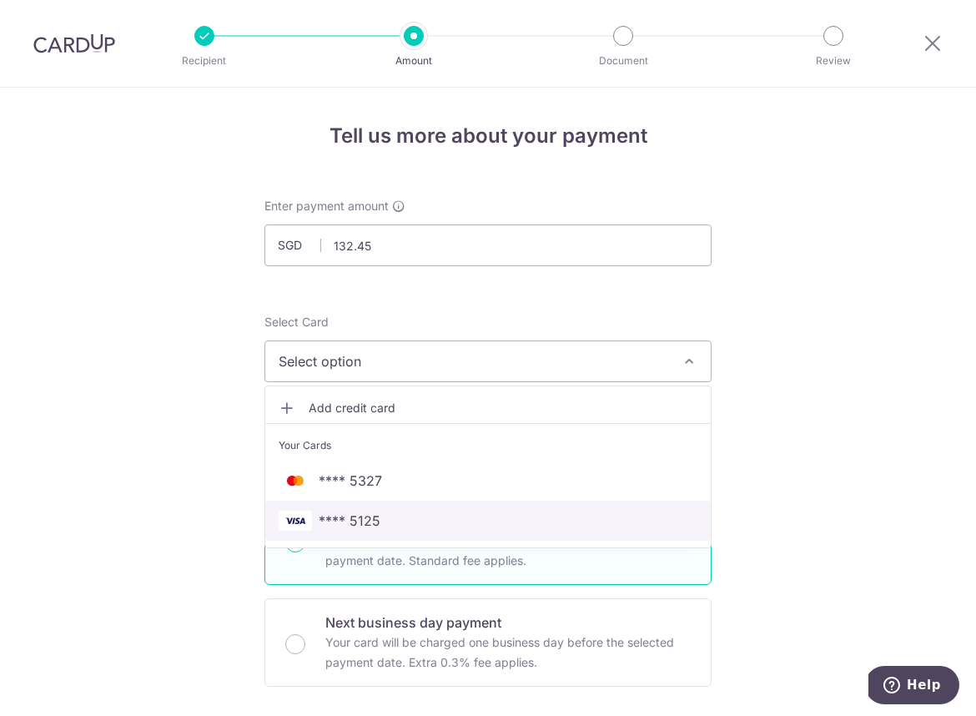
click at [346, 519] on span "**** 5125" at bounding box center [350, 521] width 62 height 20
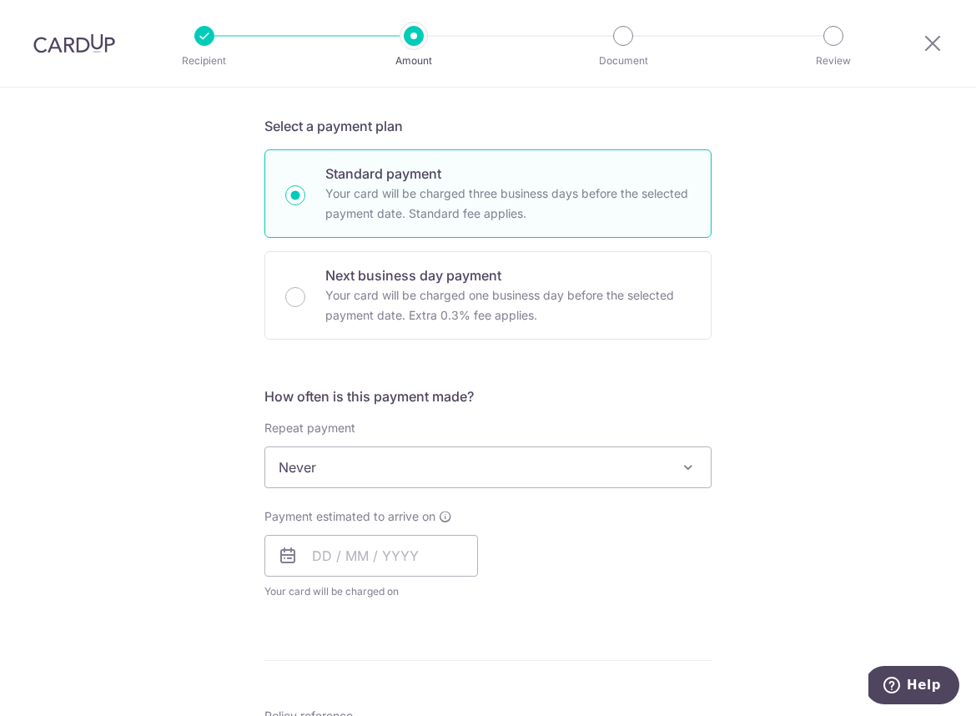
scroll to position [376, 0]
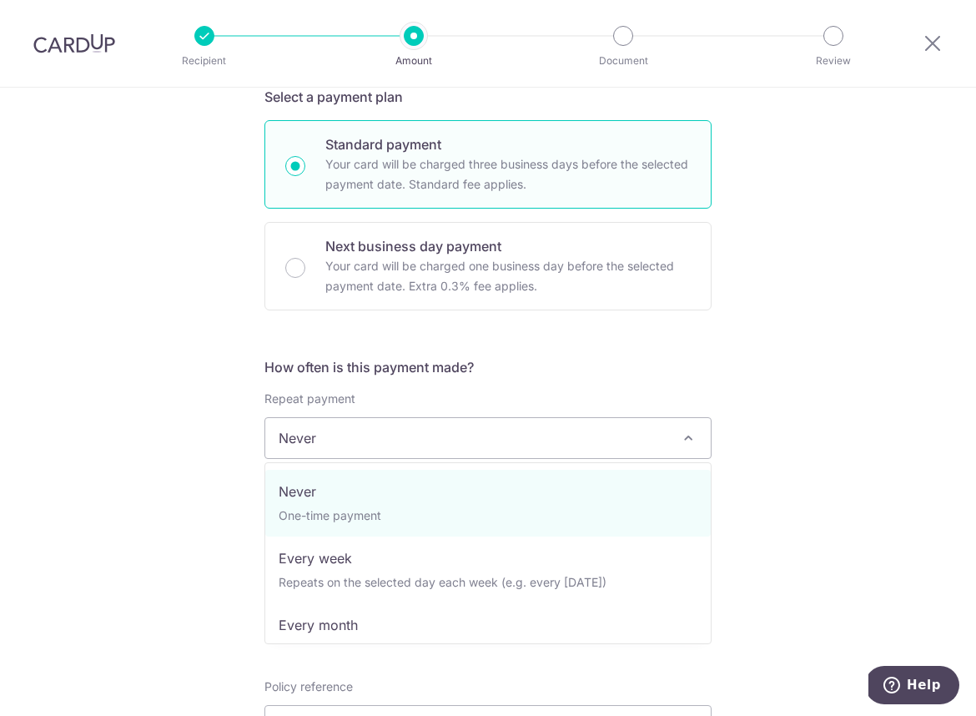
click at [340, 454] on span "Never" at bounding box center [488, 438] width 446 height 40
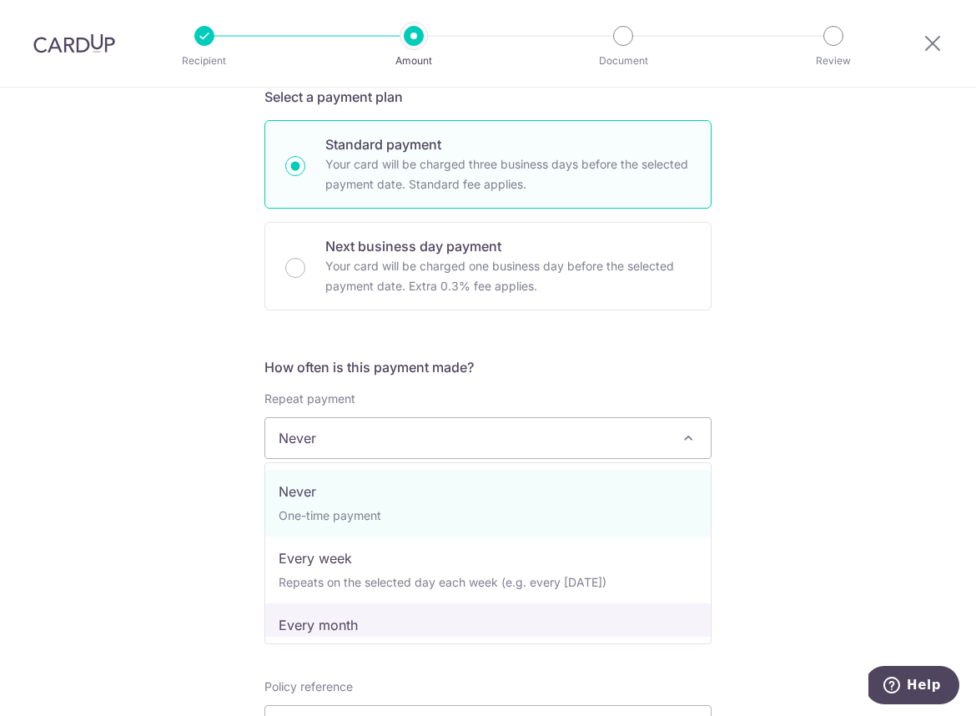
select select "3"
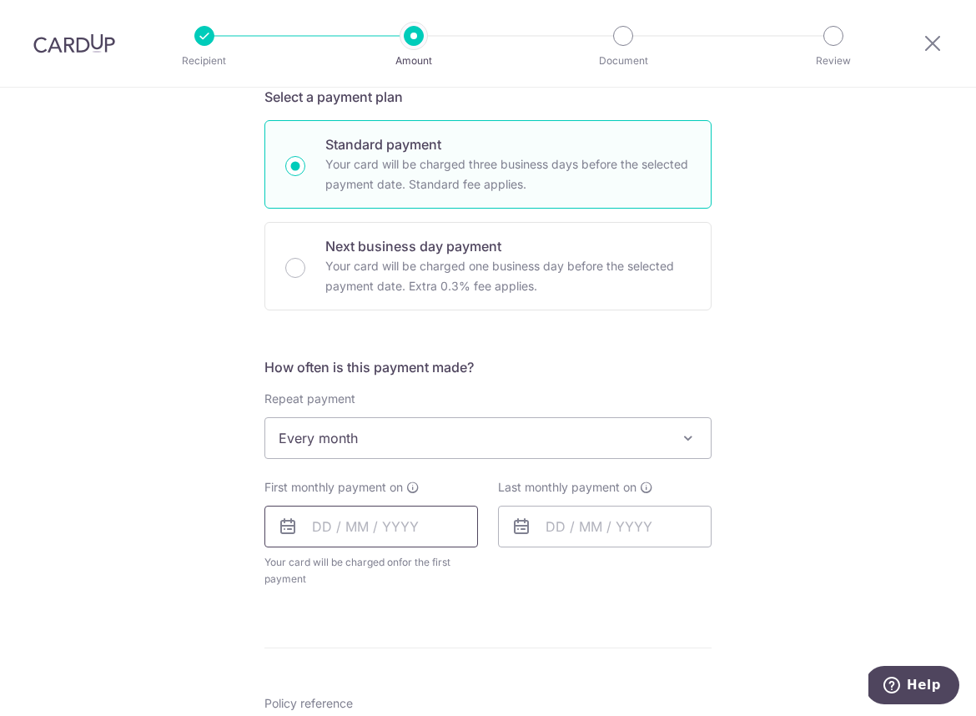
click at [343, 531] on input "text" at bounding box center [372, 527] width 214 height 42
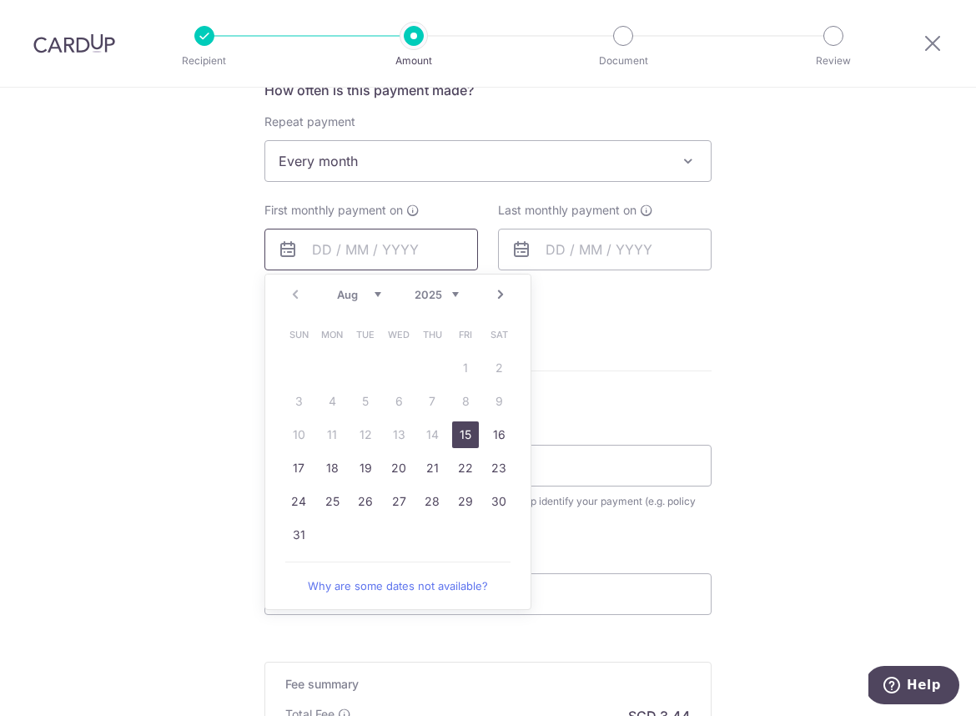
scroll to position [658, 0]
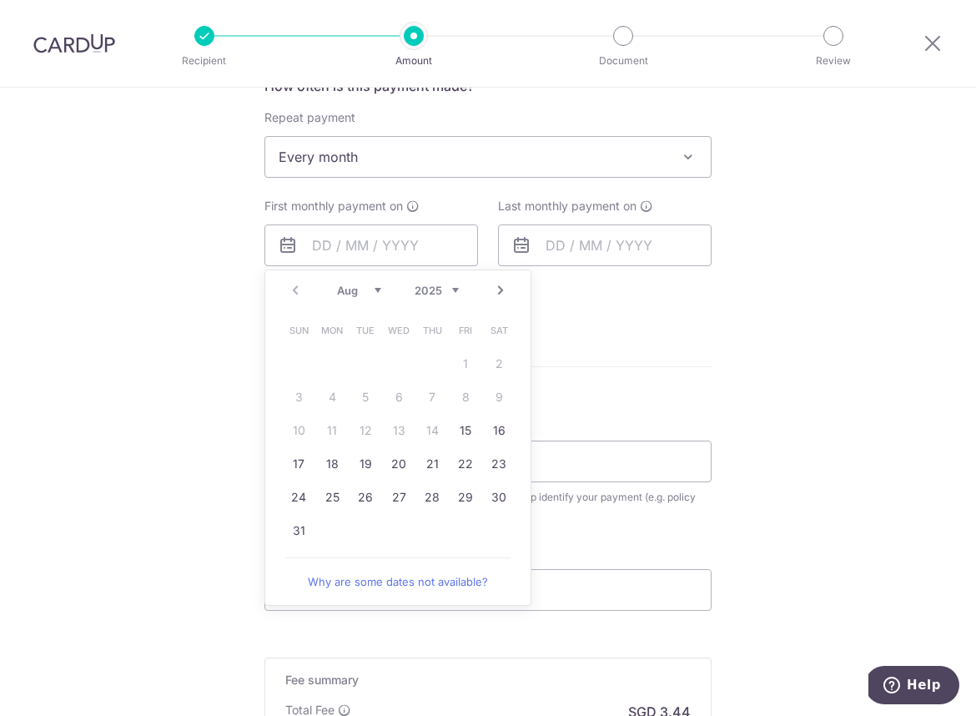
click at [365, 284] on select "Aug Sep Oct Nov Dec" at bounding box center [359, 290] width 44 height 13
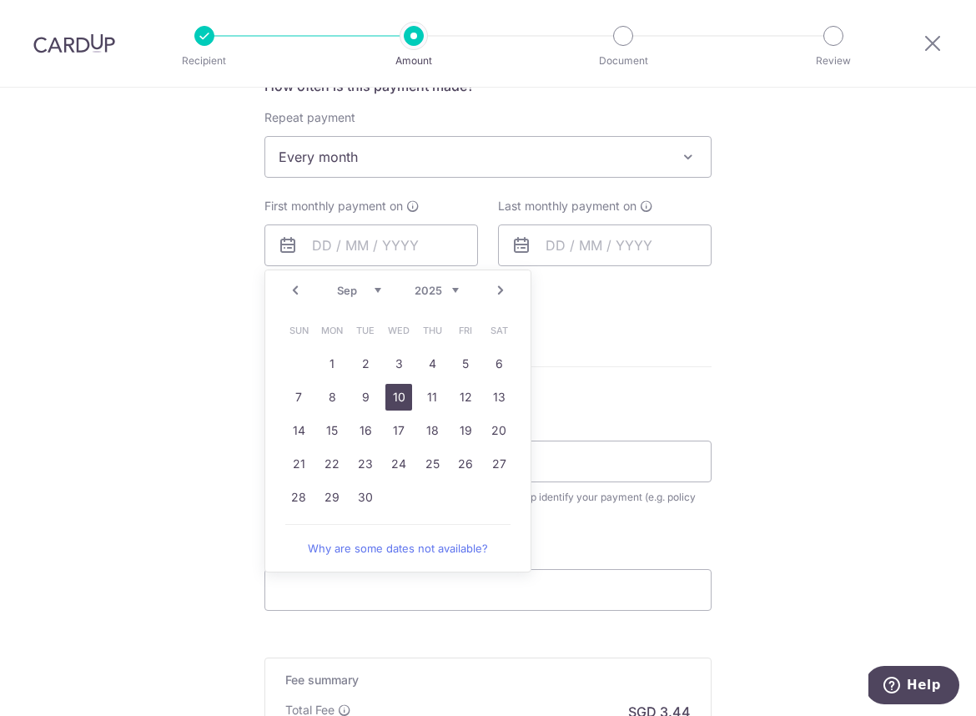
click at [400, 400] on link "10" at bounding box center [399, 397] width 27 height 27
type input "[DATE]"
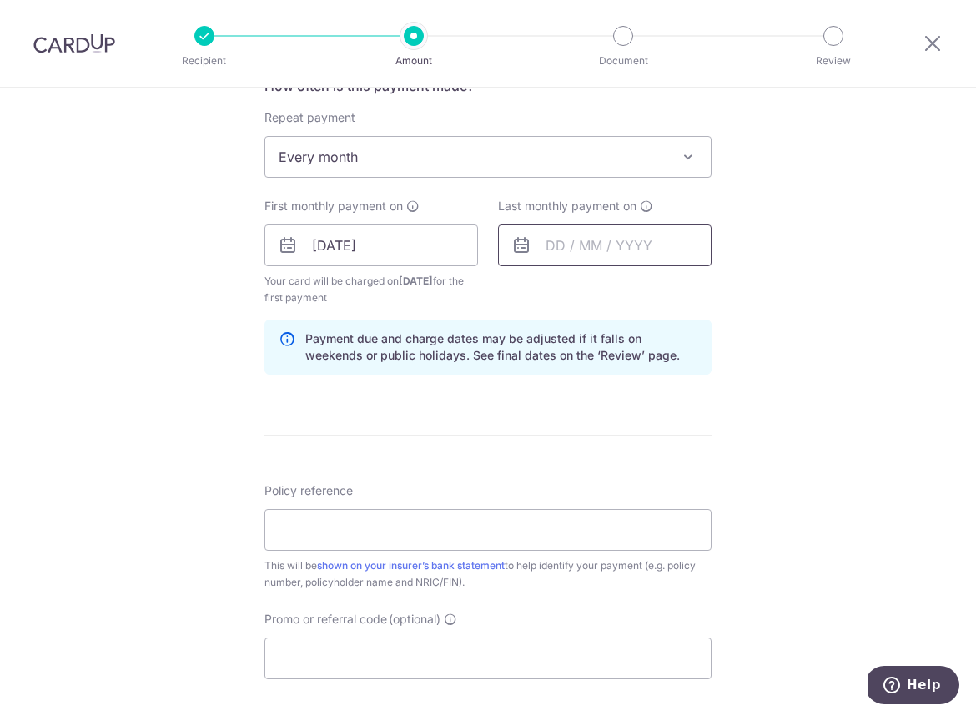
click at [608, 234] on input "text" at bounding box center [605, 245] width 214 height 42
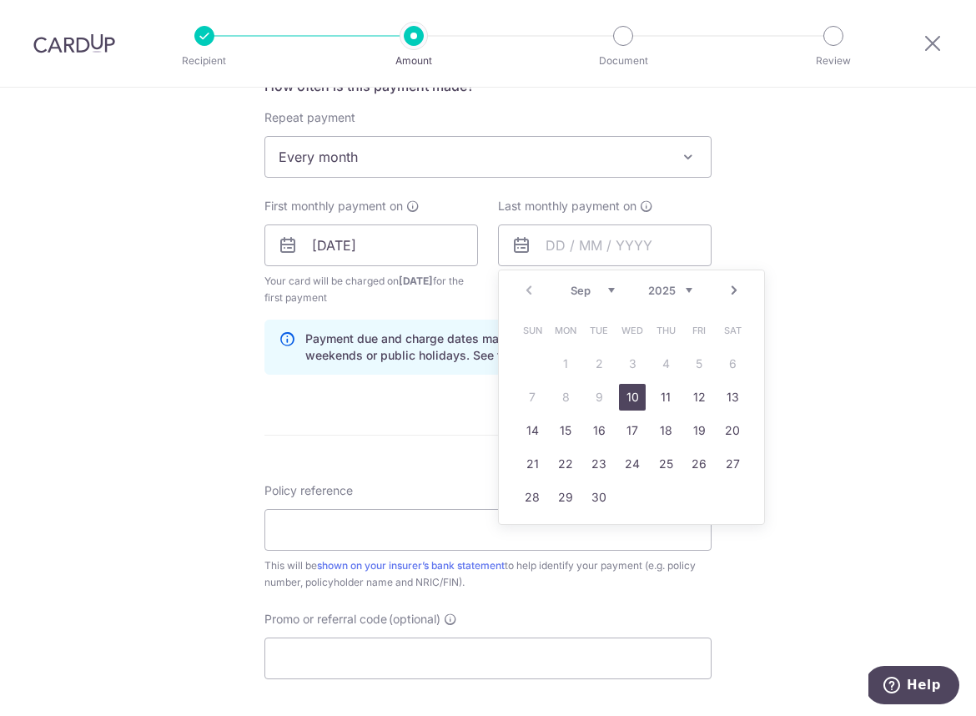
click at [603, 287] on select "Sep Oct Nov Dec" at bounding box center [593, 290] width 44 height 13
click at [629, 400] on link "10" at bounding box center [632, 397] width 27 height 27
type input "10/12/2025"
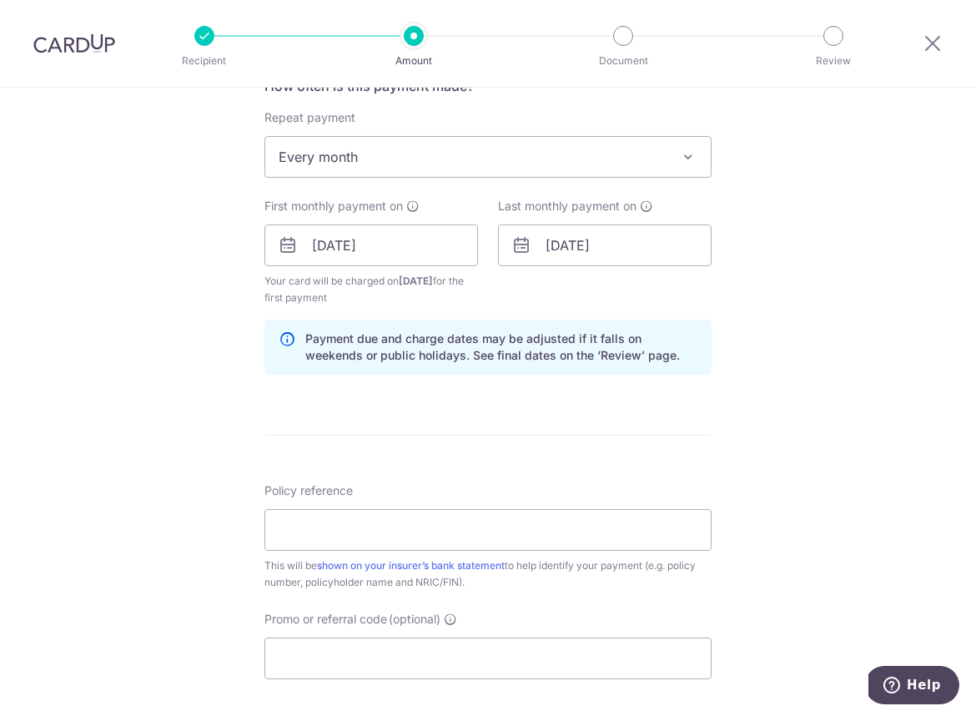
click at [773, 429] on div "Tell us more about your payment Enter payment amount SGD 132.45 132.45 Select C…" at bounding box center [488, 227] width 976 height 1595
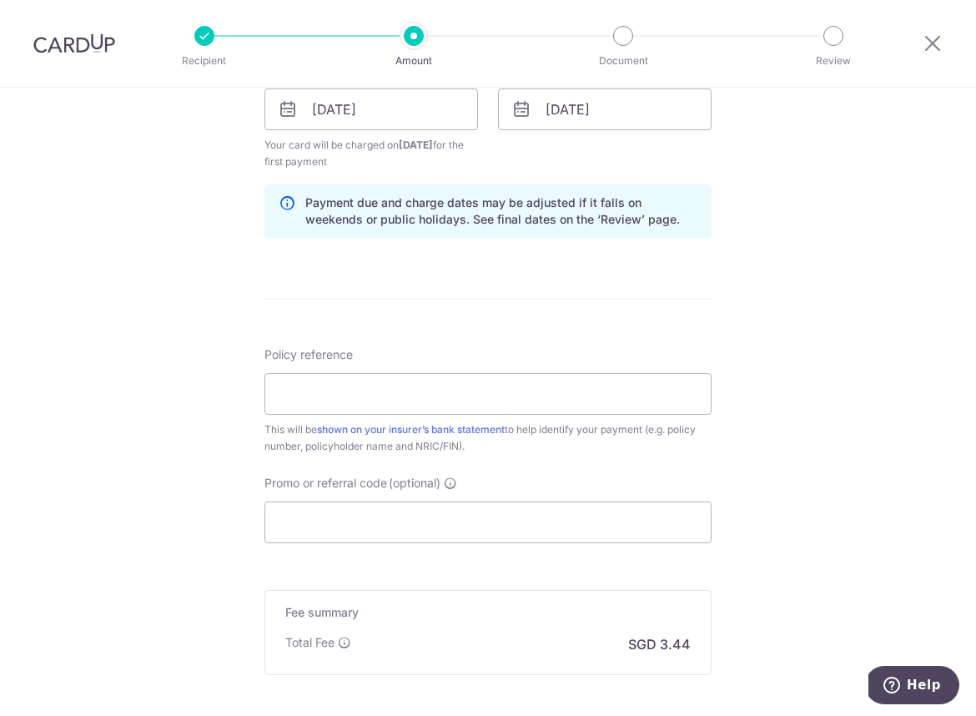
scroll to position [883, 0]
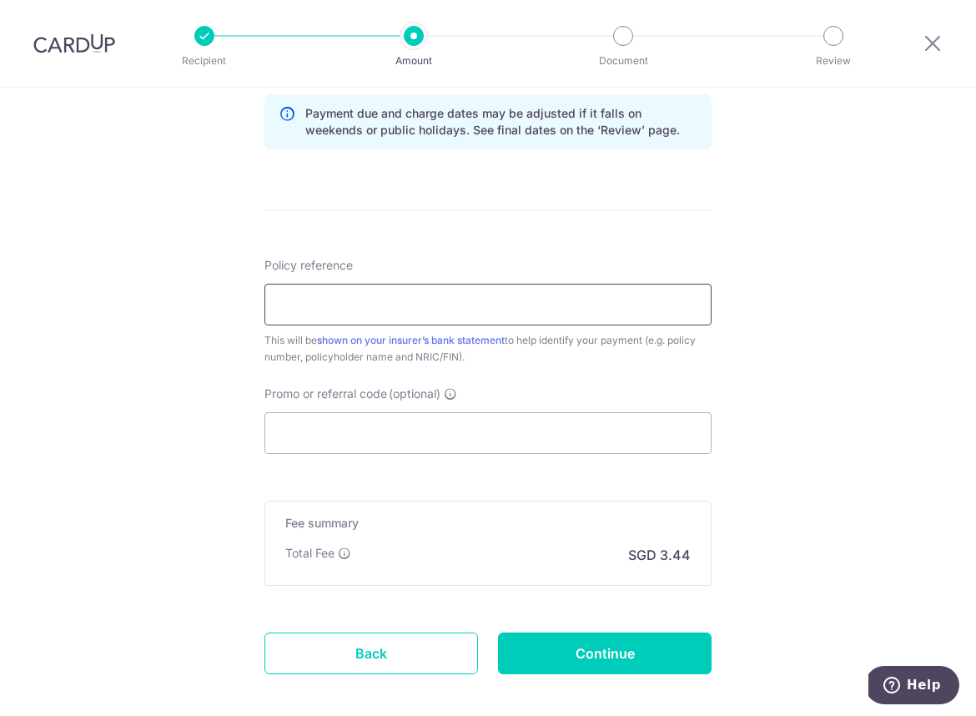
click at [349, 307] on input "Policy reference" at bounding box center [488, 305] width 447 height 42
type input "00129246"
click at [295, 425] on input "Promo or referral code (optional)" at bounding box center [488, 433] width 447 height 42
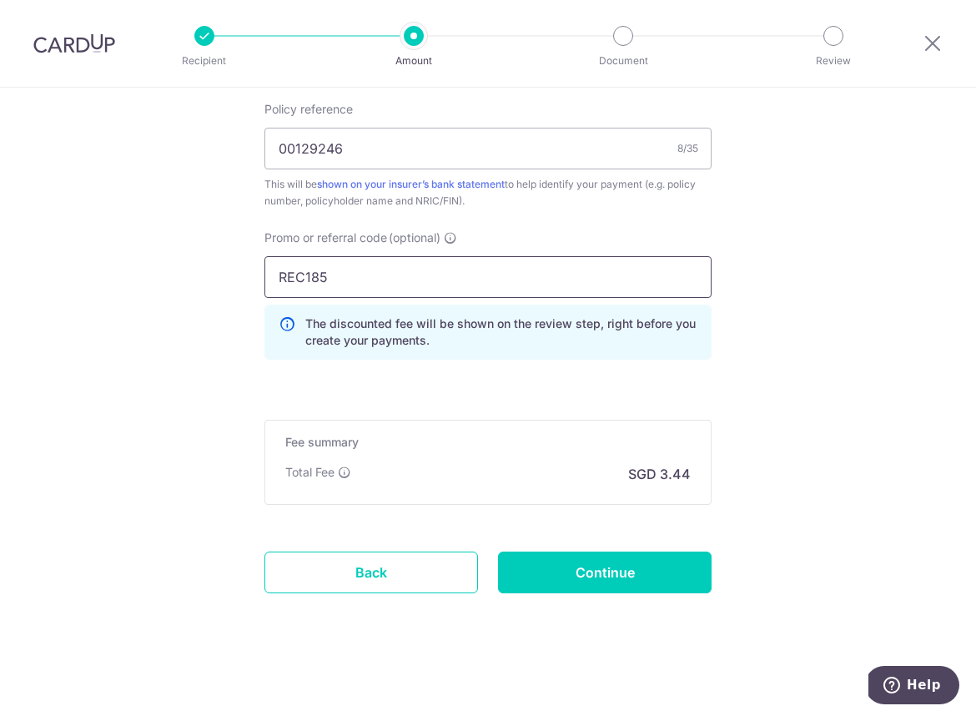
scroll to position [1041, 0]
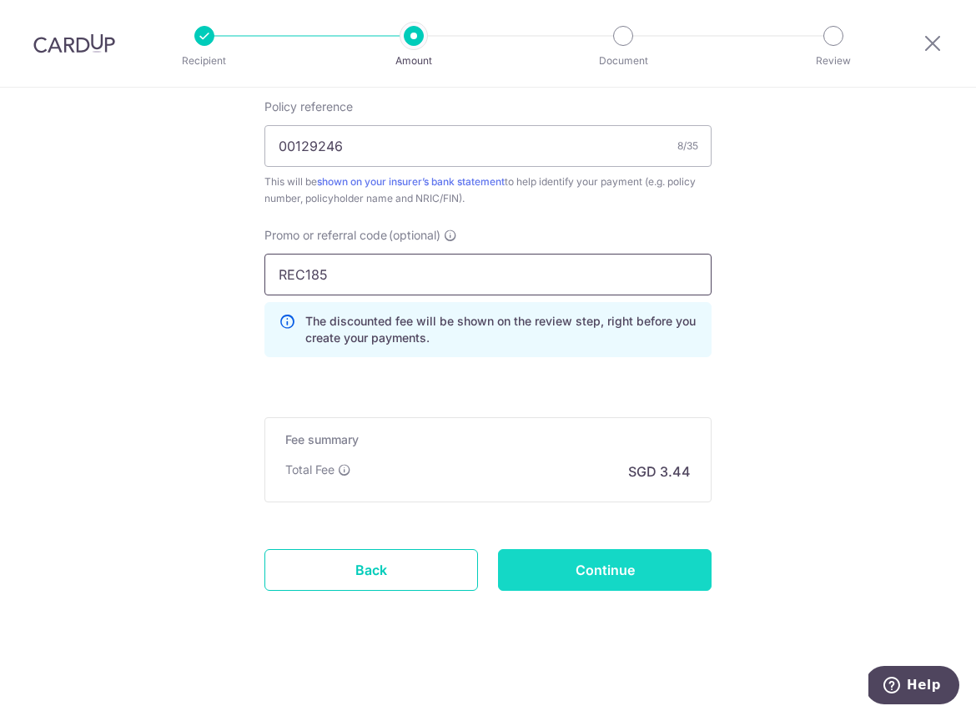
type input "REC185"
click at [557, 557] on input "Continue" at bounding box center [605, 570] width 214 height 42
type input "Create Schedule"
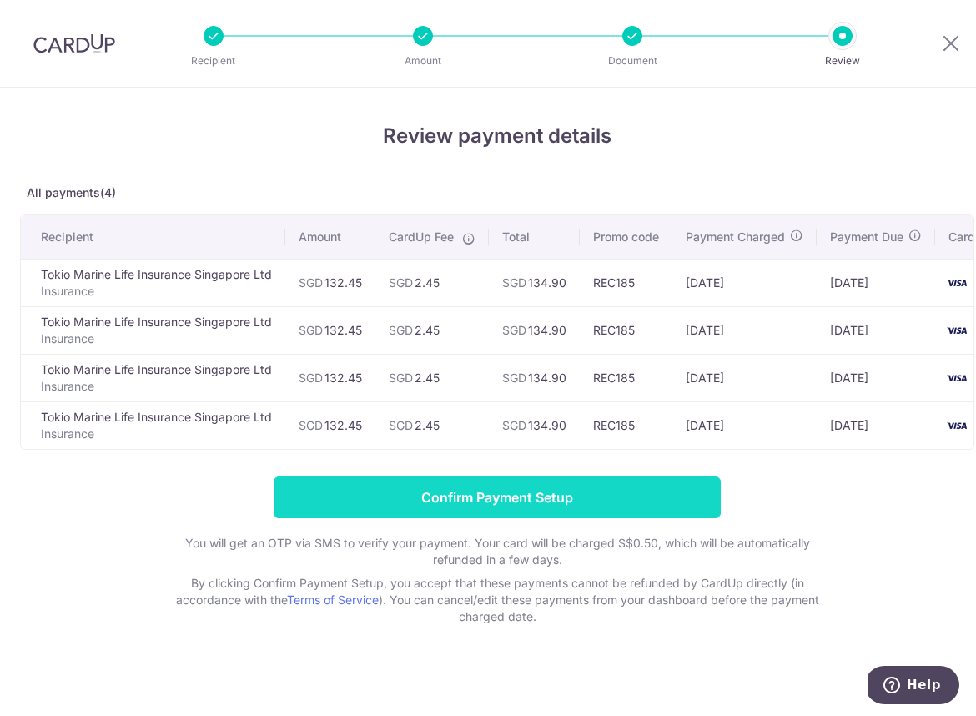
click at [555, 491] on input "Confirm Payment Setup" at bounding box center [497, 497] width 447 height 42
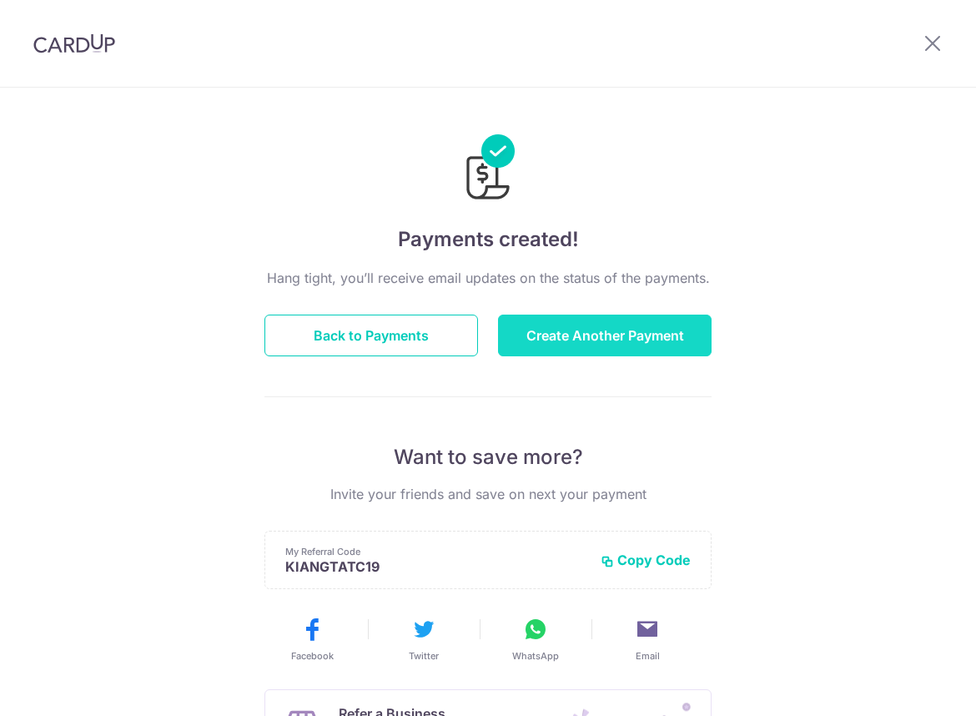
click at [587, 345] on button "Create Another Payment" at bounding box center [605, 336] width 214 height 42
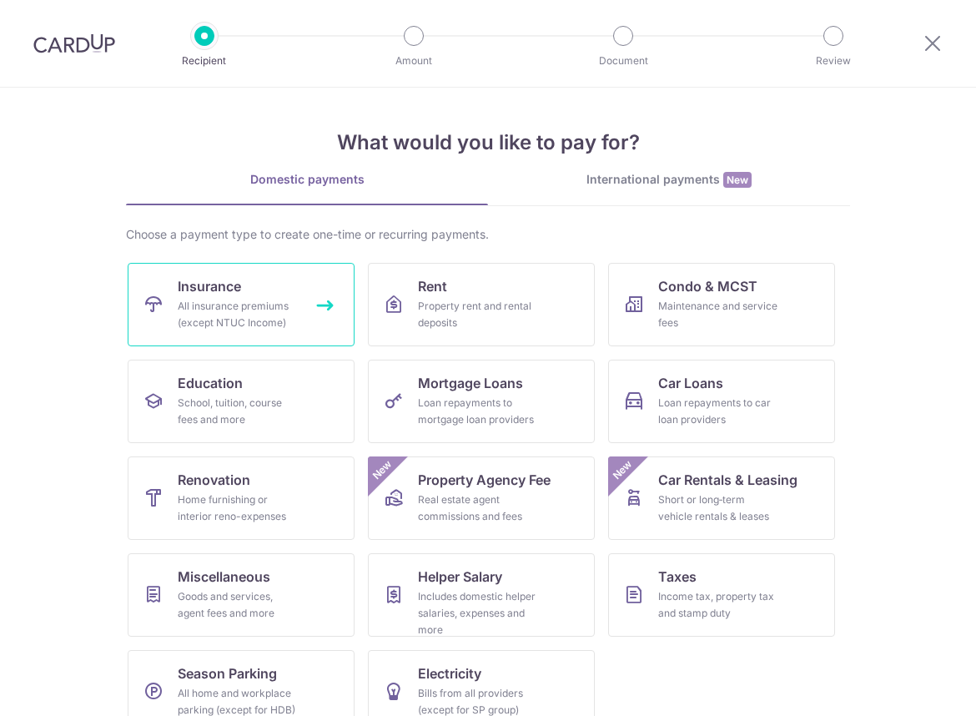
click at [169, 329] on link "Insurance All insurance premiums (except NTUC Income)" at bounding box center [241, 304] width 227 height 83
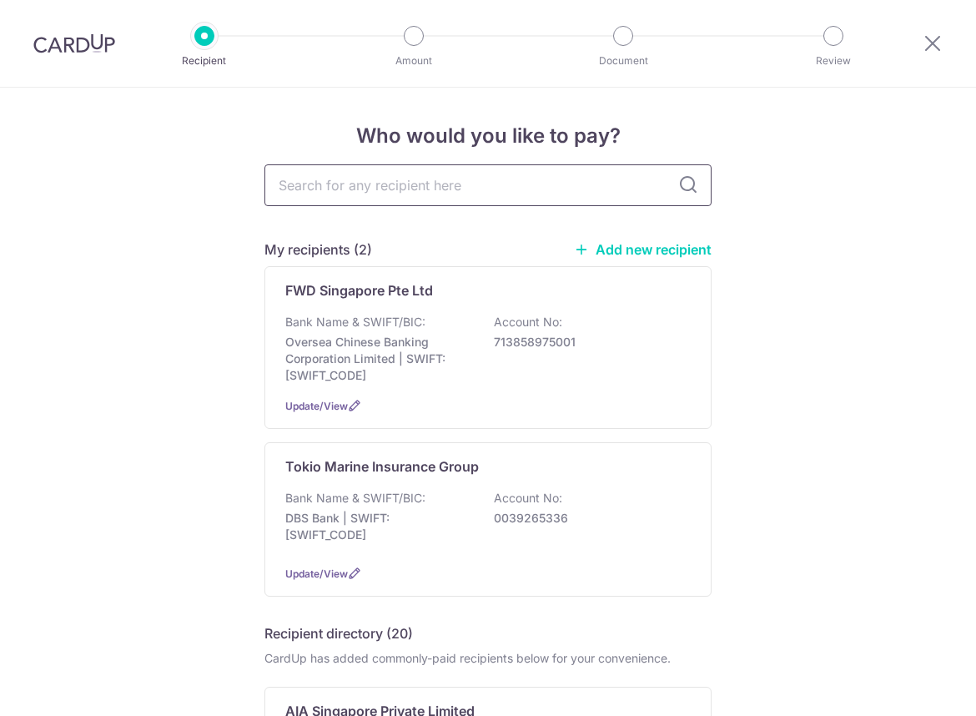
click at [323, 191] on input "text" at bounding box center [488, 185] width 447 height 42
type input "Aia"
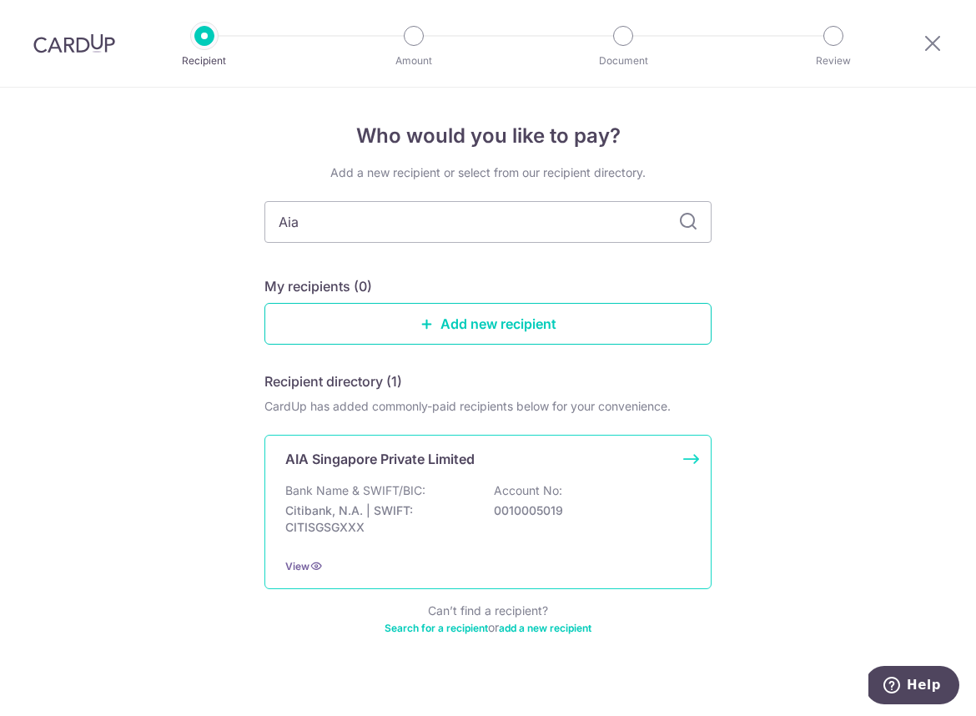
click at [466, 496] on div "Bank Name & SWIFT/BIC: Citibank, N.A. | SWIFT: CITISGSGXXX Account No: 00100050…" at bounding box center [488, 513] width 406 height 62
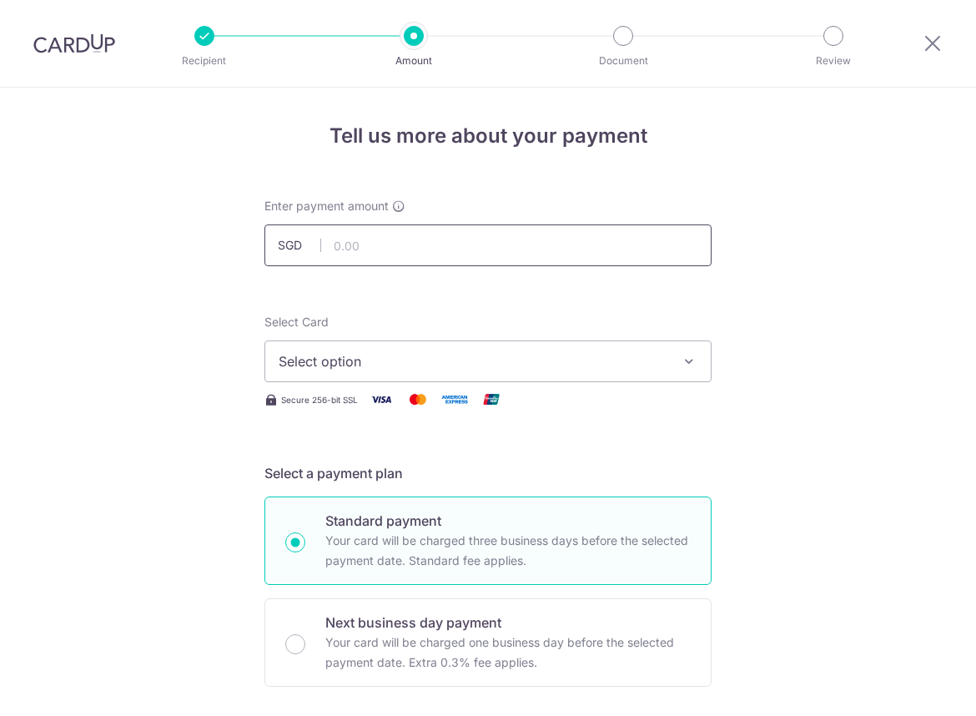
click at [360, 239] on input "text" at bounding box center [488, 245] width 447 height 42
type input "50.00"
click at [310, 365] on span "Select option" at bounding box center [473, 361] width 389 height 20
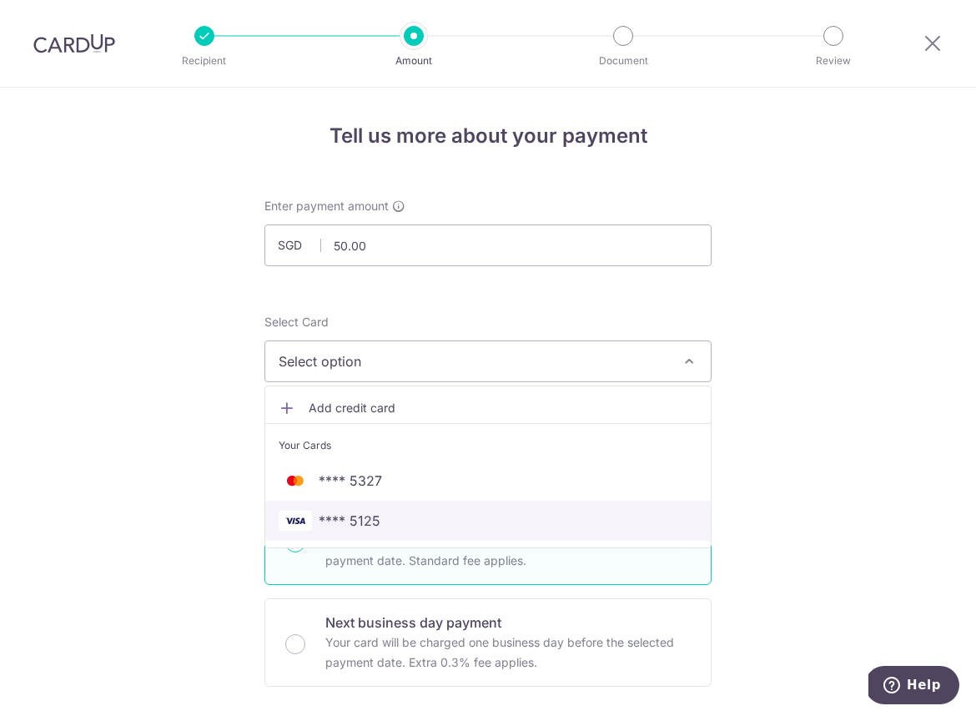
click at [332, 506] on link "**** 5125" at bounding box center [488, 521] width 446 height 40
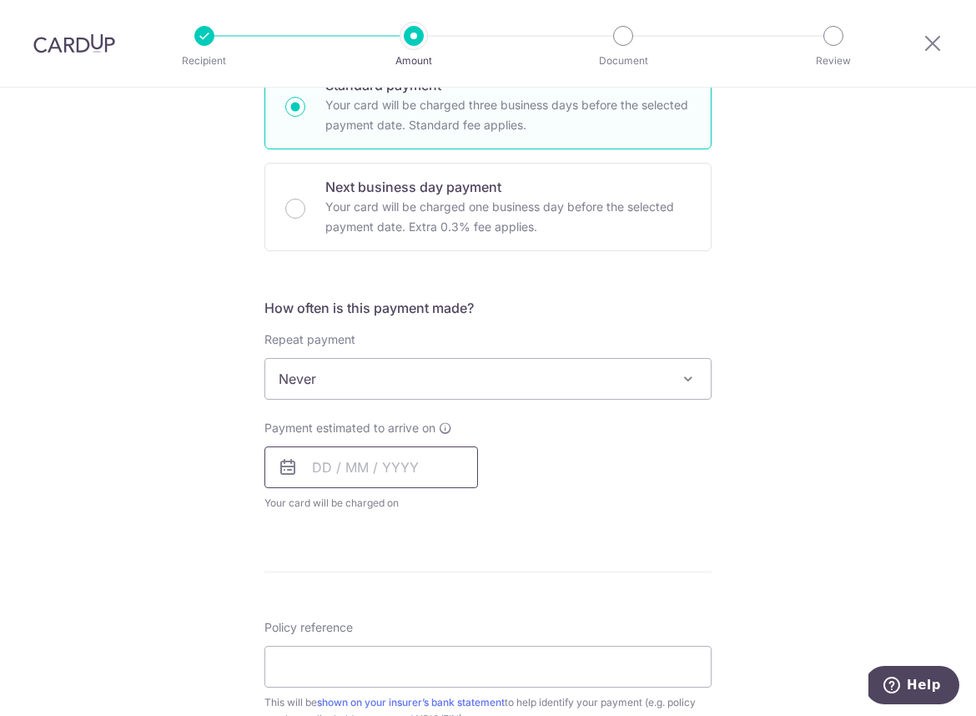
scroll to position [443, 0]
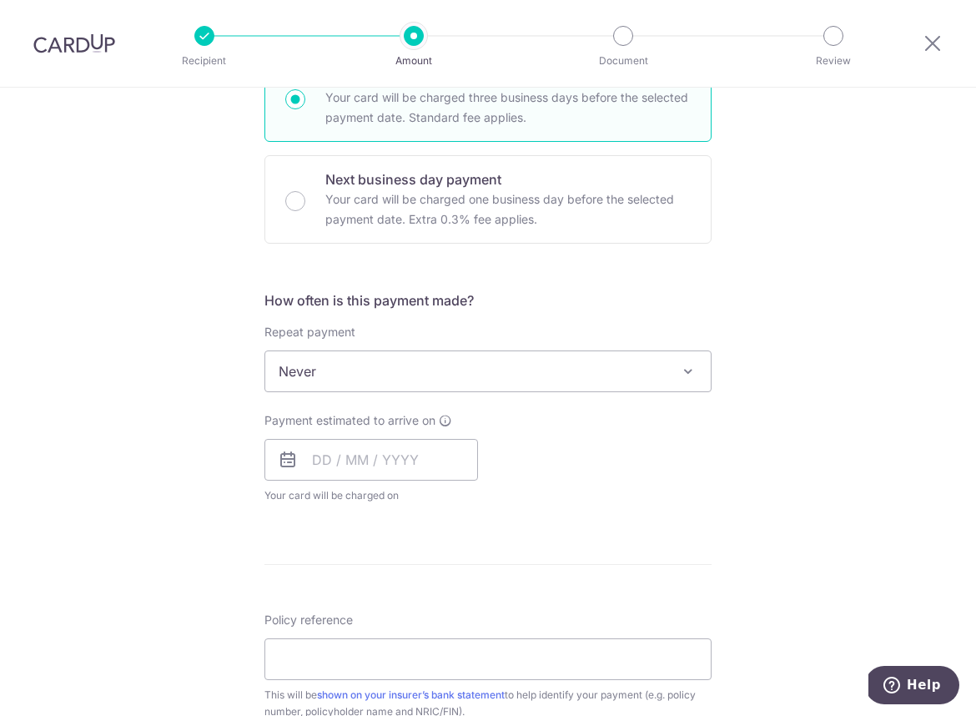
click at [325, 384] on span "Never" at bounding box center [488, 371] width 446 height 40
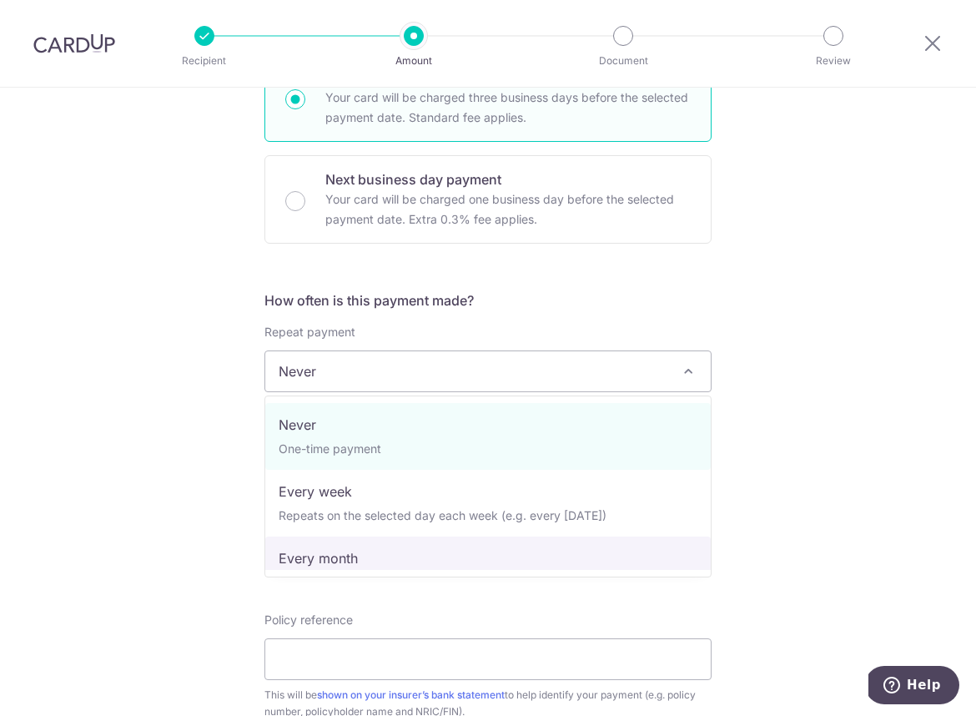
select select "3"
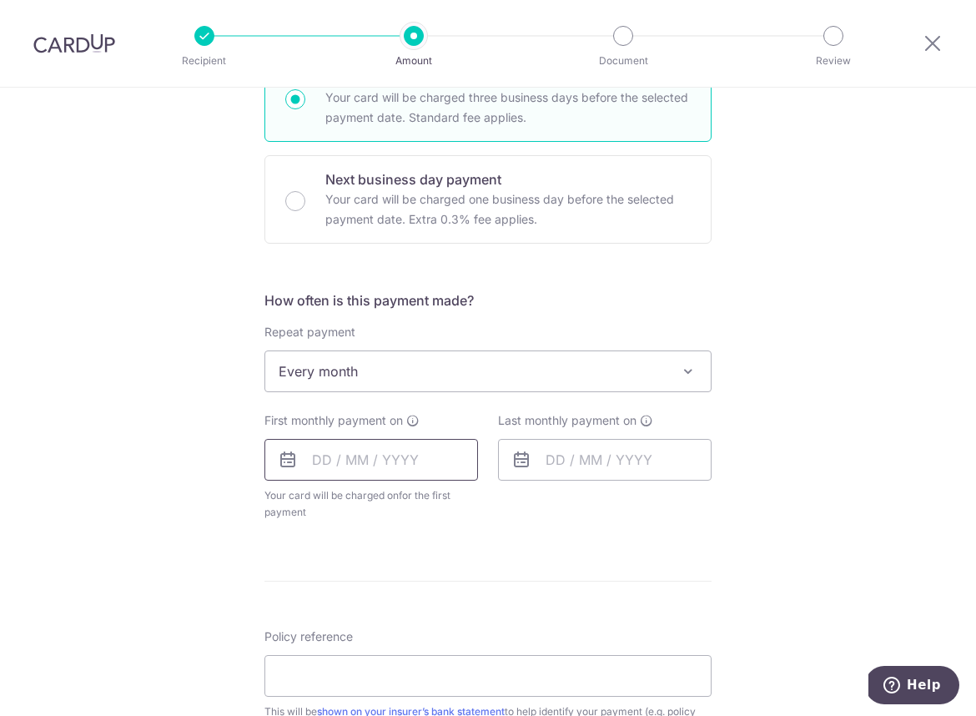
click at [315, 466] on input "text" at bounding box center [372, 460] width 214 height 42
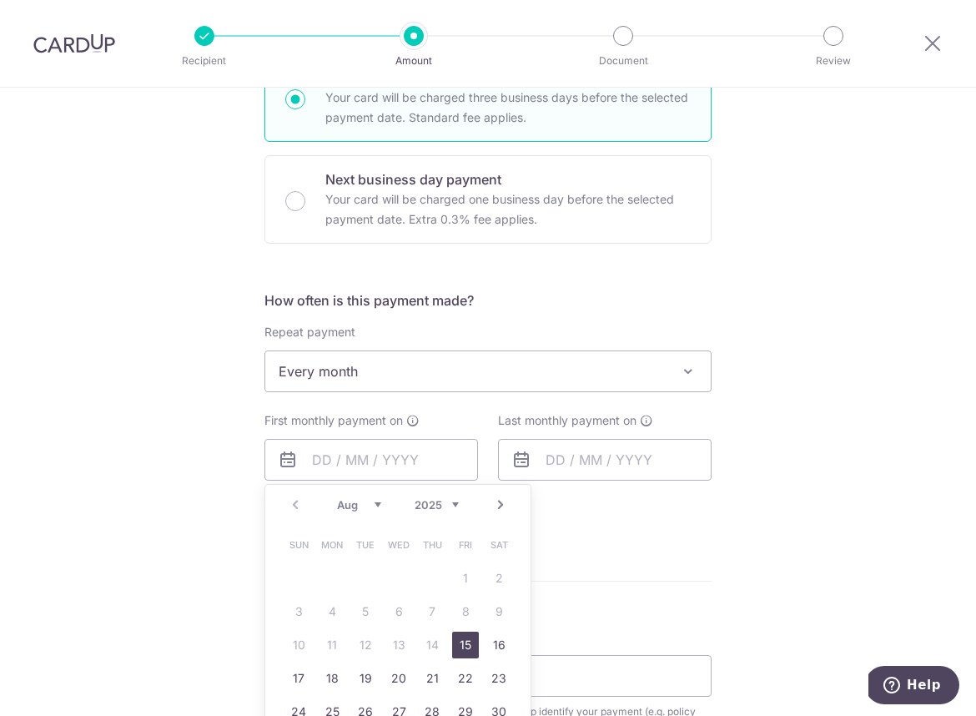
click at [470, 648] on link "15" at bounding box center [465, 645] width 27 height 27
type input "[DATE]"
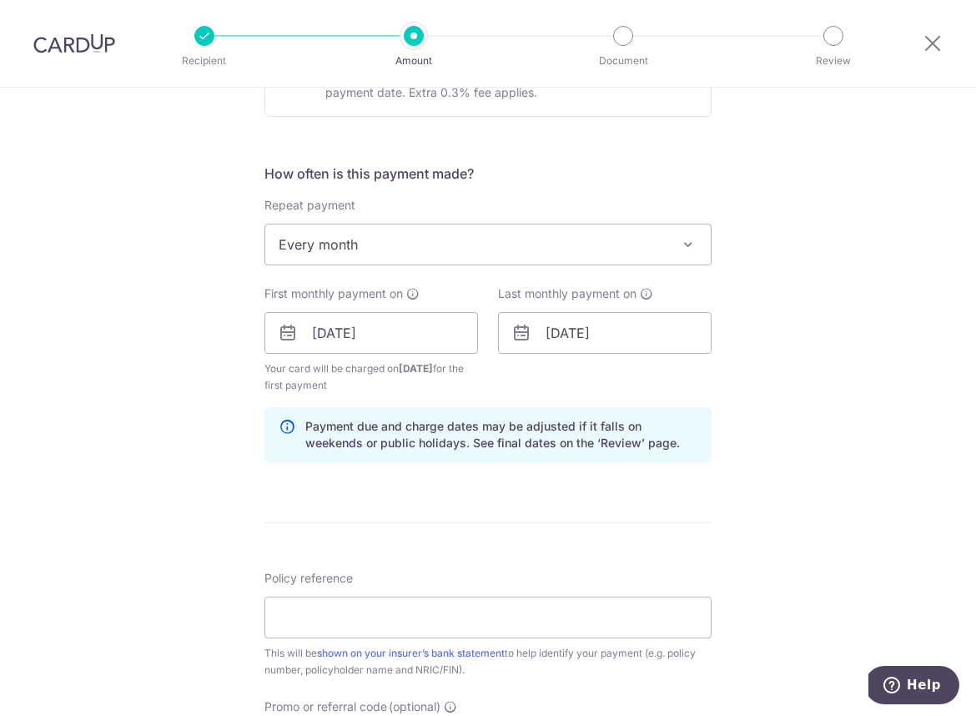
scroll to position [587, 0]
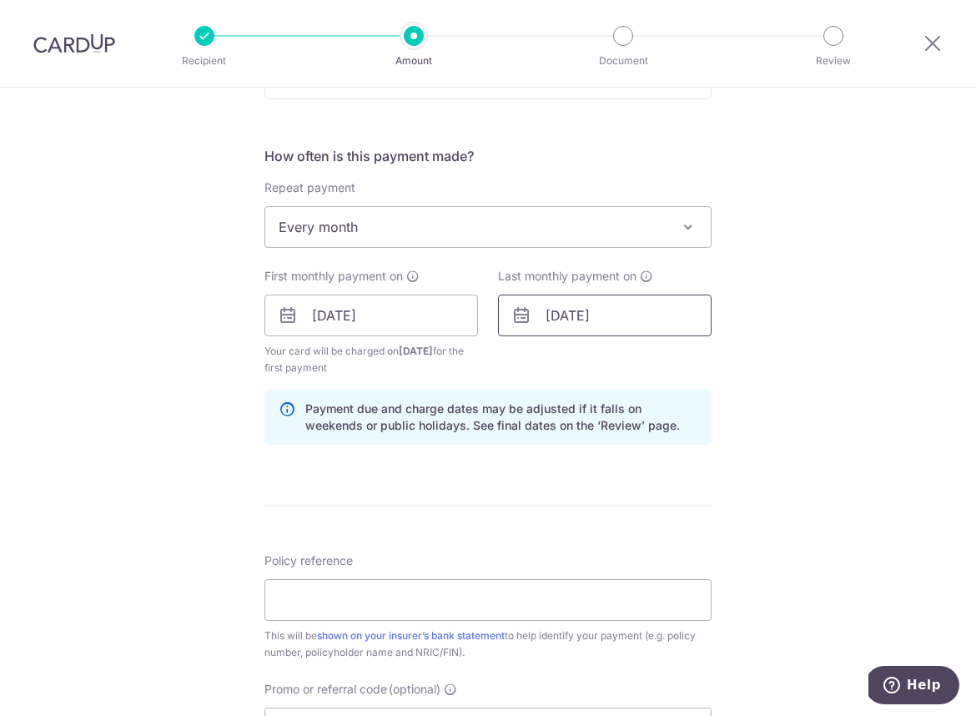
click at [577, 310] on input "[DATE]" at bounding box center [605, 316] width 214 height 42
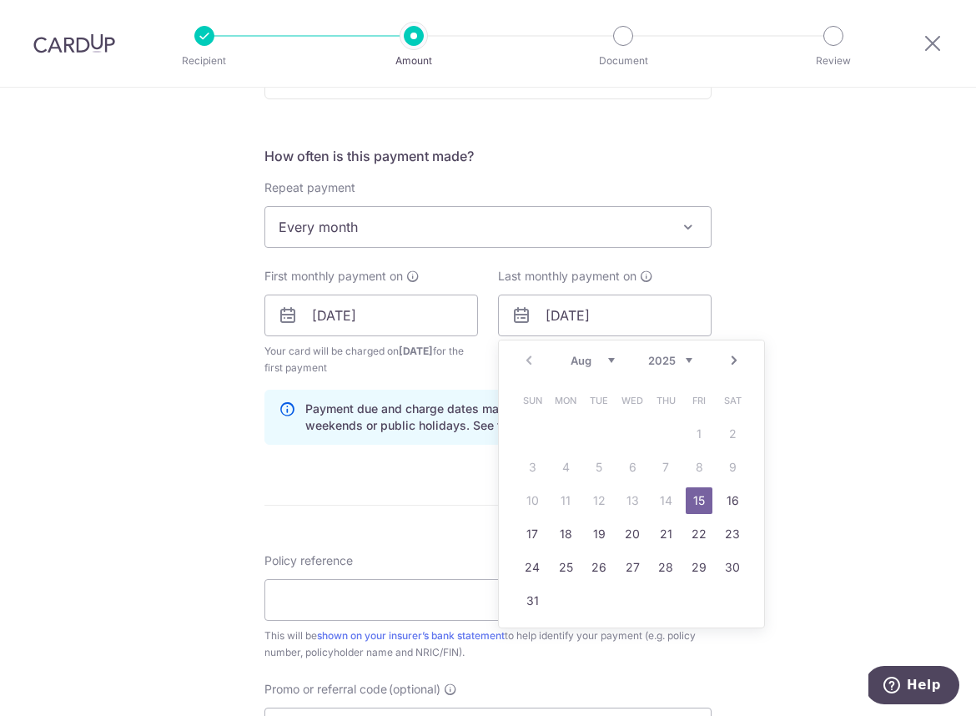
click at [577, 367] on div "Prev Next Aug Sep Oct Nov Dec 2025 2026 2027 2028 2029 2030 2031 2032 2033 2034…" at bounding box center [631, 360] width 265 height 40
click at [591, 361] on select "Aug Sep Oct Nov Dec" at bounding box center [593, 360] width 44 height 13
click at [568, 499] on link "15" at bounding box center [565, 500] width 27 height 27
type input "15/12/2025"
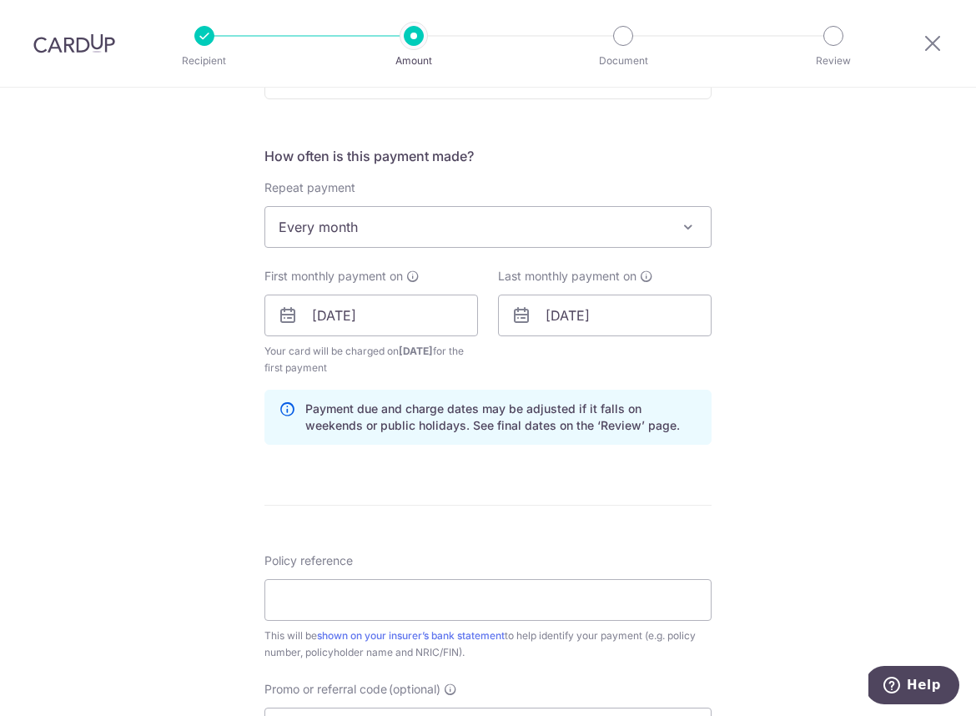
click at [814, 486] on div "Tell us more about your payment Enter payment amount SGD 50.00 50.00 Select Car…" at bounding box center [488, 331] width 976 height 1663
click at [402, 603] on input "Policy reference" at bounding box center [488, 600] width 447 height 42
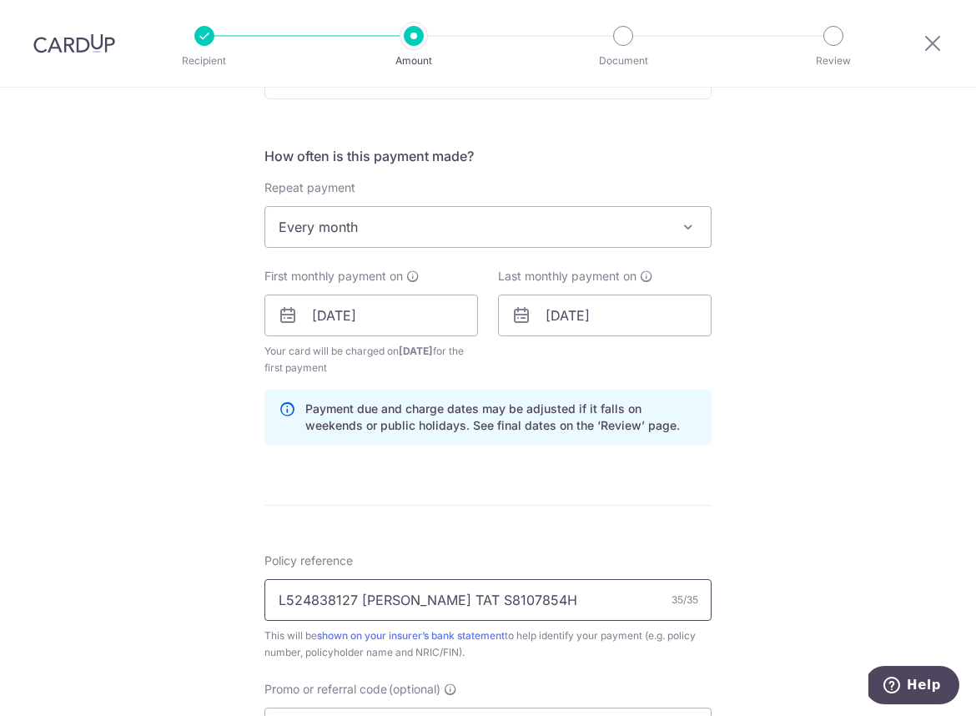
type input "L524838127 [PERSON_NAME] TAT S8107854H"
click at [753, 537] on div "Tell us more about your payment Enter payment amount SGD 50.00 50.00 Select Car…" at bounding box center [488, 331] width 976 height 1663
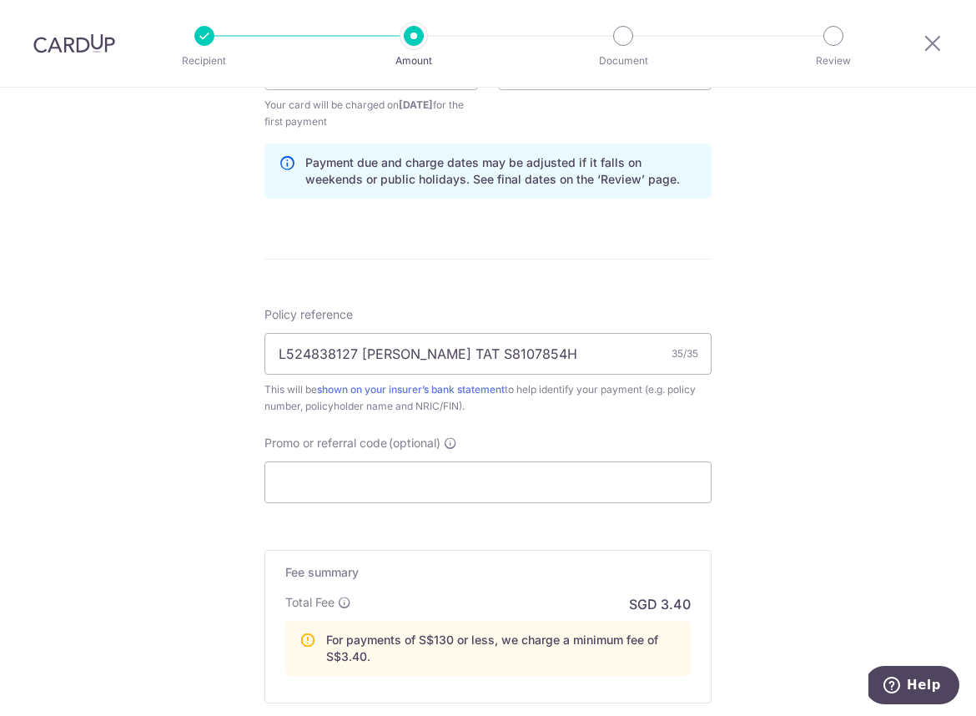
scroll to position [864, 0]
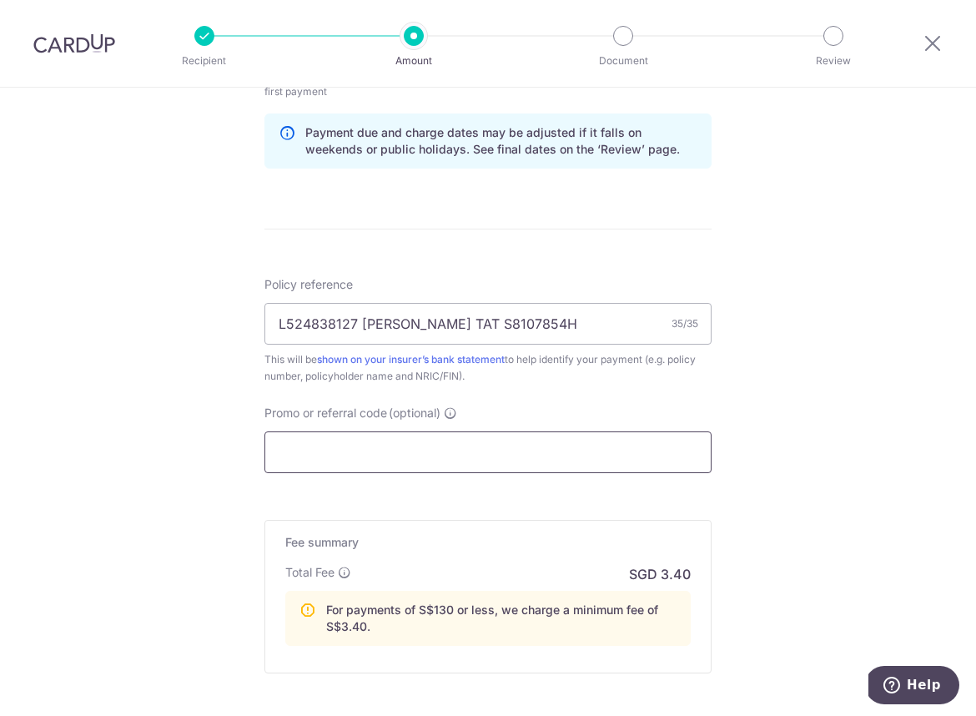
click at [424, 460] on input "Promo or referral code (optional)" at bounding box center [488, 452] width 447 height 42
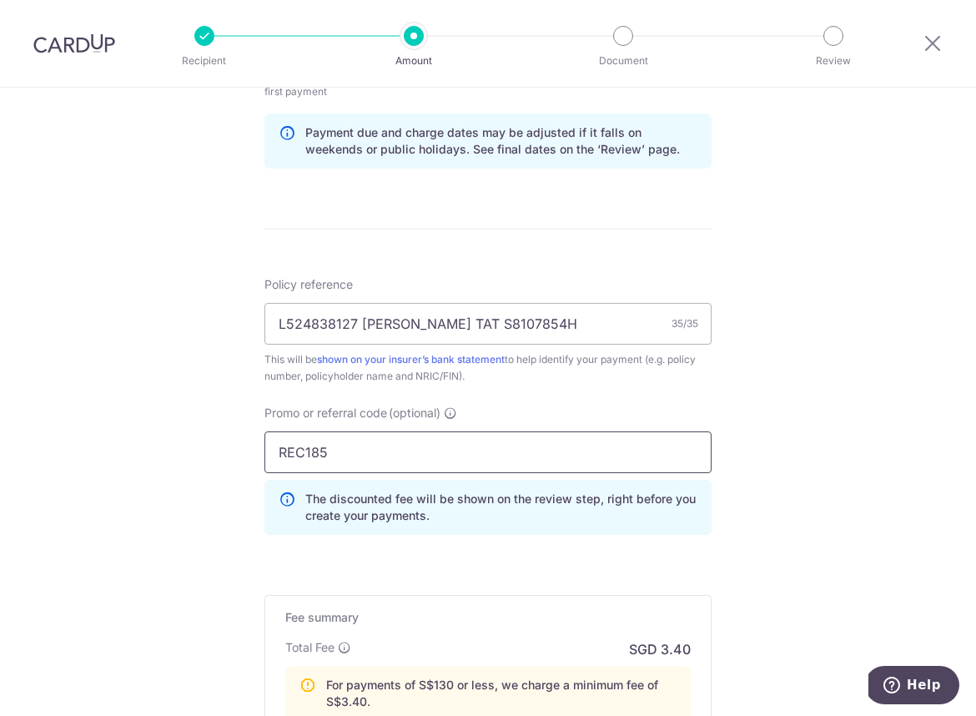
scroll to position [1110, 0]
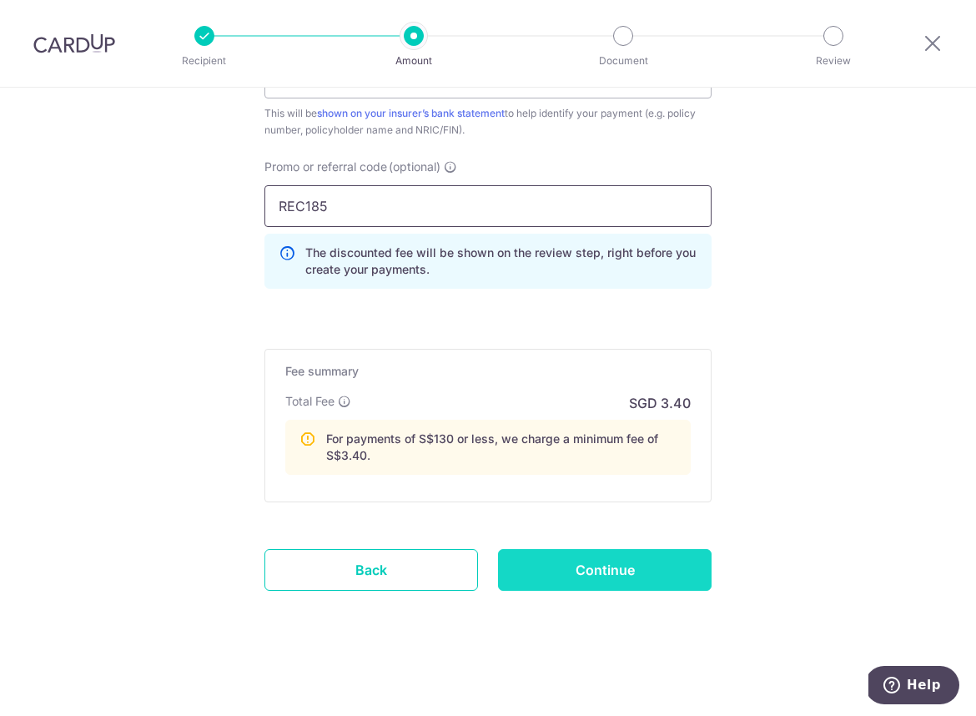
type input "REC185"
click at [524, 569] on input "Continue" at bounding box center [605, 570] width 214 height 42
type input "Create Schedule"
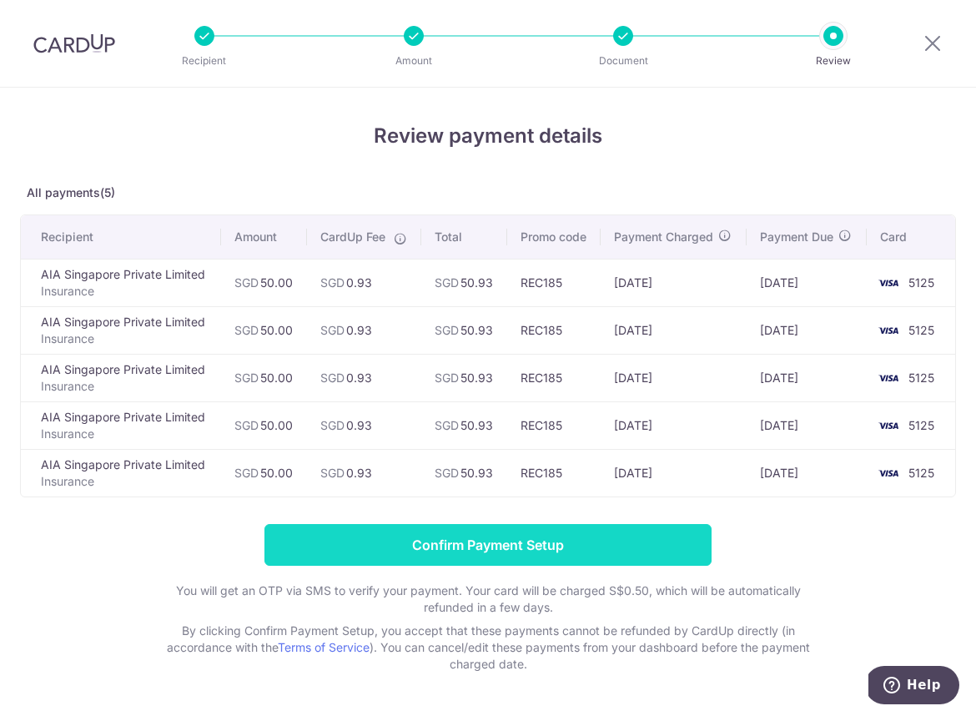
click at [470, 552] on input "Confirm Payment Setup" at bounding box center [488, 545] width 447 height 42
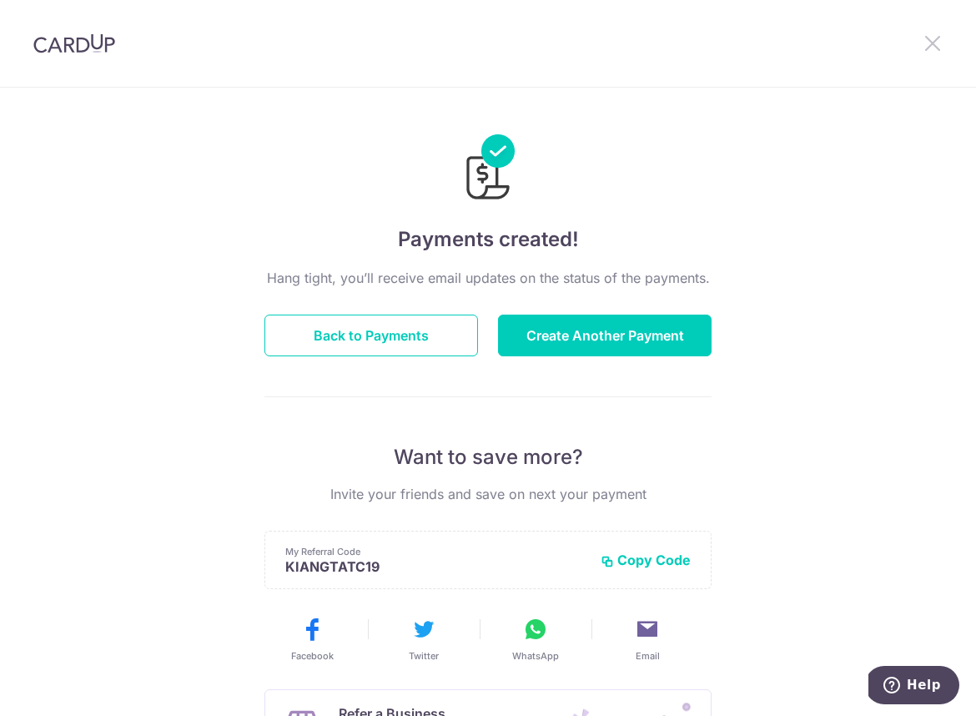
click at [934, 48] on icon at bounding box center [933, 43] width 20 height 21
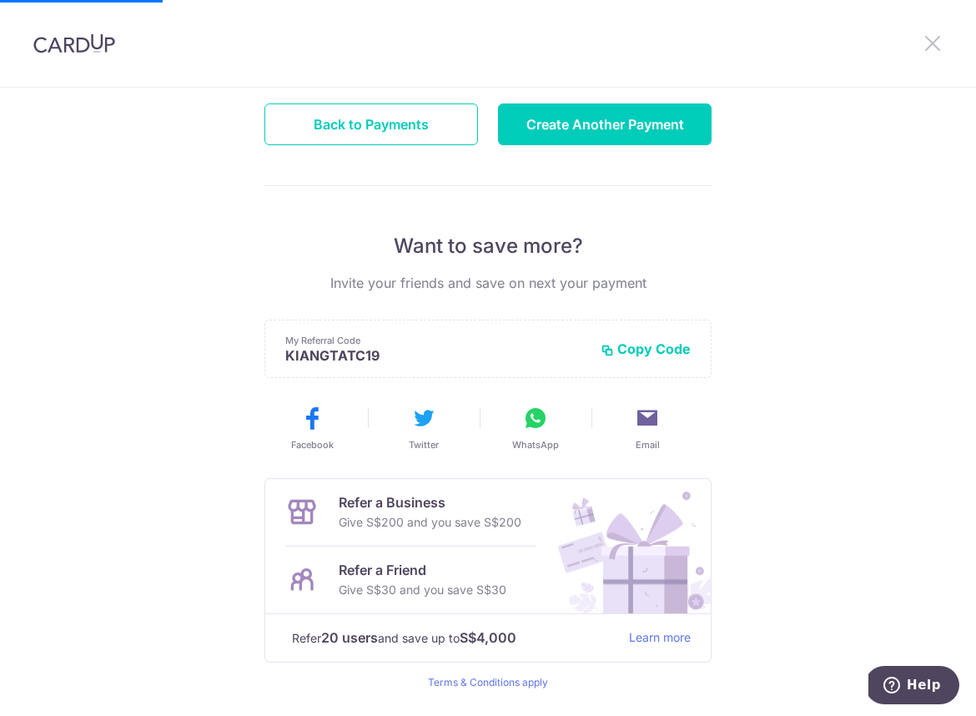
scroll to position [219, 0]
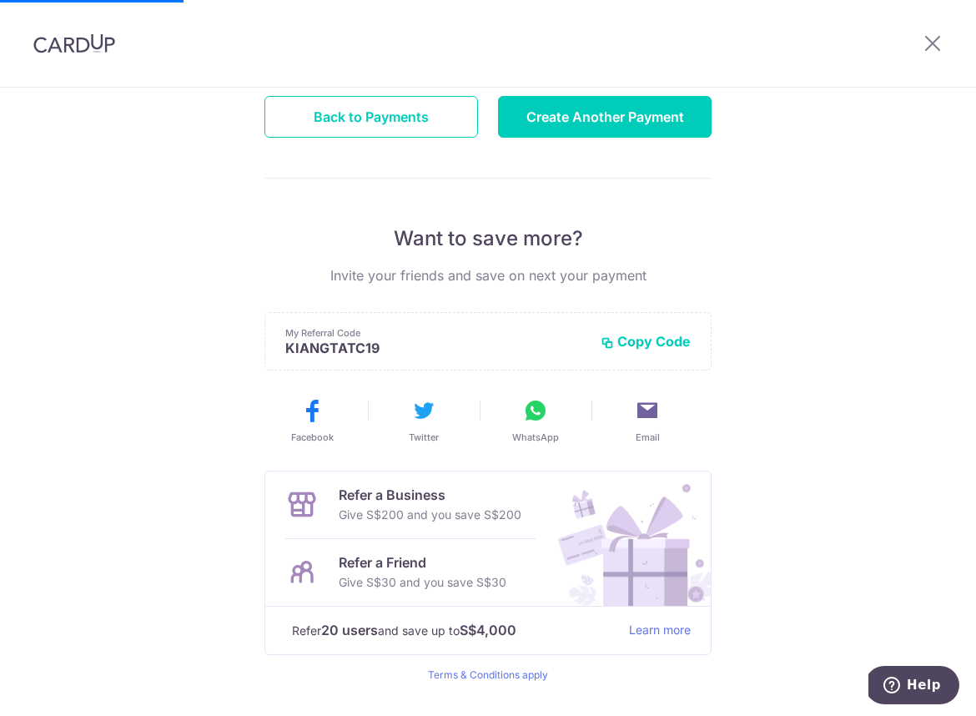
click at [643, 340] on button "Copy Code" at bounding box center [646, 341] width 90 height 17
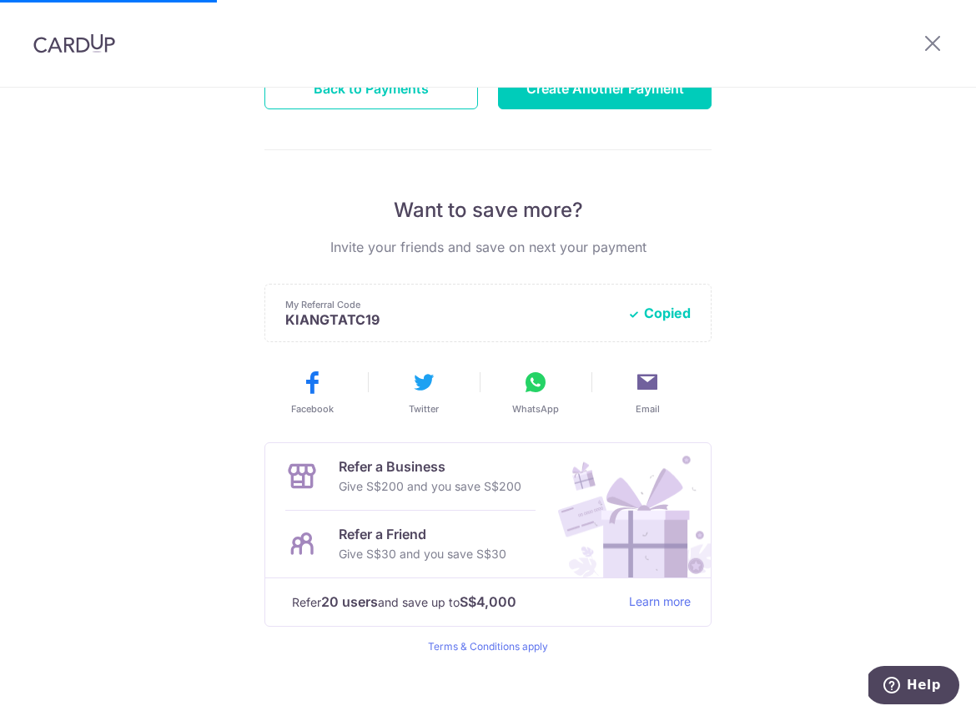
scroll to position [263, 0]
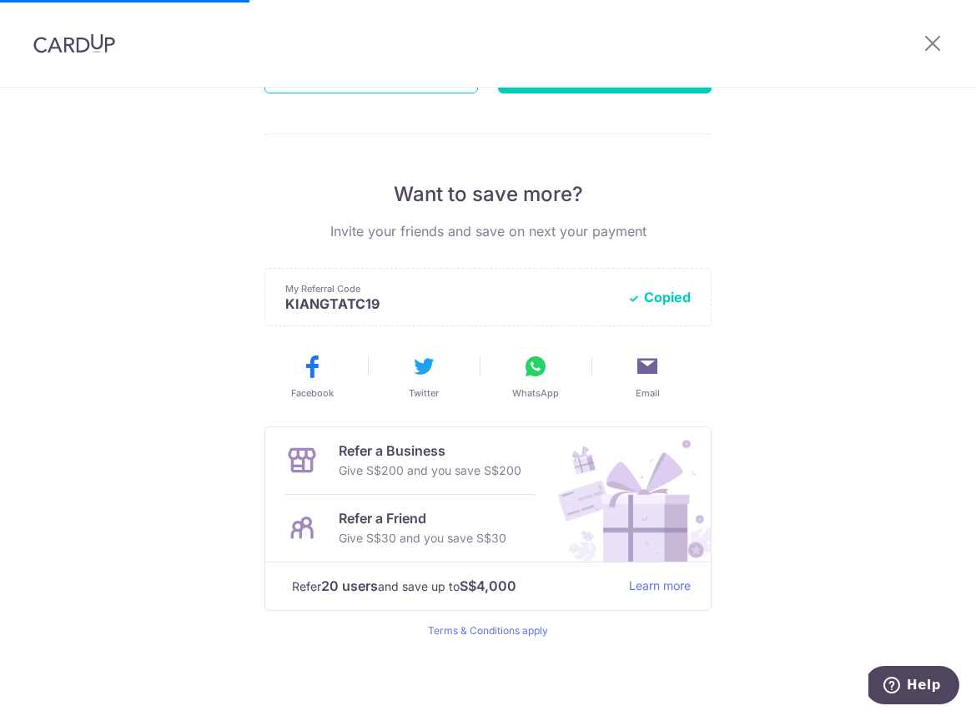
click at [392, 529] on p "Give S$30 and you save S$30" at bounding box center [423, 538] width 168 height 20
click at [680, 296] on button "Copied" at bounding box center [658, 297] width 63 height 17
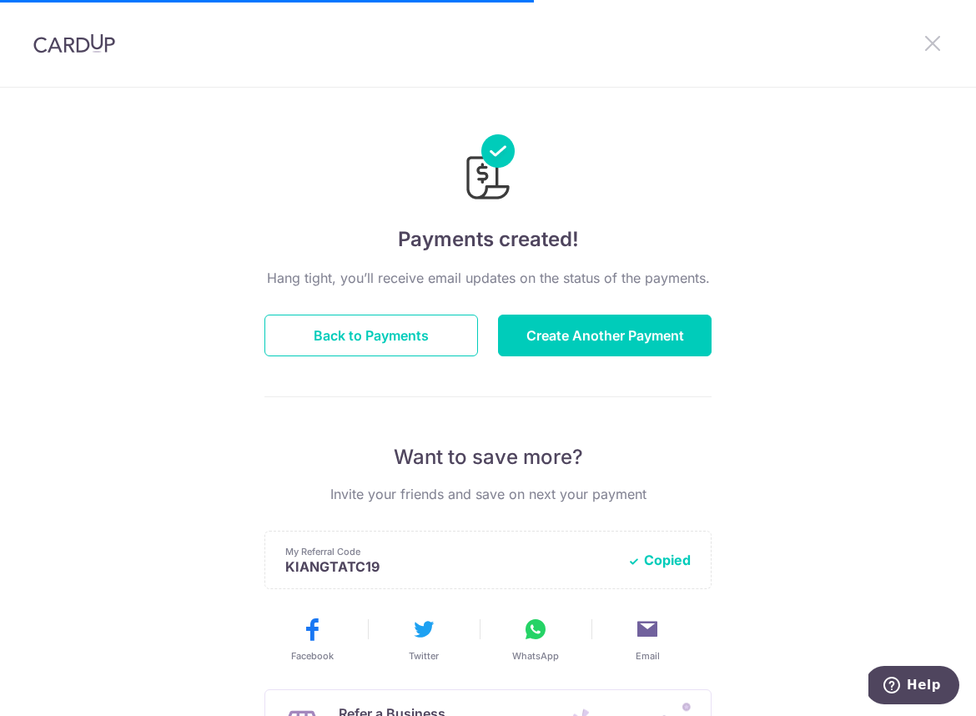
click at [930, 44] on icon at bounding box center [933, 43] width 20 height 21
click at [935, 39] on icon at bounding box center [933, 43] width 20 height 21
